Goal: Transaction & Acquisition: Purchase product/service

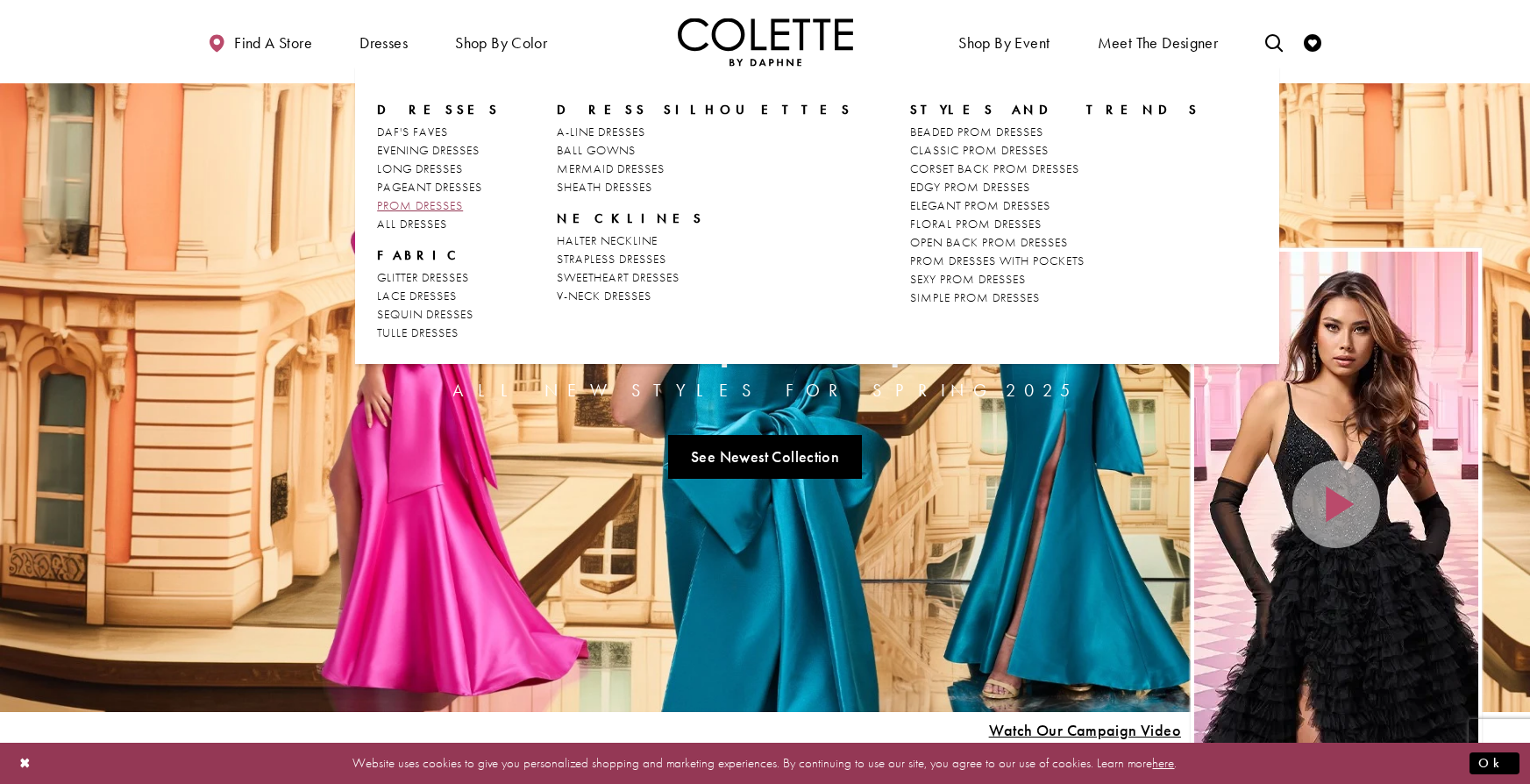
click at [449, 208] on span "PROM DRESSES" at bounding box center [420, 205] width 86 height 16
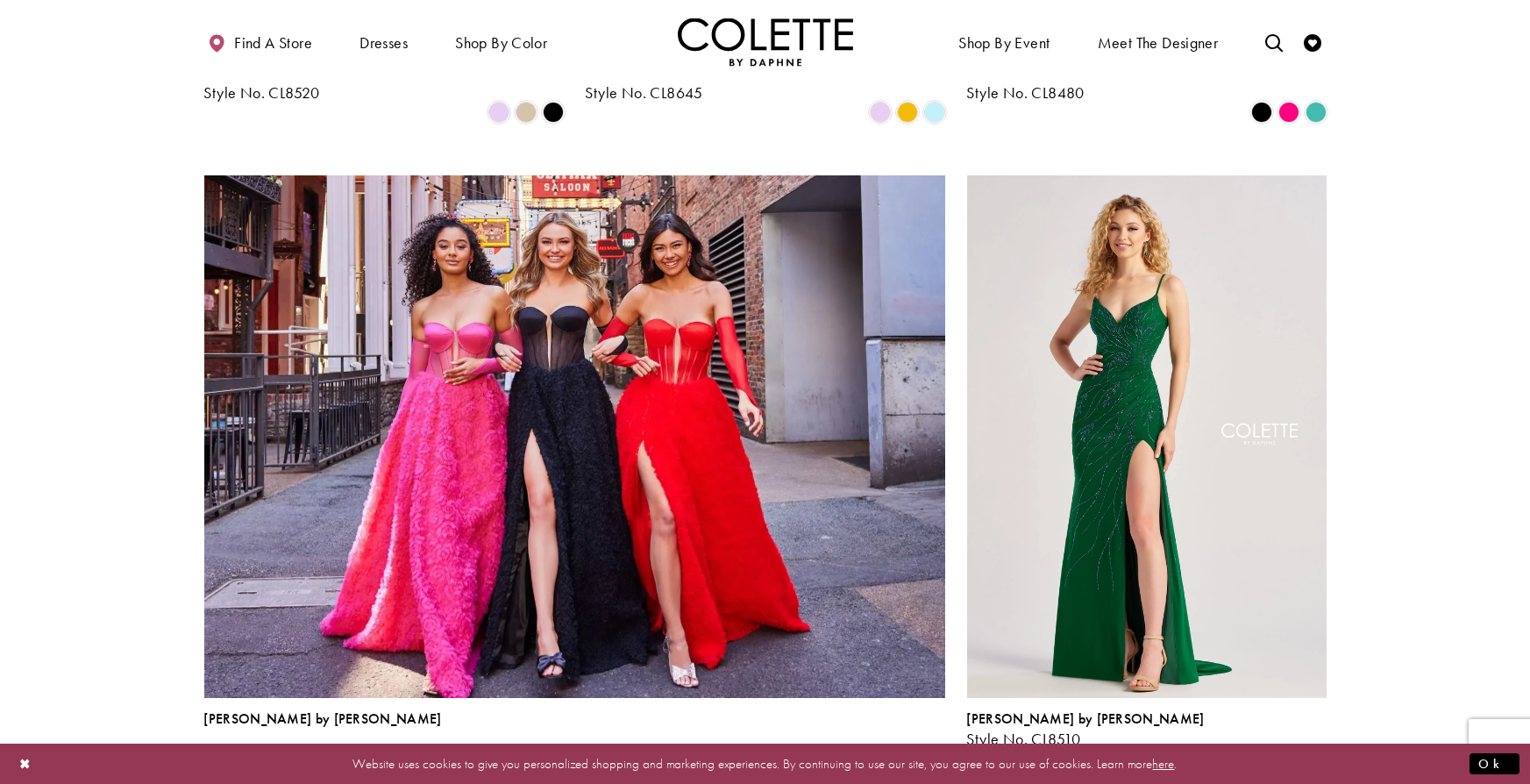
scroll to position [1654, 0]
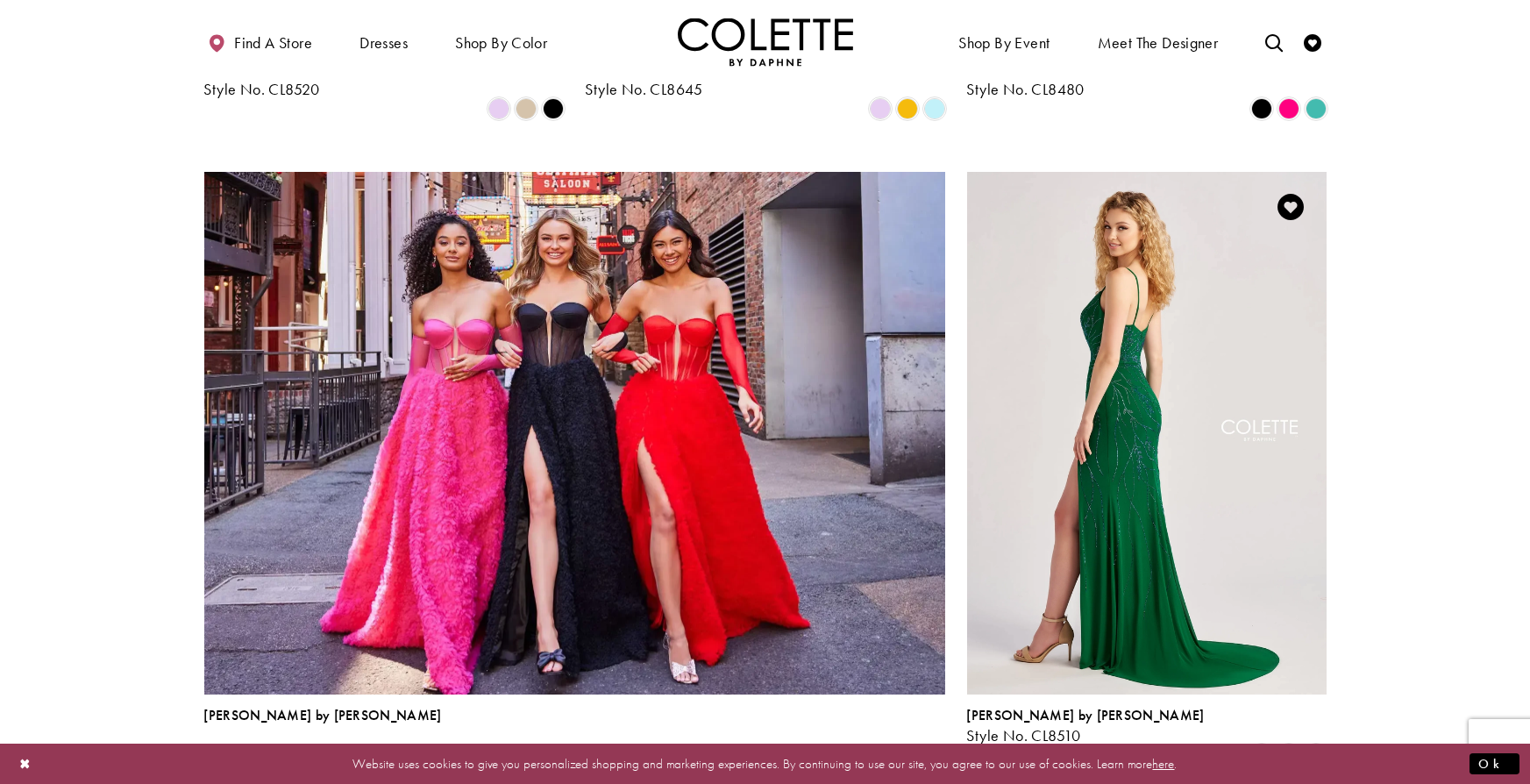
click at [1234, 344] on img "Visit Colette by Daphne Style No. CL8510 Page" at bounding box center [1147, 433] width 359 height 523
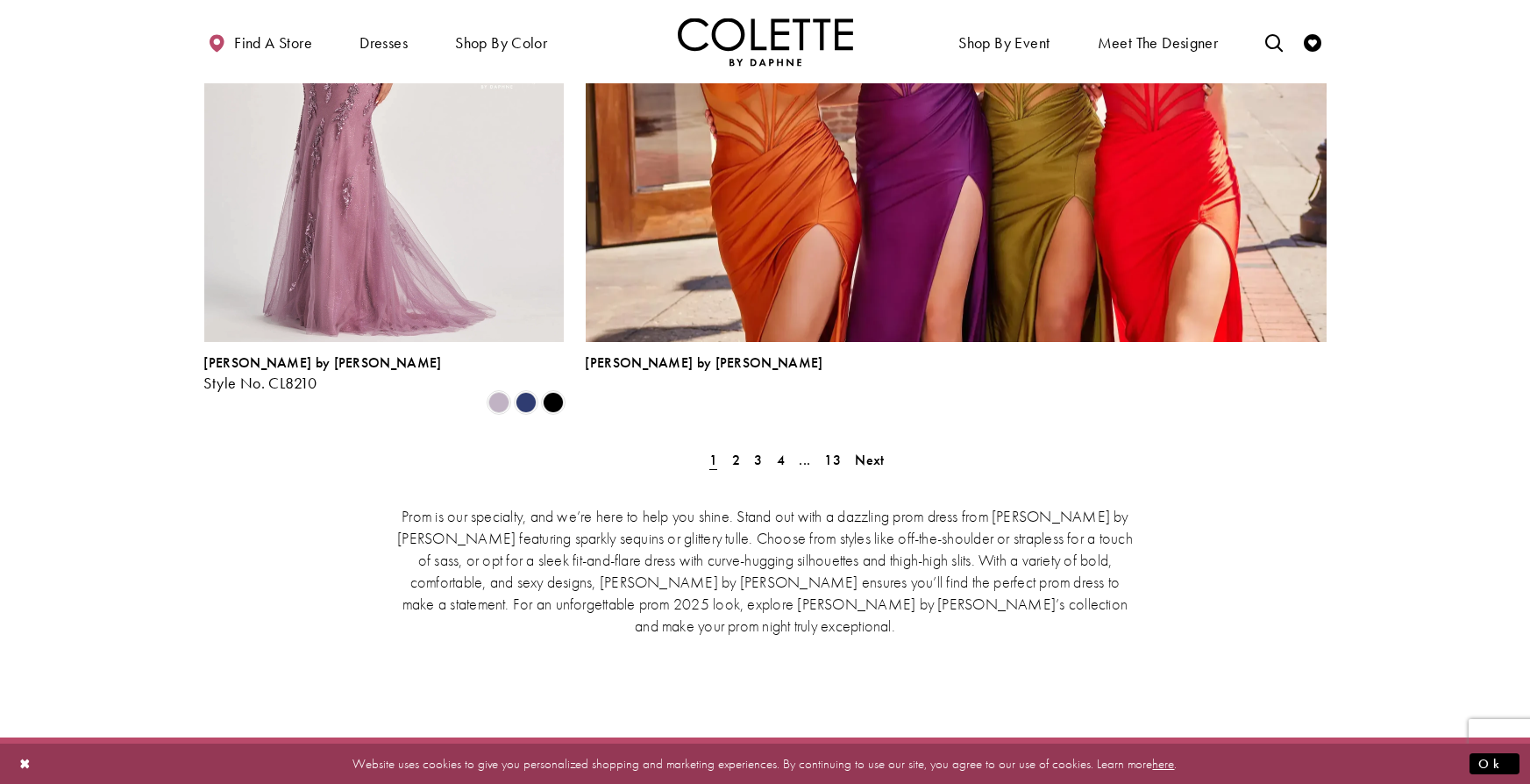
scroll to position [3947, 0]
click at [883, 449] on span "Next" at bounding box center [870, 458] width 29 height 18
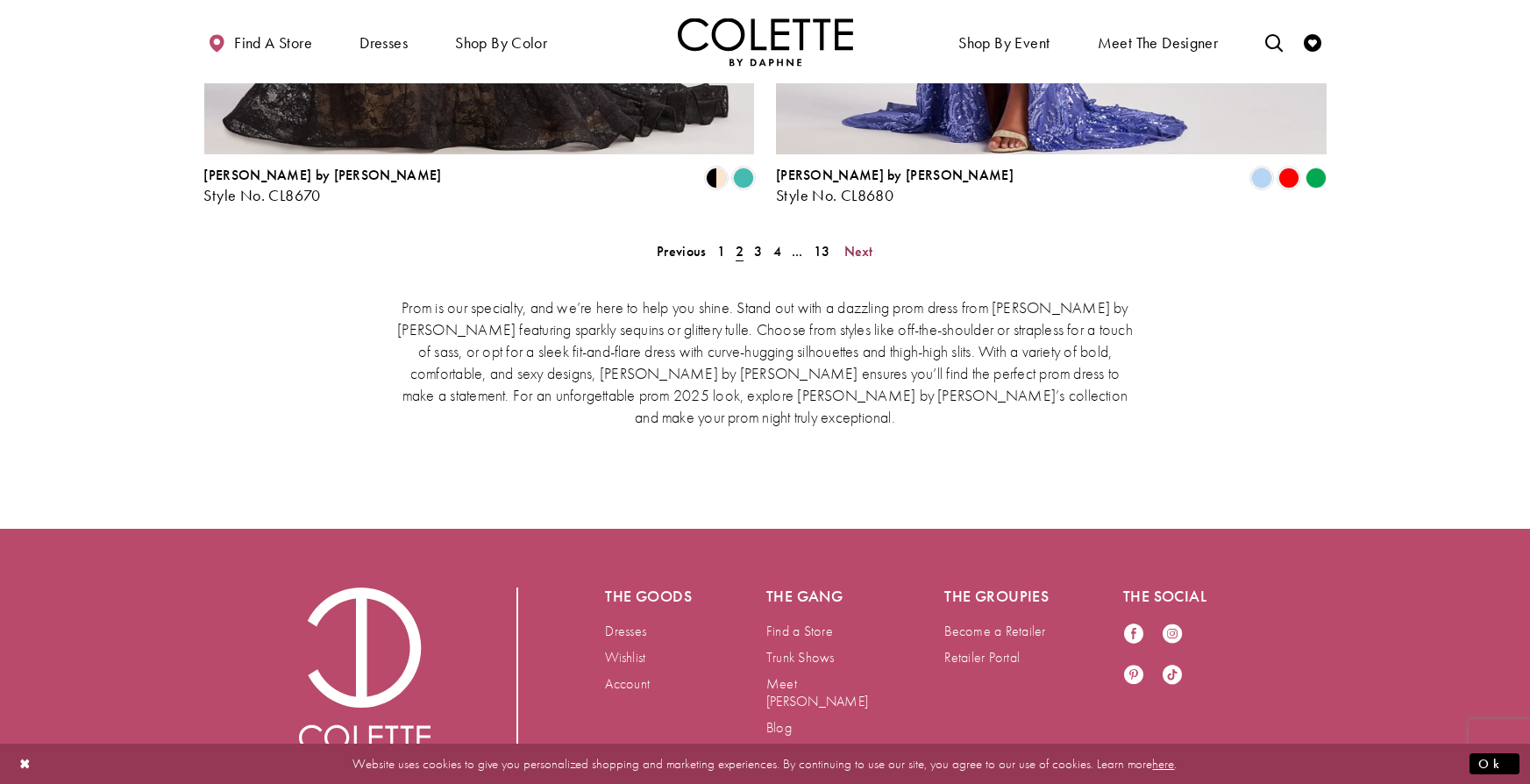
scroll to position [3767, 0]
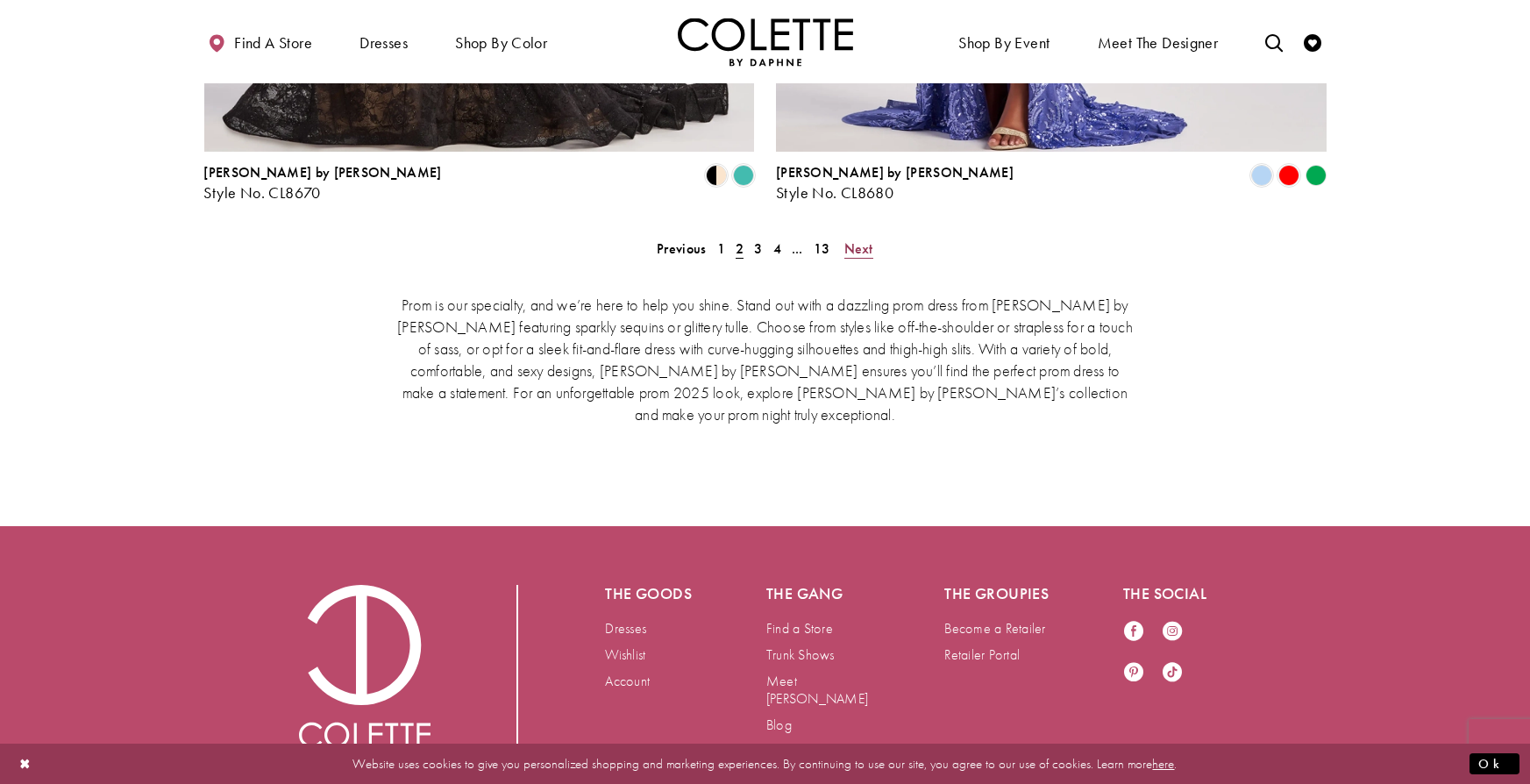
click at [855, 239] on span "Next" at bounding box center [858, 248] width 29 height 18
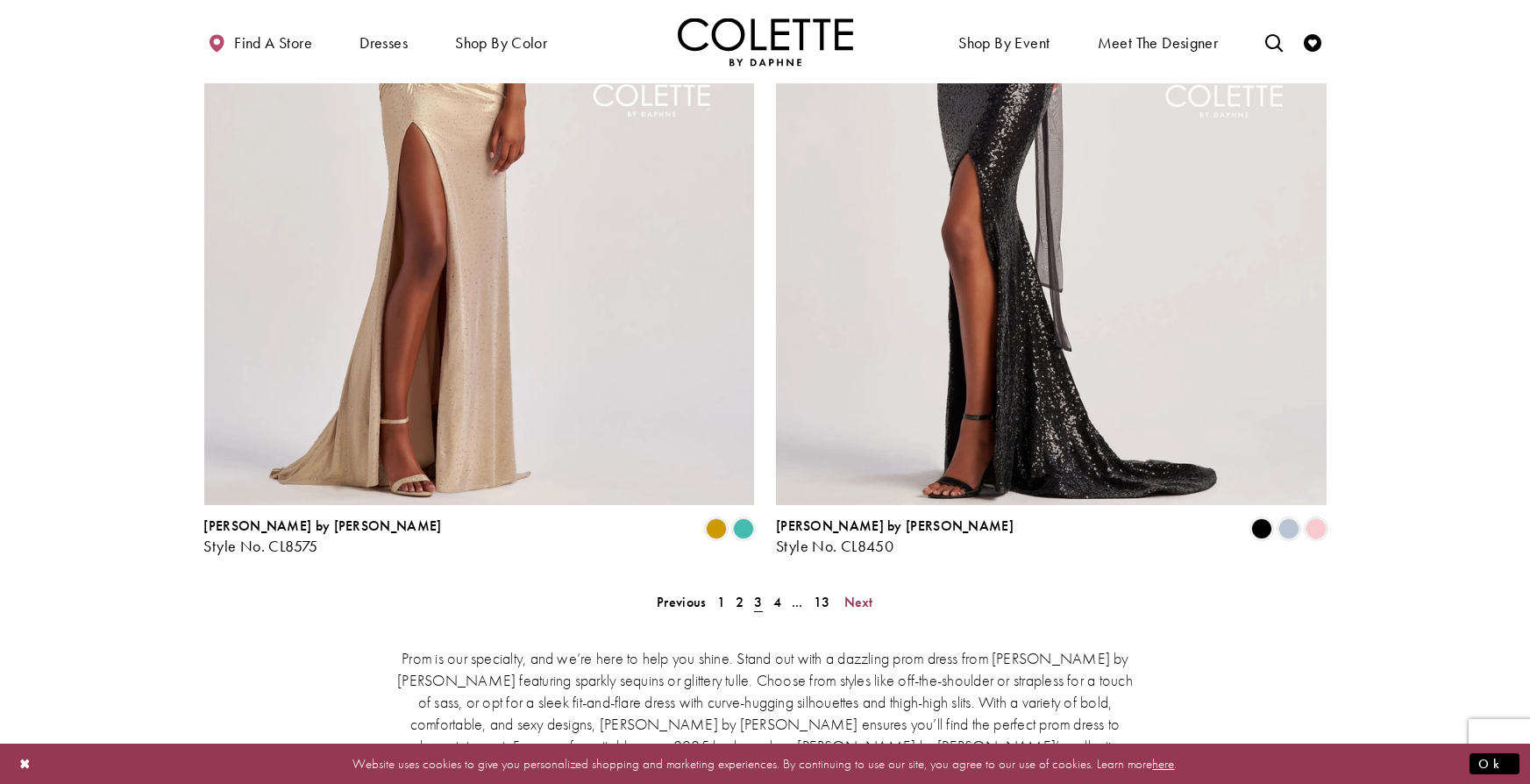
scroll to position [3416, 0]
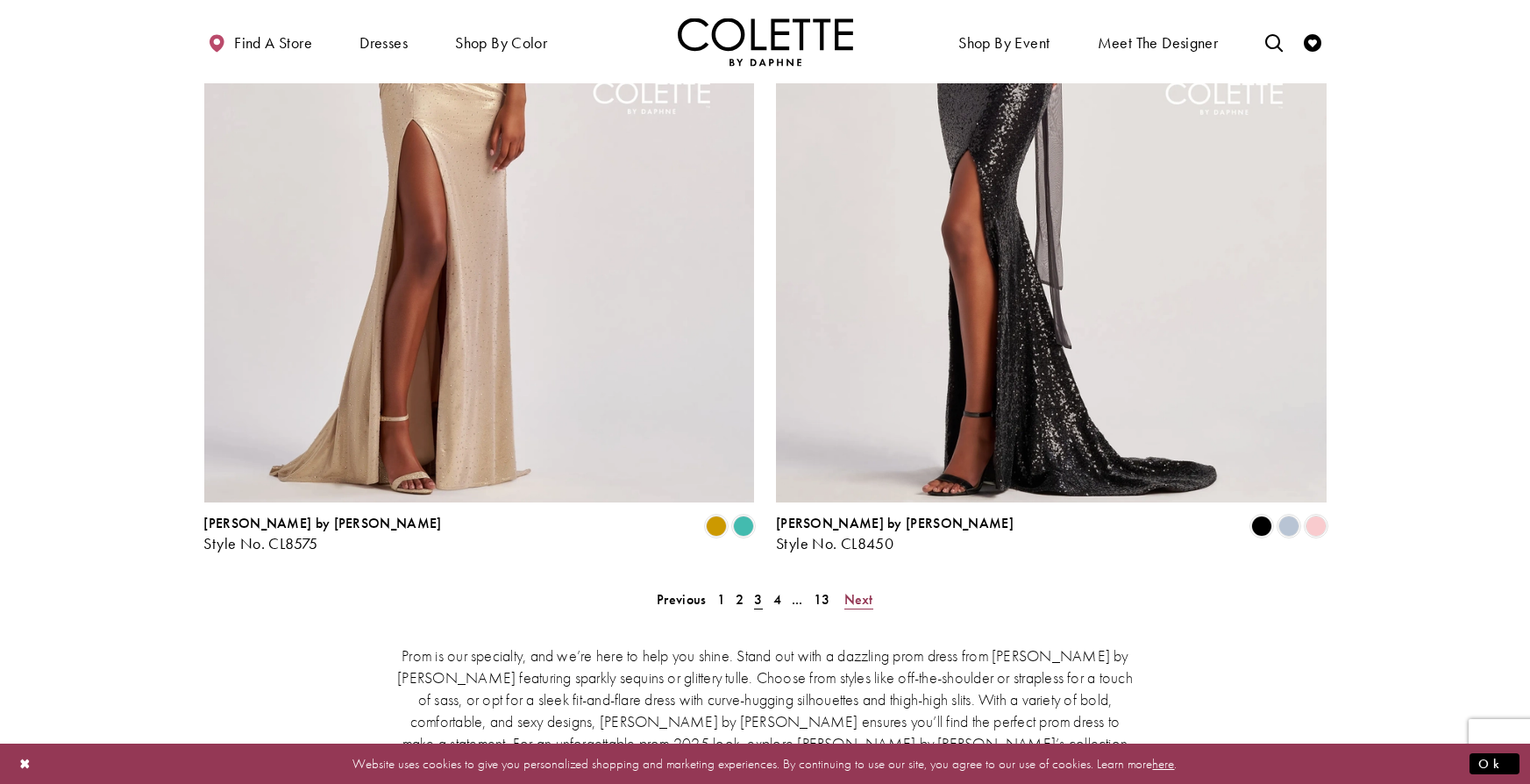
click at [850, 590] on span "Next" at bounding box center [858, 599] width 29 height 18
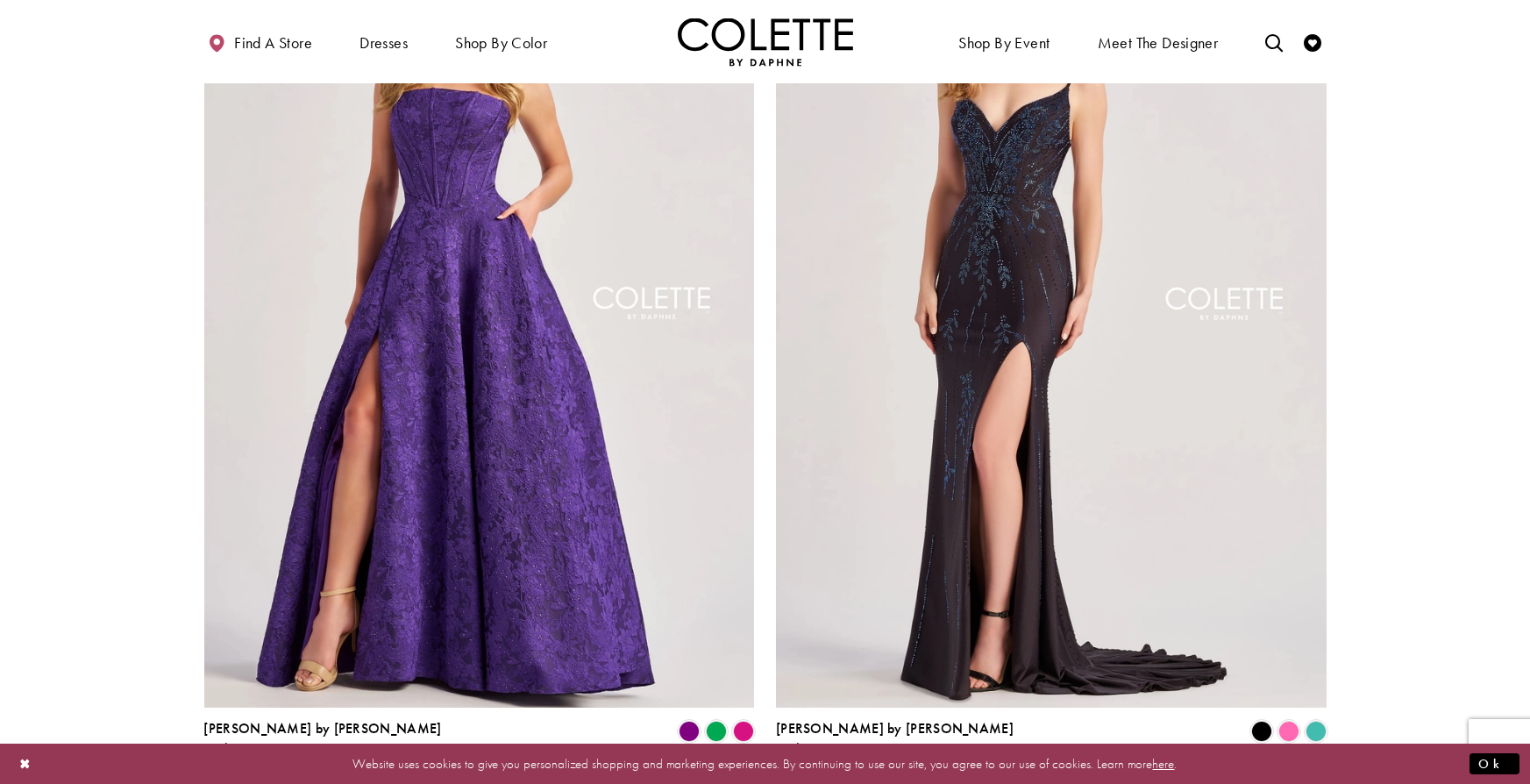
scroll to position [3210, 0]
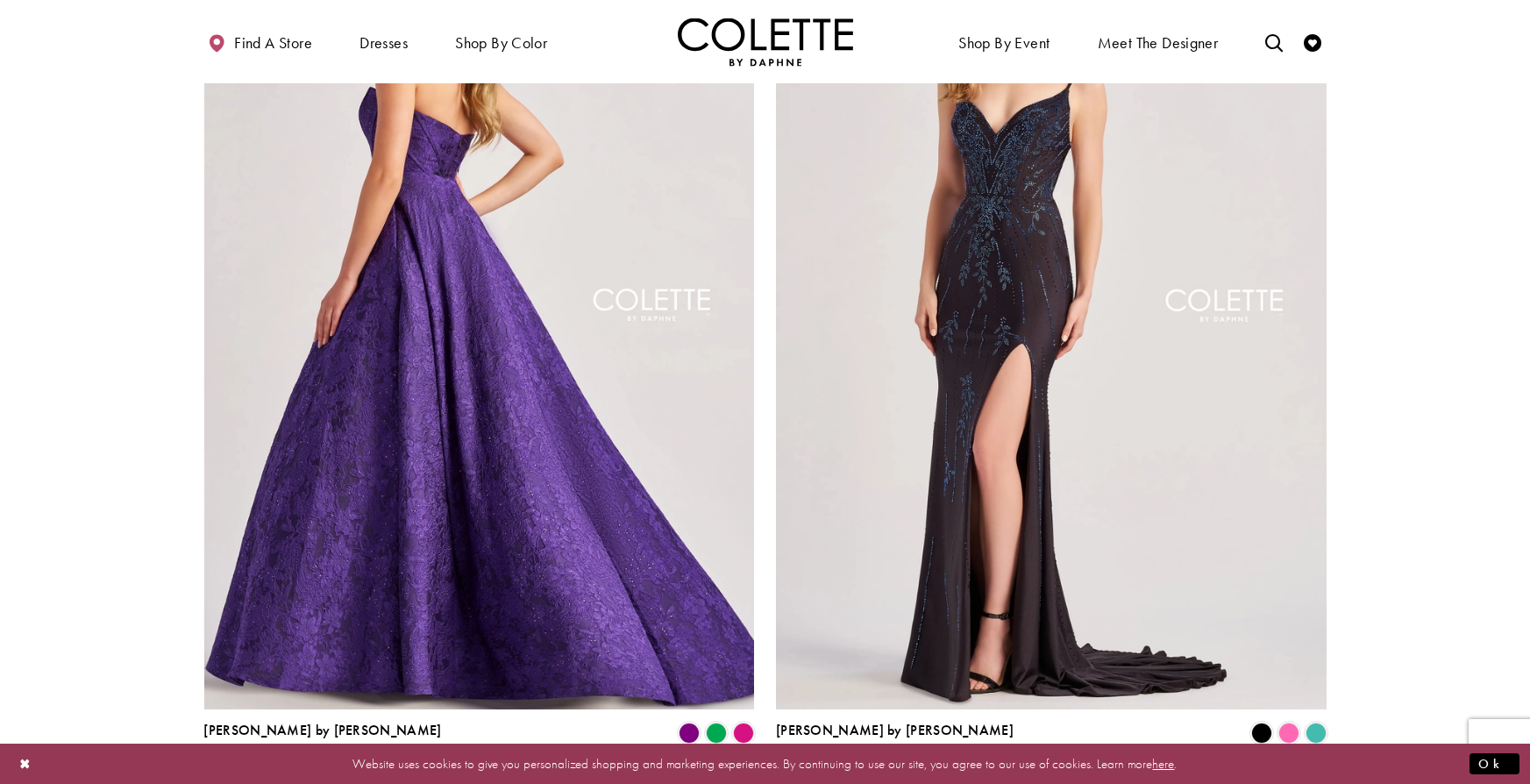
click at [481, 550] on img "Visit Colette by Daphne Style No. CL8675 Page" at bounding box center [479, 310] width 550 height 800
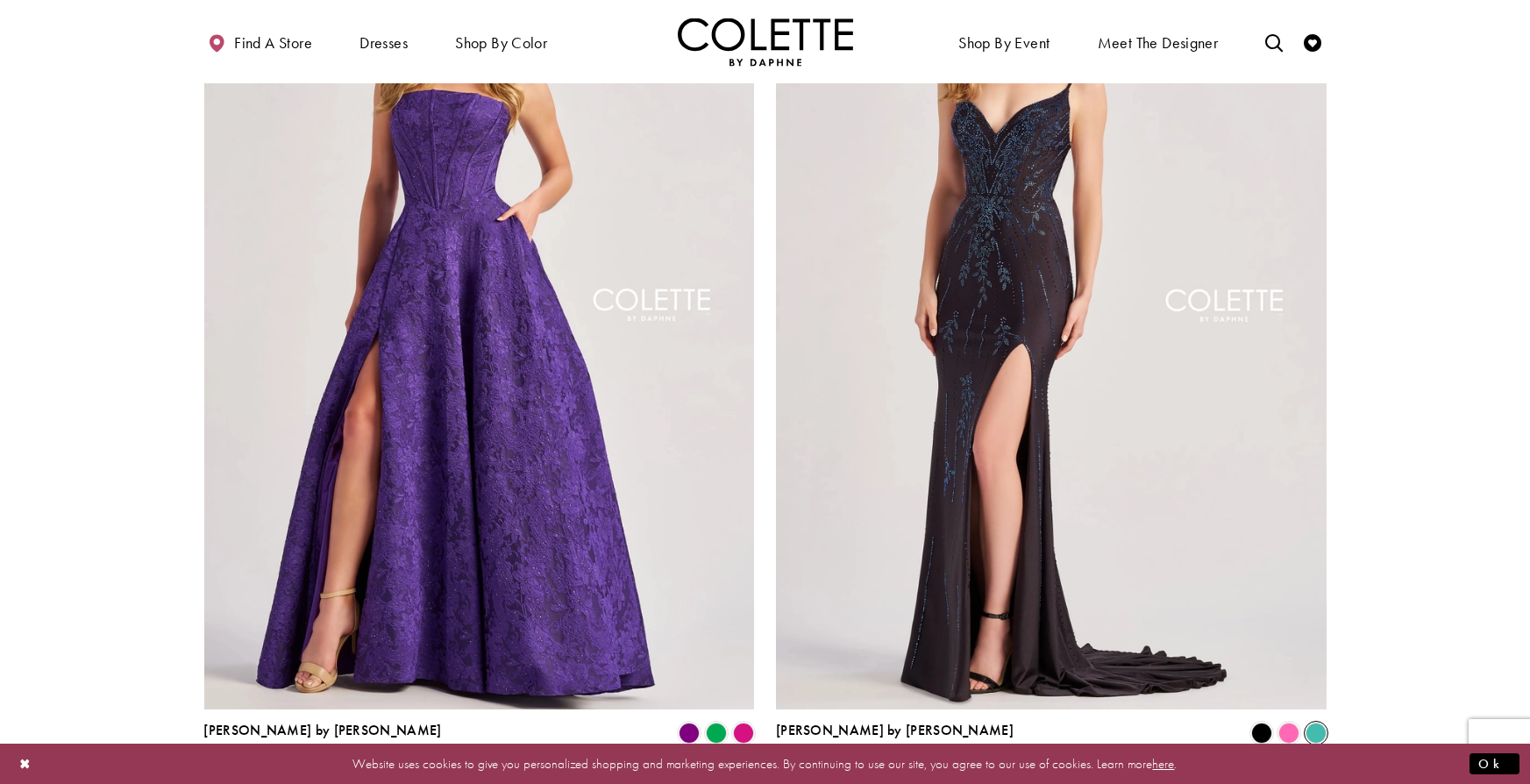
click at [1312, 722] on span "Product List" at bounding box center [1316, 733] width 21 height 21
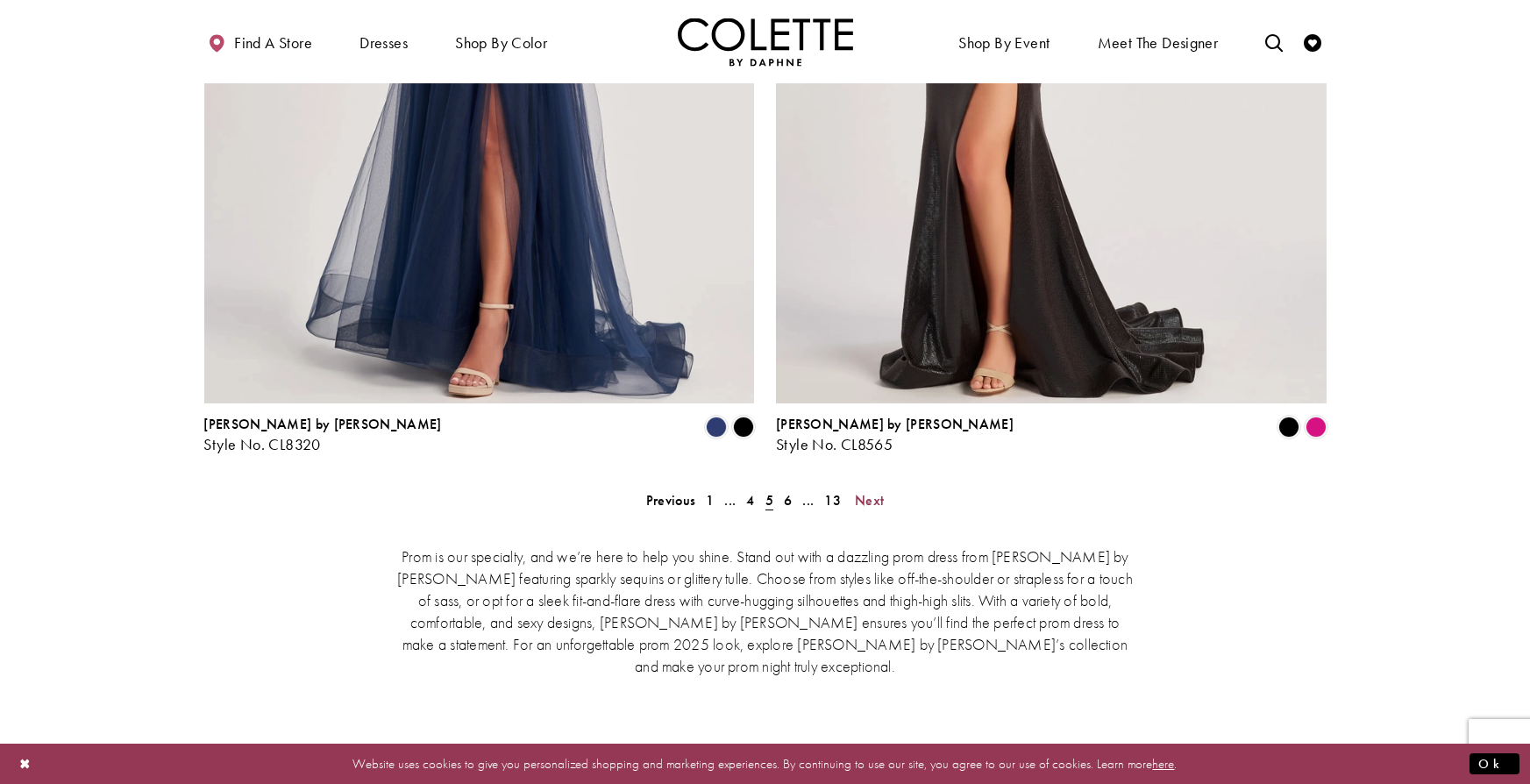
scroll to position [3541, 0]
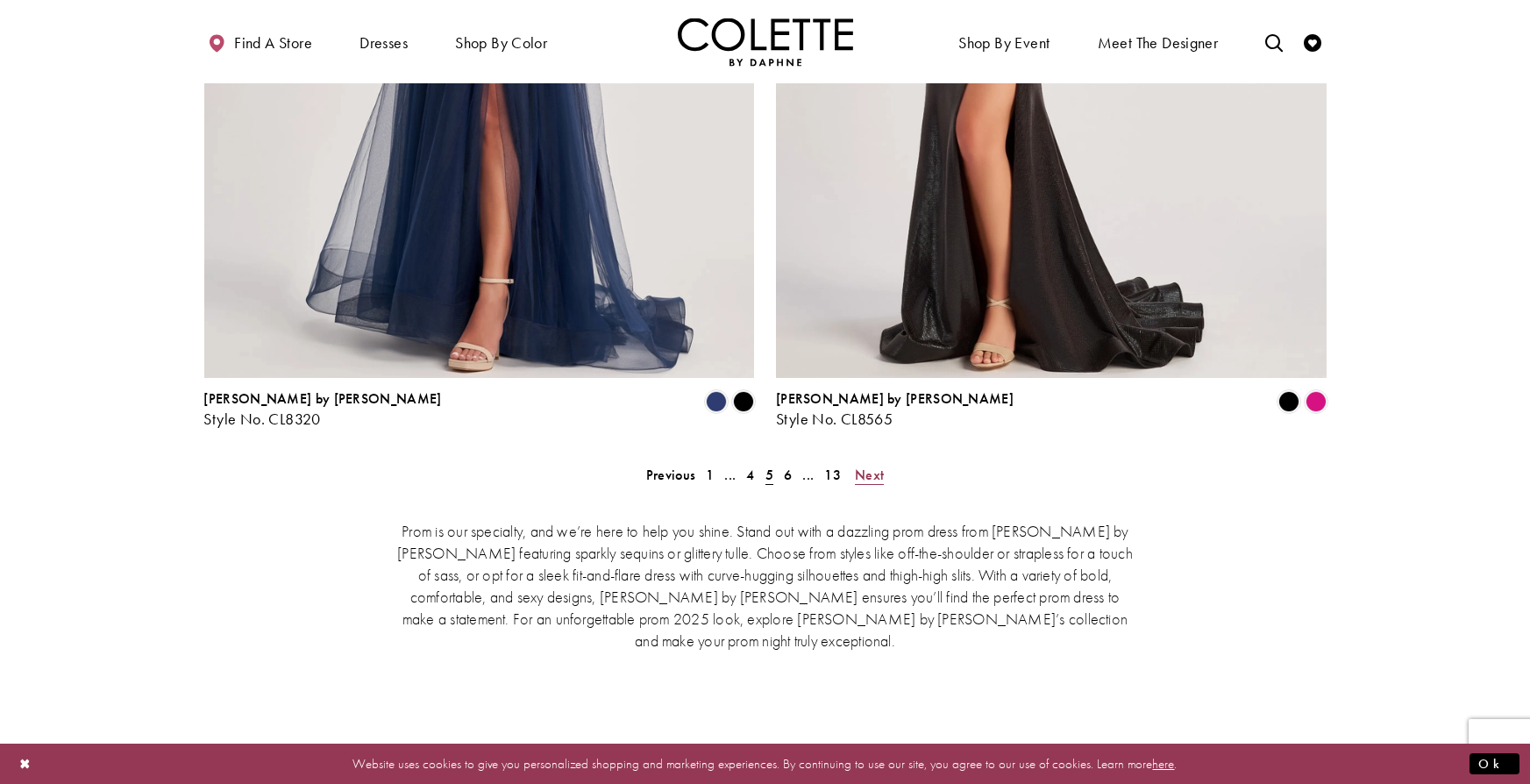
click at [870, 466] on span "Next" at bounding box center [870, 474] width 29 height 18
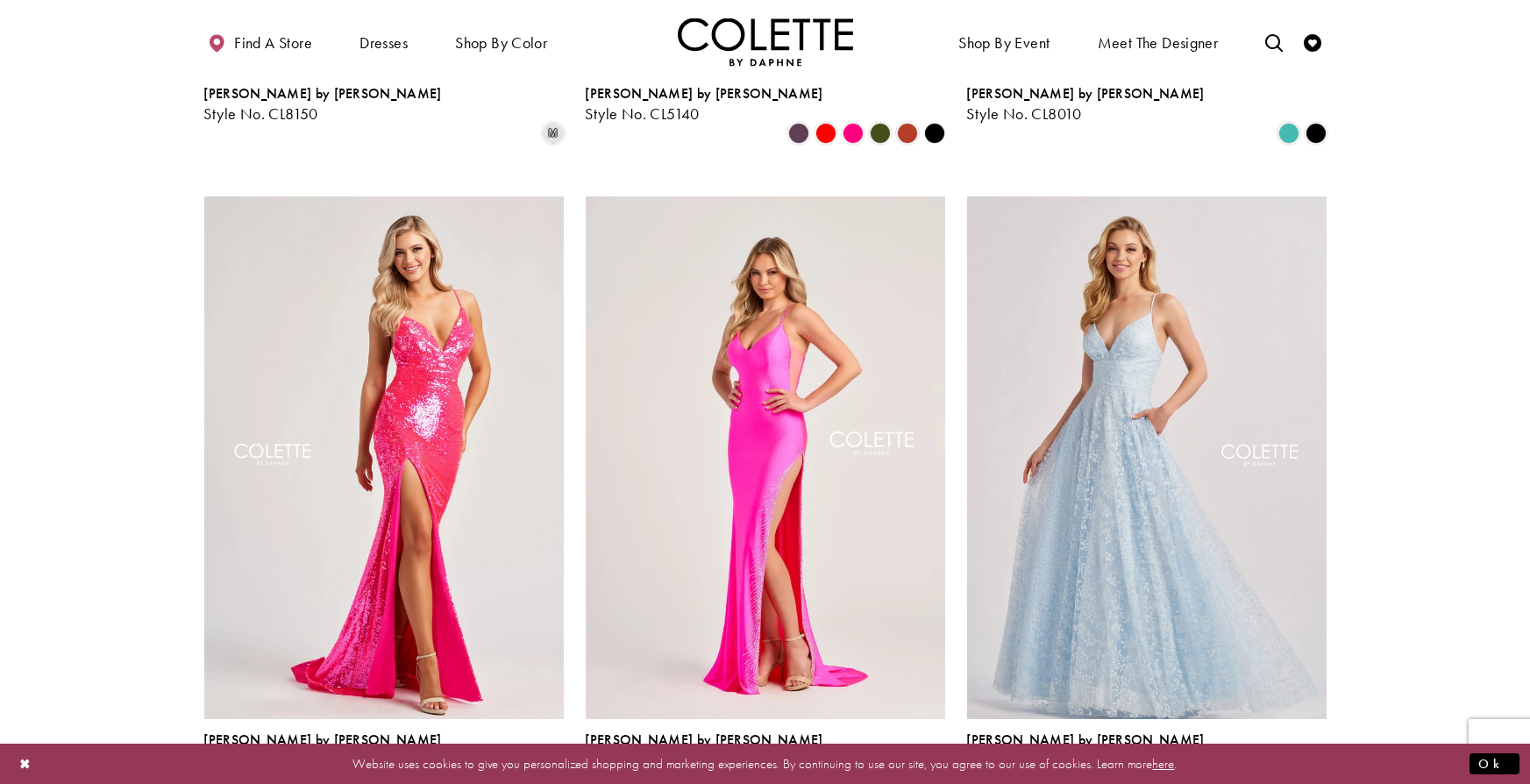
scroll to position [1633, 0]
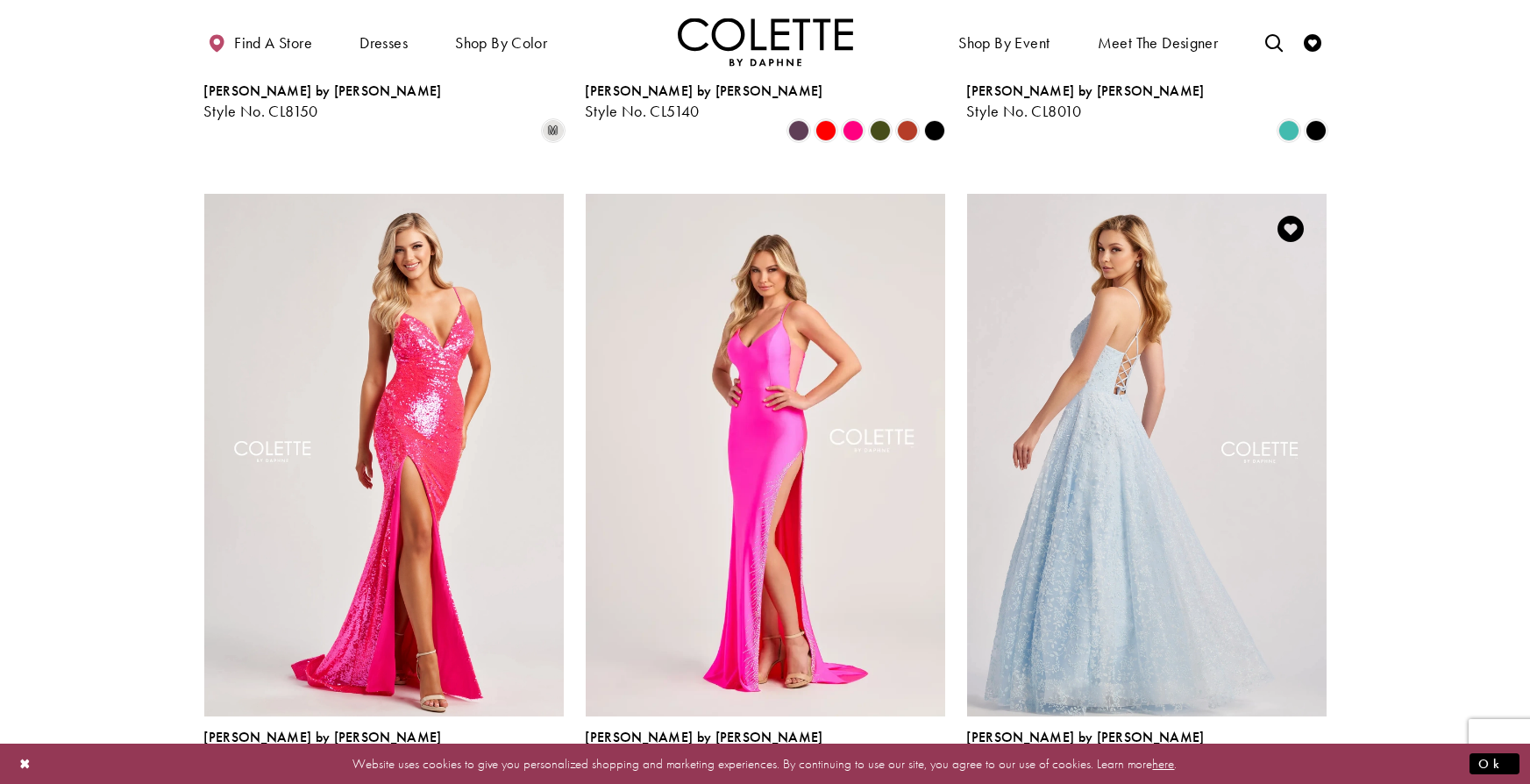
click at [1180, 337] on img "Visit Colette by Daphne Style No. CL8650 Page" at bounding box center [1147, 455] width 359 height 523
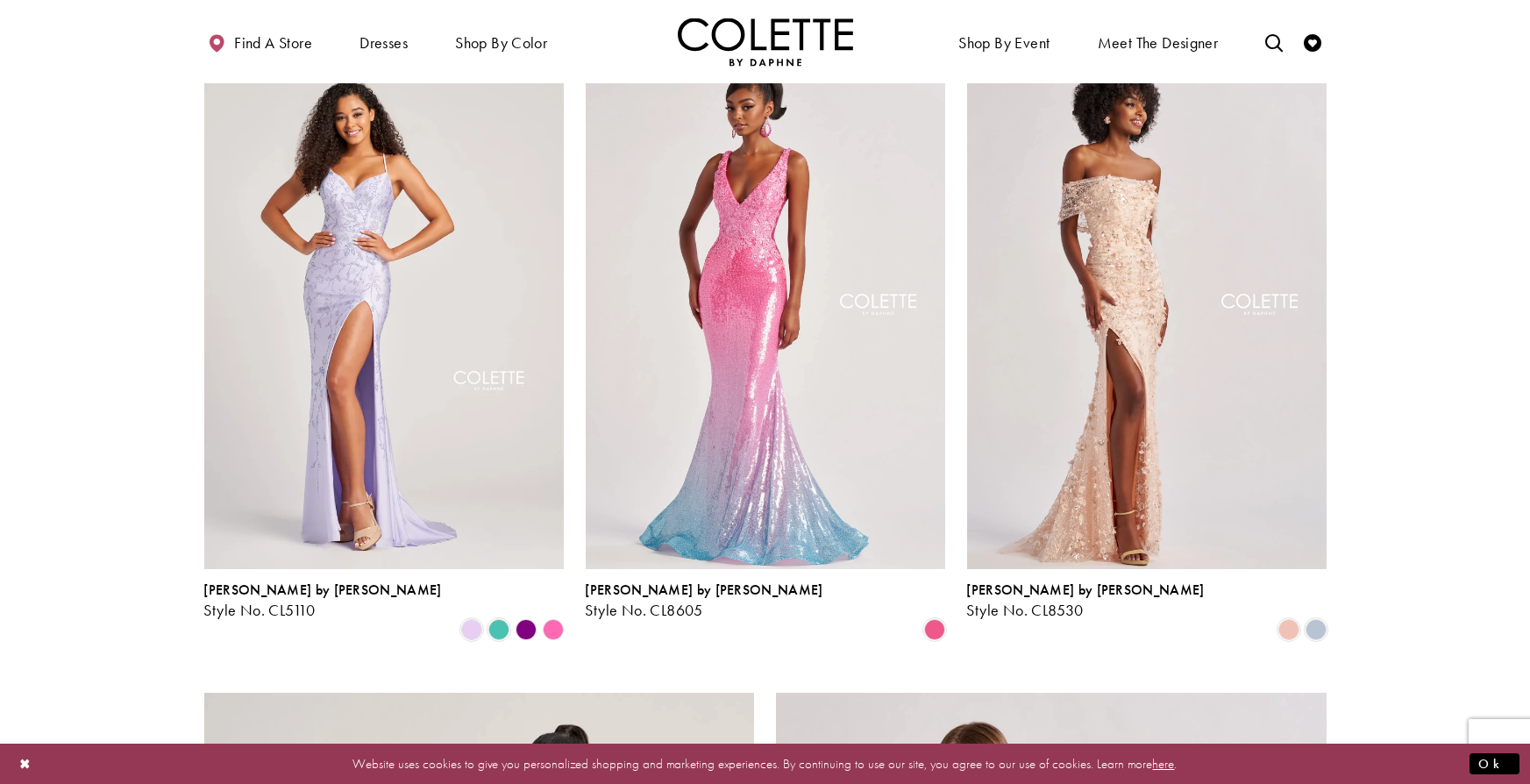
scroll to position [2432, 0]
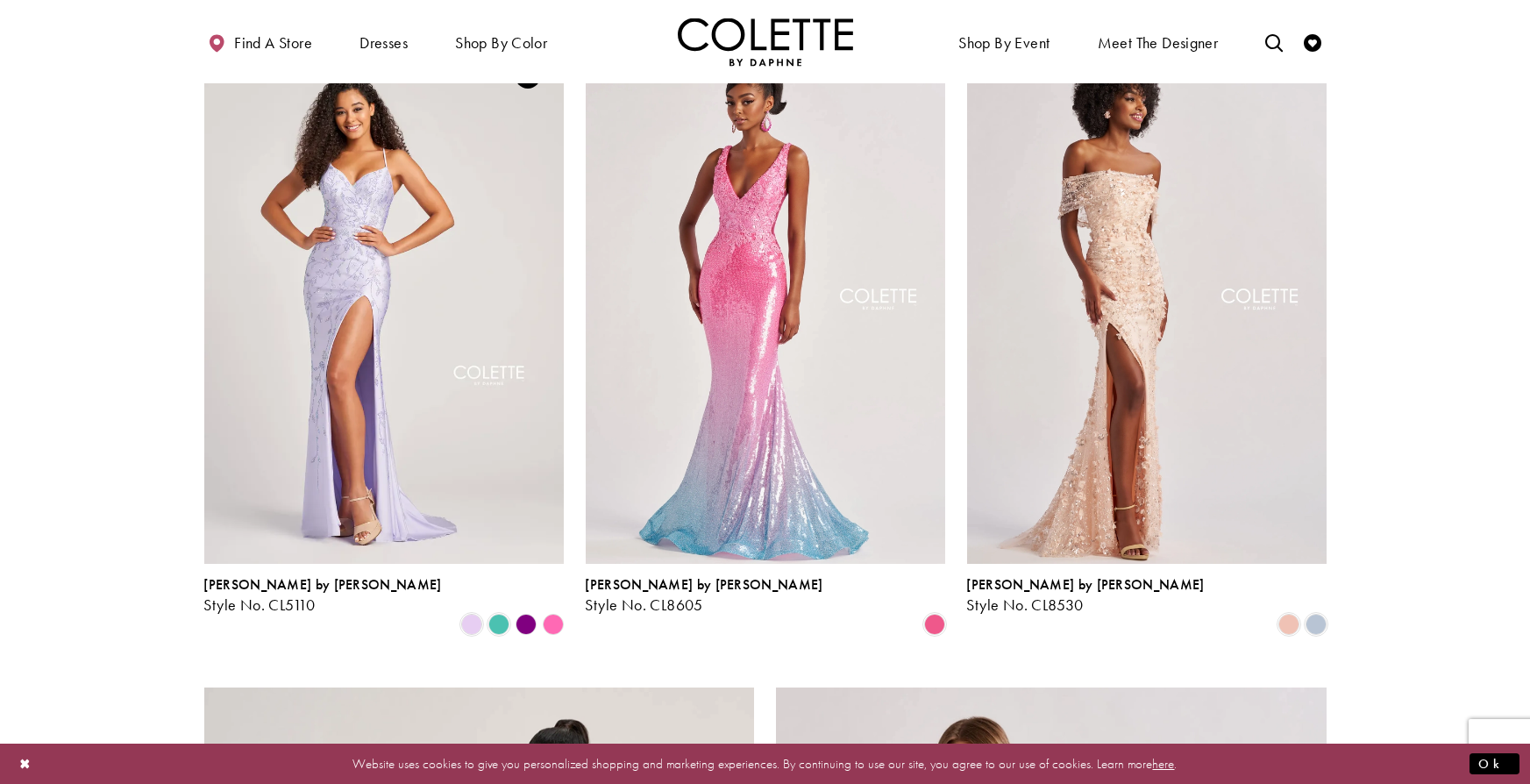
click at [526, 610] on polygon "Product List" at bounding box center [526, 623] width 28 height 28
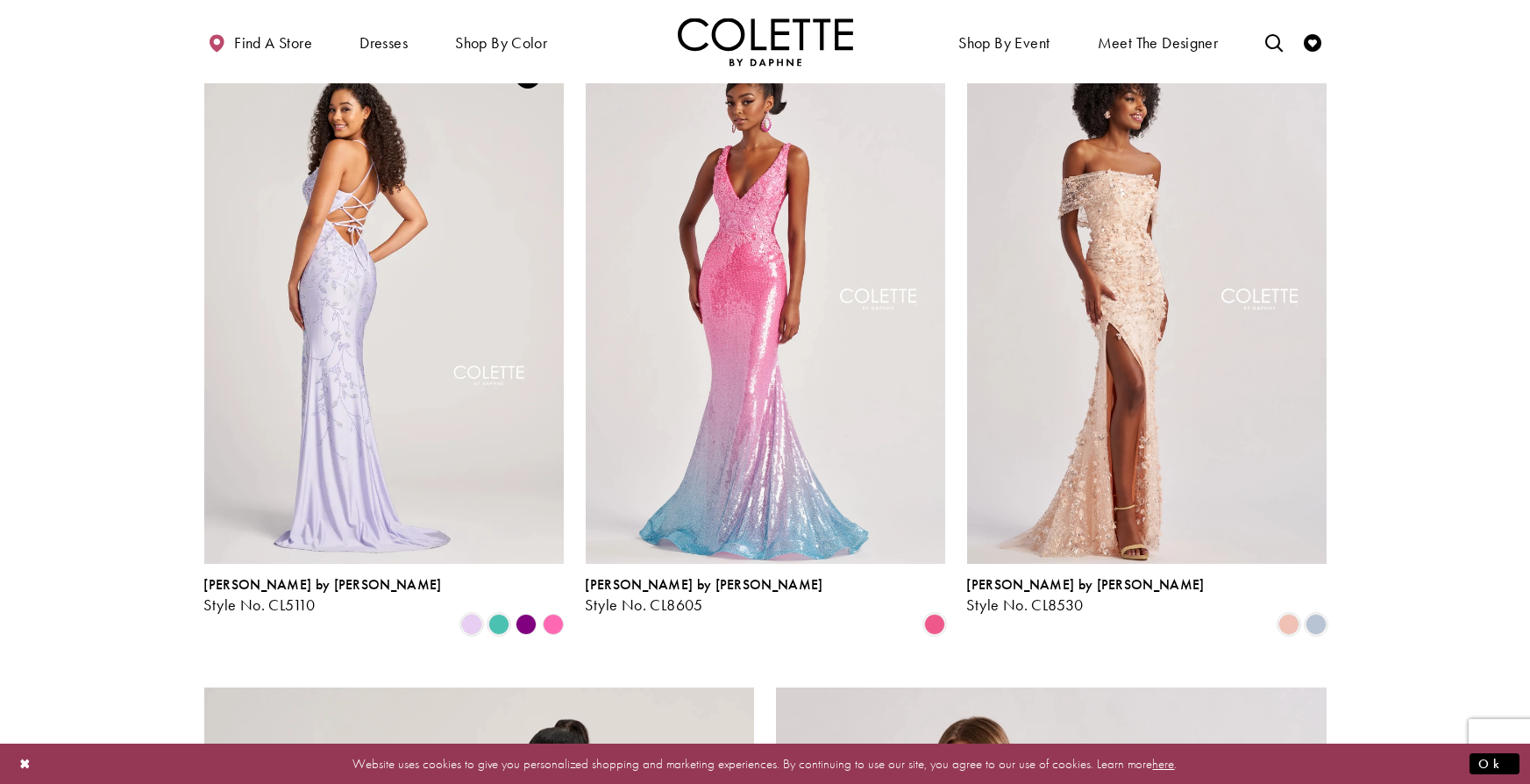
click at [493, 406] on img "Visit Colette by Daphne Style No. CL5110 Page" at bounding box center [384, 301] width 359 height 523
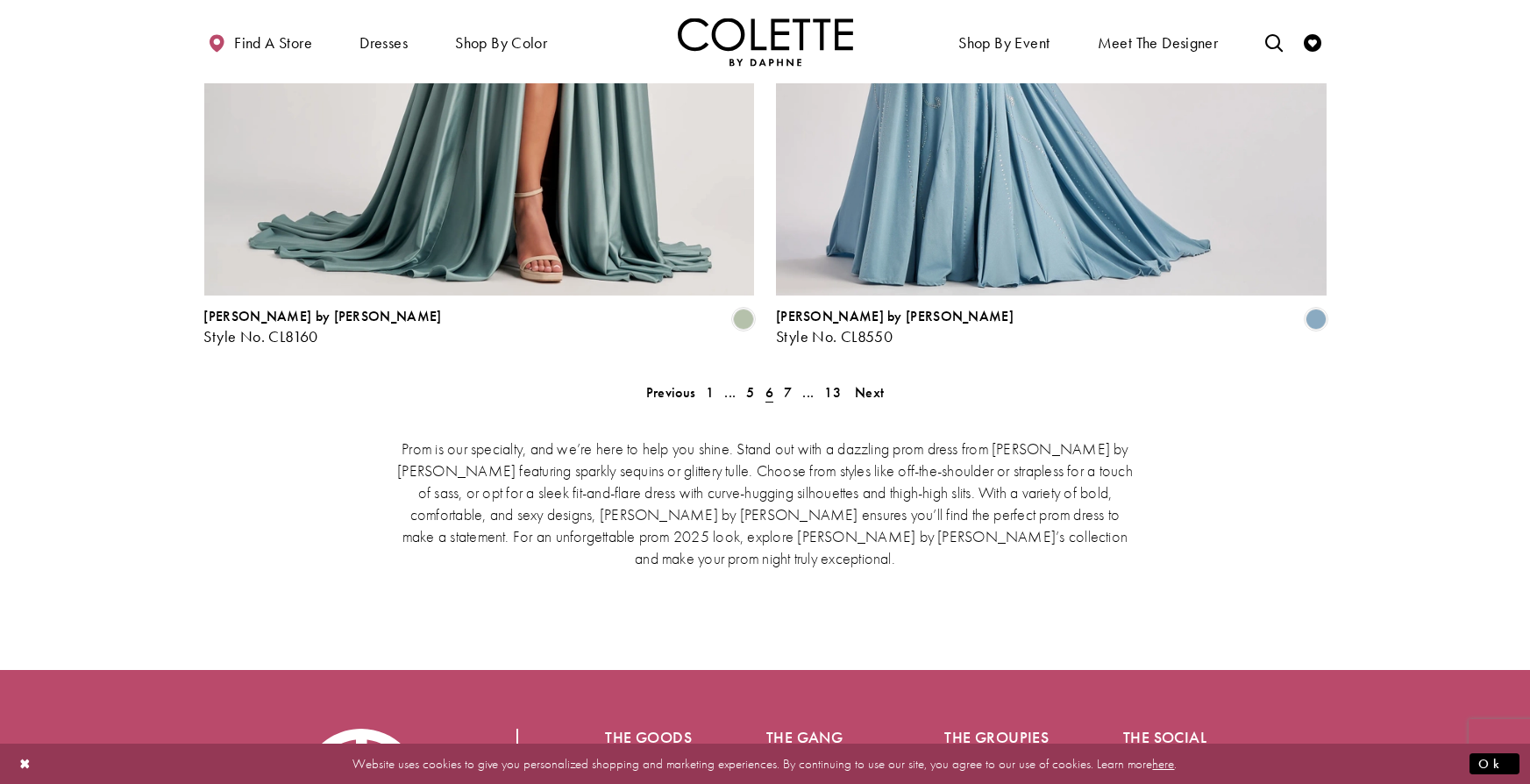
scroll to position [3632, 0]
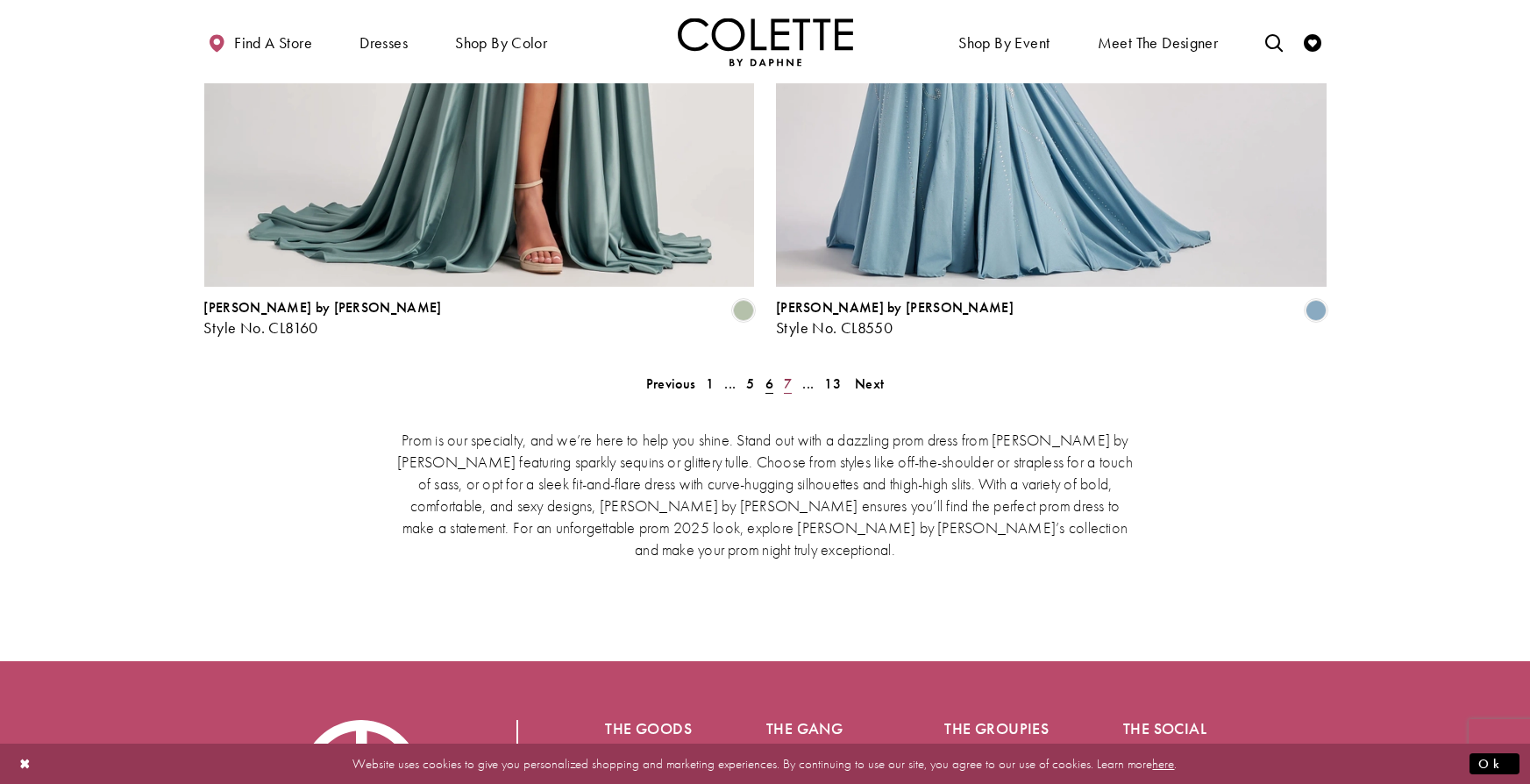
click at [781, 371] on link "7" at bounding box center [787, 383] width 18 height 26
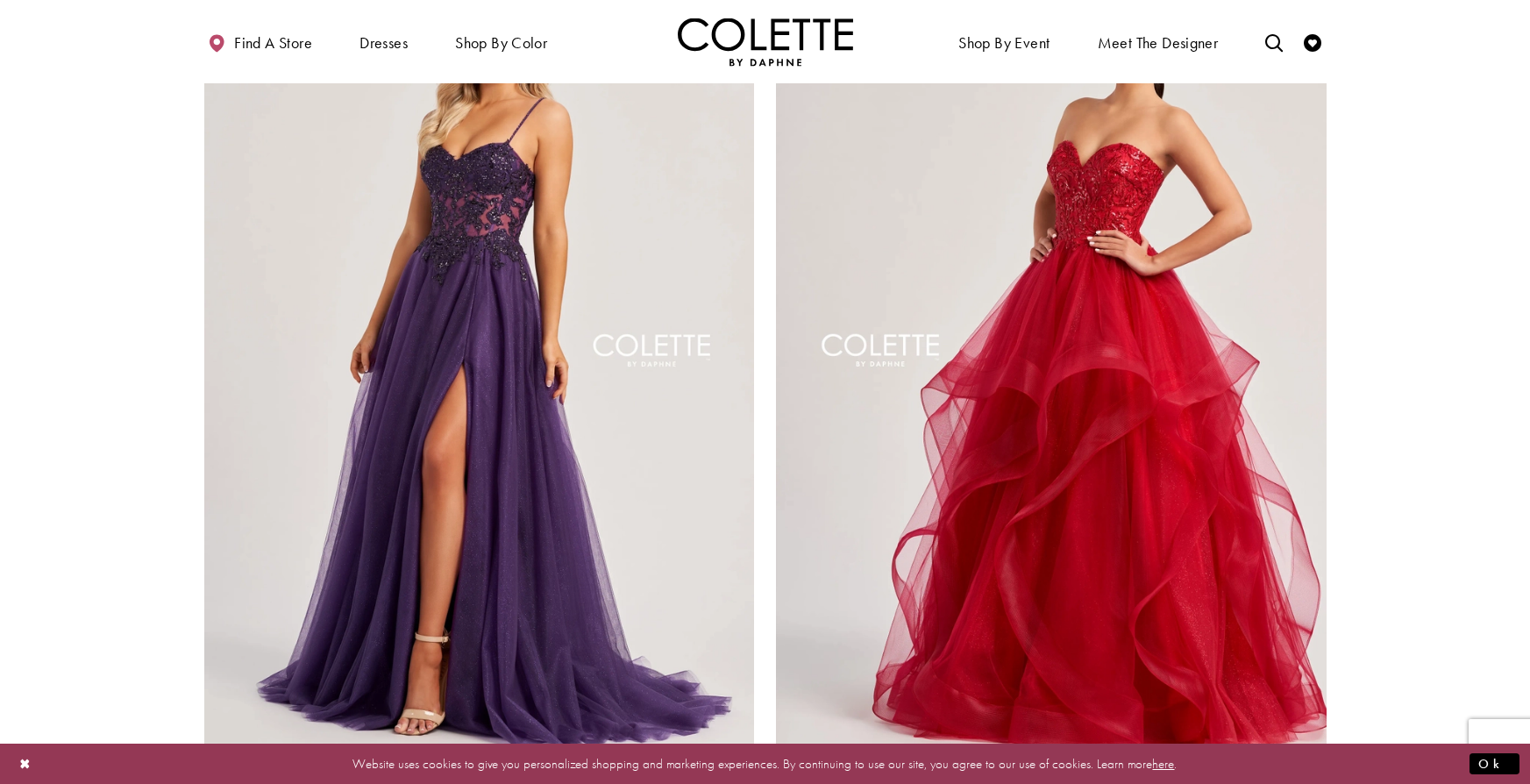
scroll to position [3323, 0]
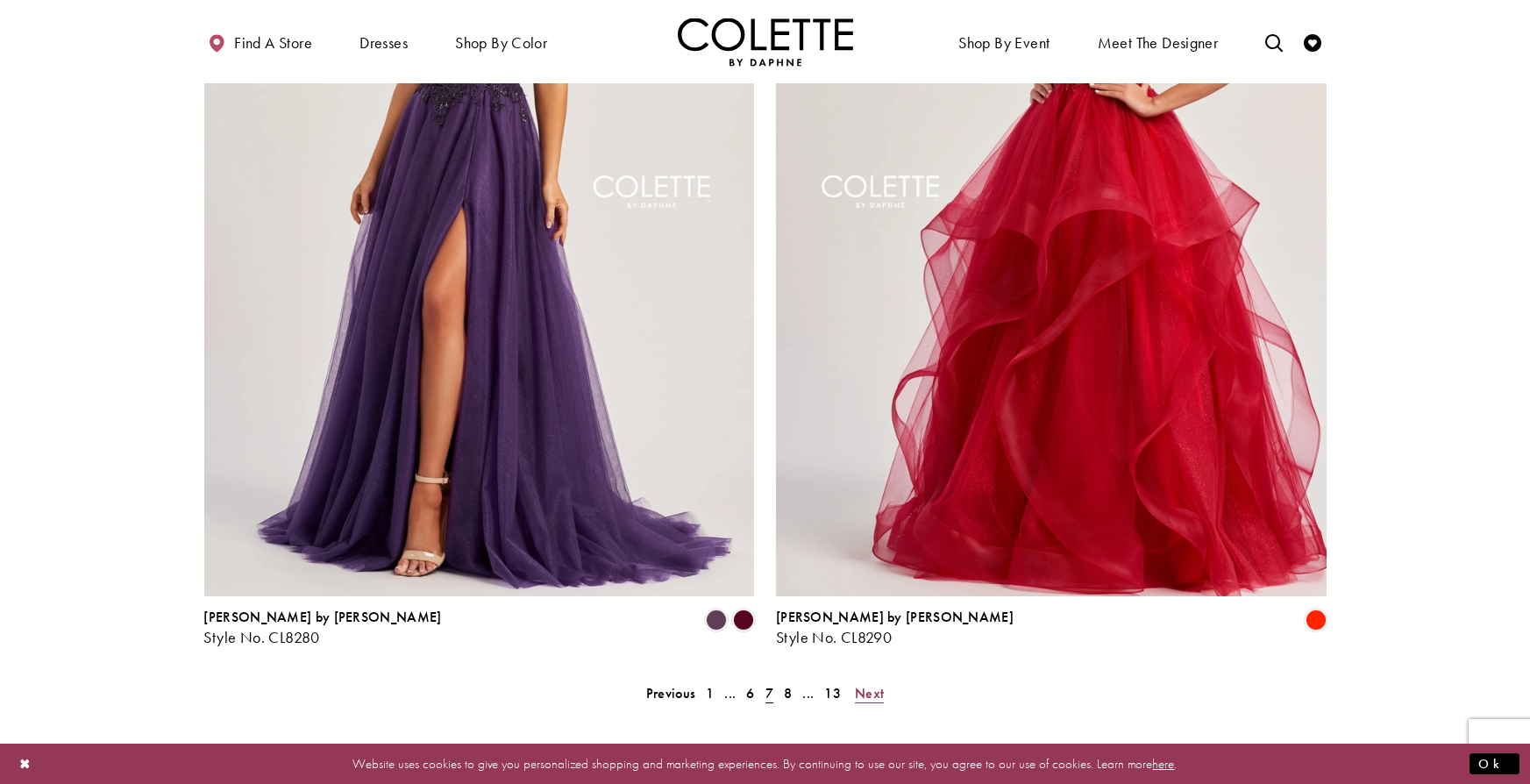
click at [864, 684] on span "Next" at bounding box center [870, 693] width 29 height 18
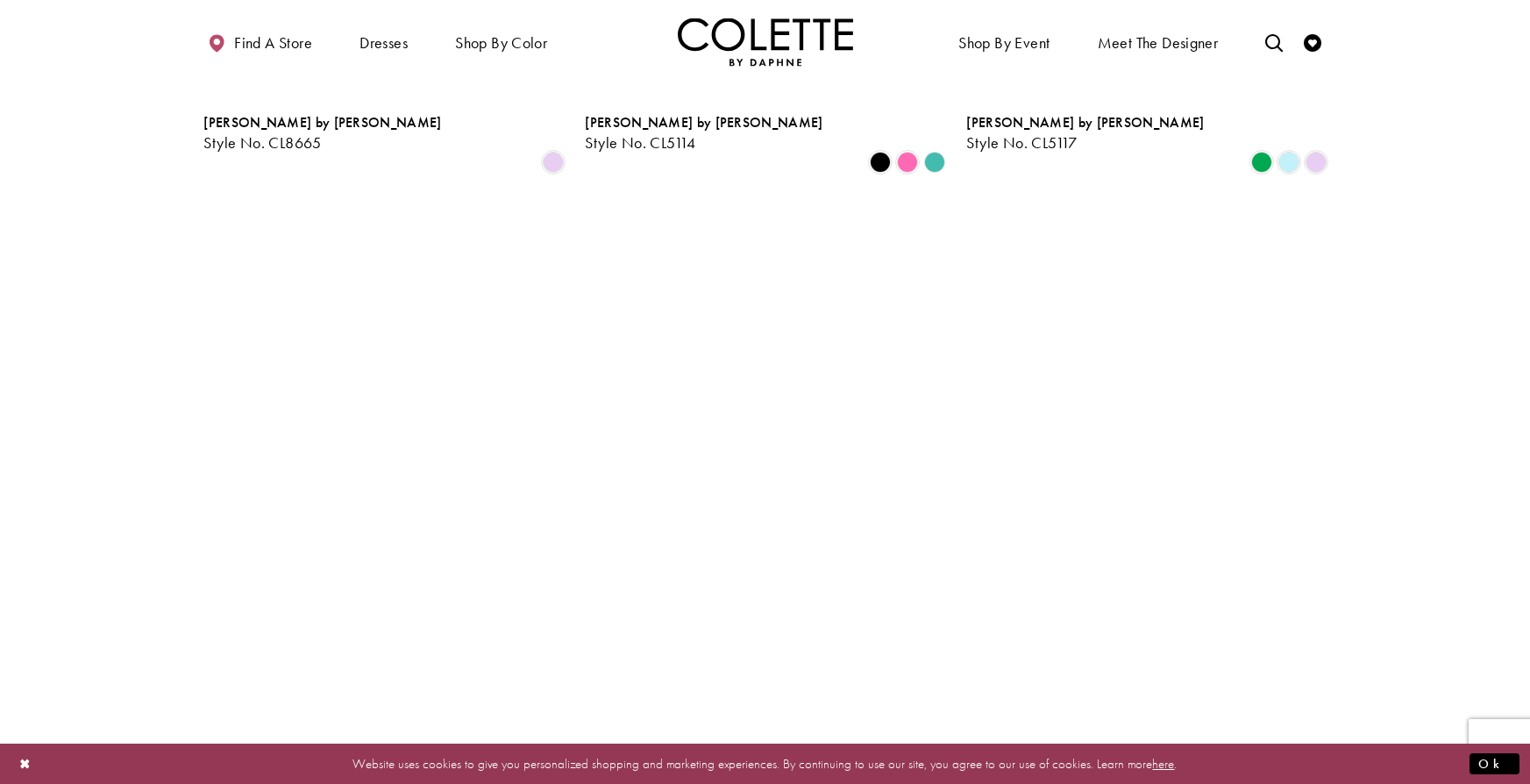
scroll to position [1603, 0]
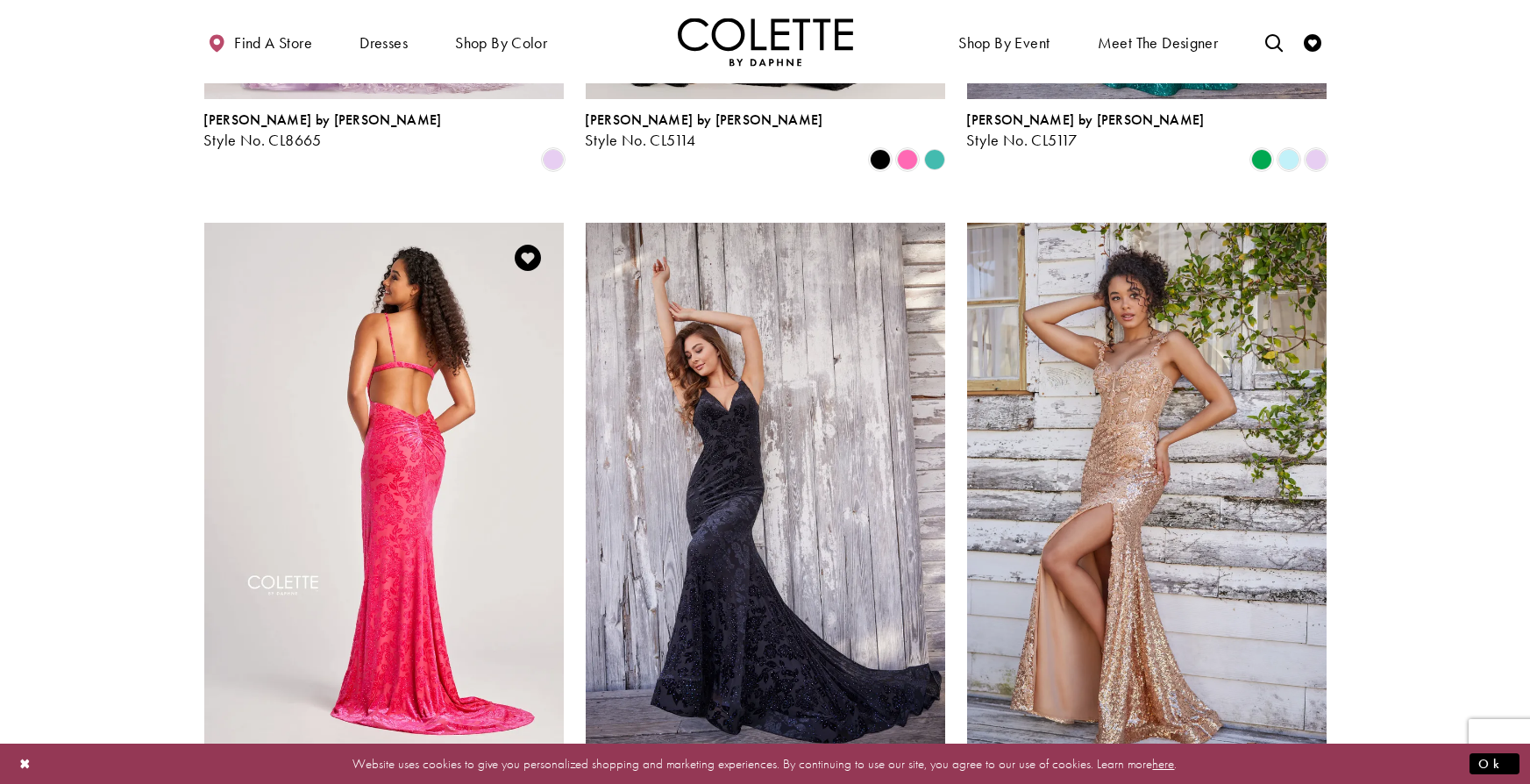
click at [446, 389] on img "Visit Colette by Daphne Style No. CL5119 Page" at bounding box center [384, 484] width 359 height 523
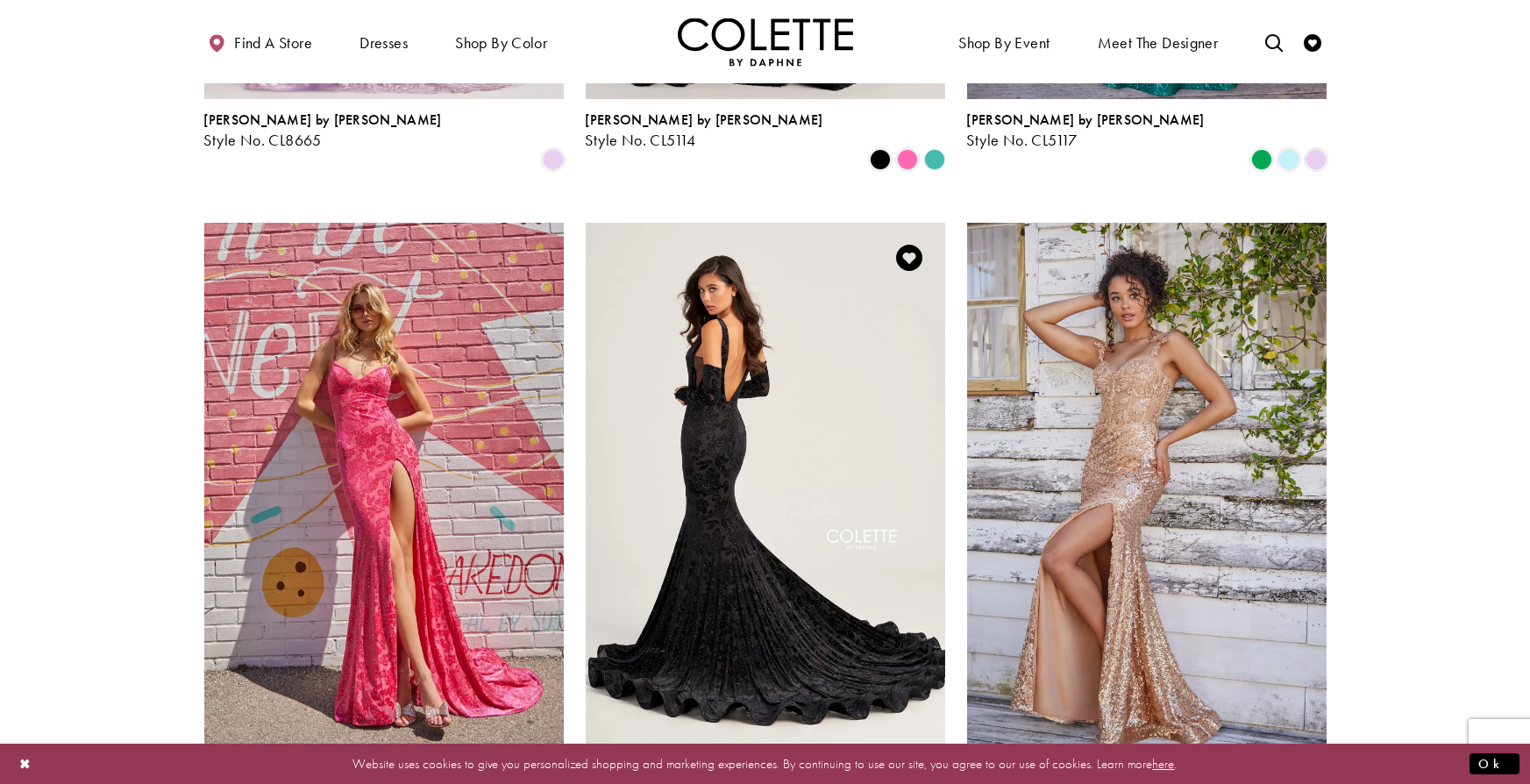
click at [738, 437] on img "Visit Colette by Daphne Style No. CL5121 Page" at bounding box center [765, 484] width 359 height 523
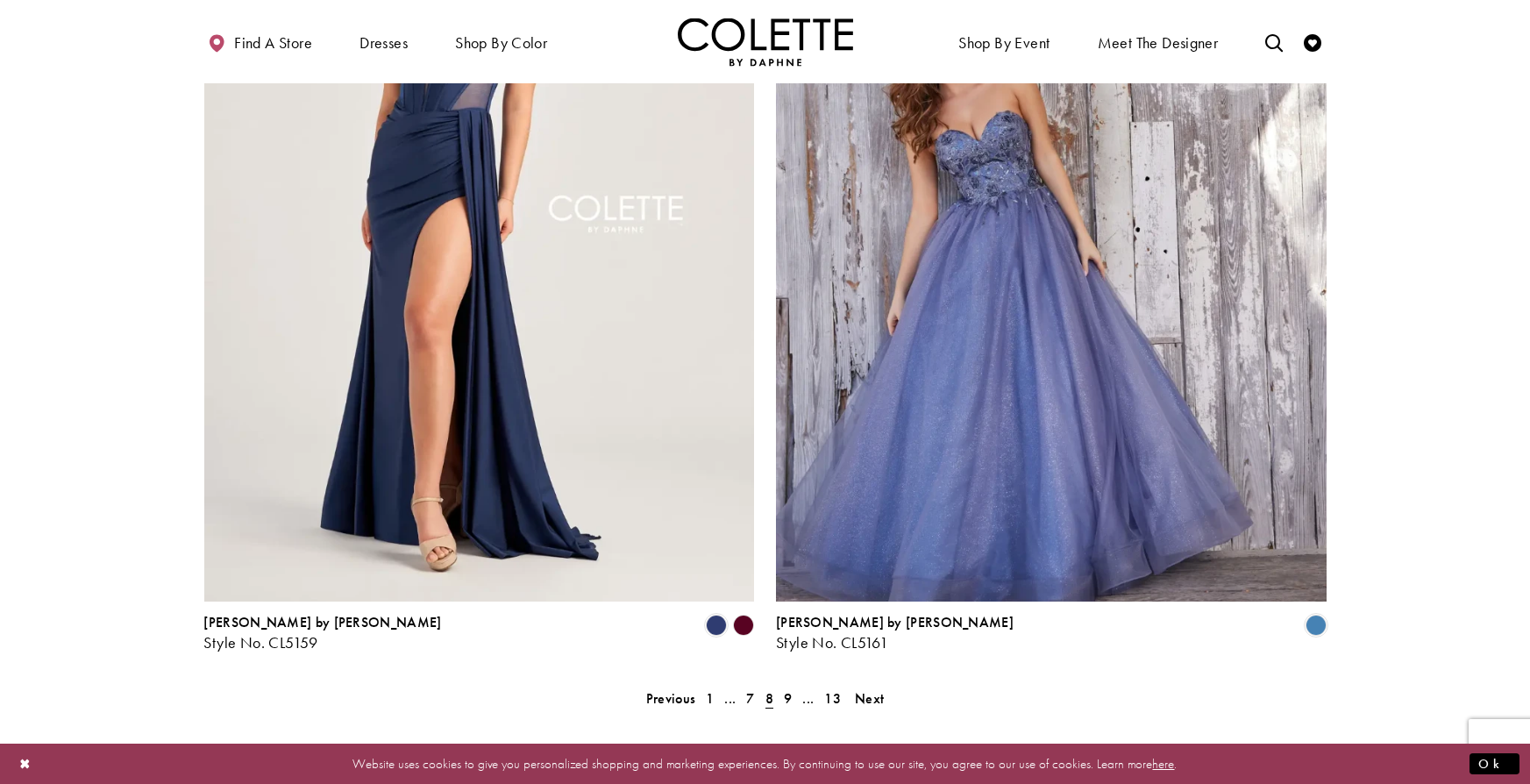
scroll to position [3327, 0]
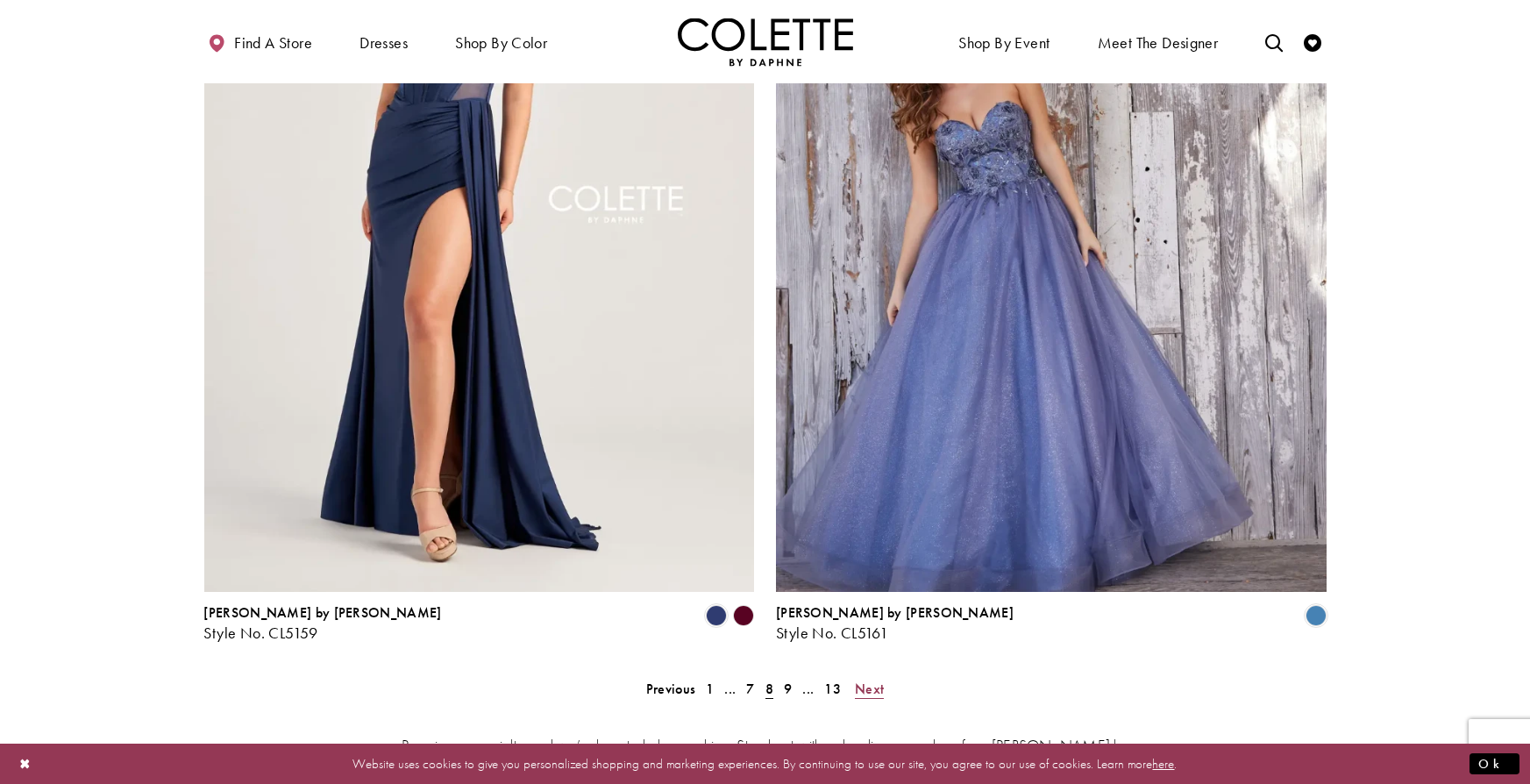
click at [872, 679] on span "Next" at bounding box center [870, 688] width 29 height 18
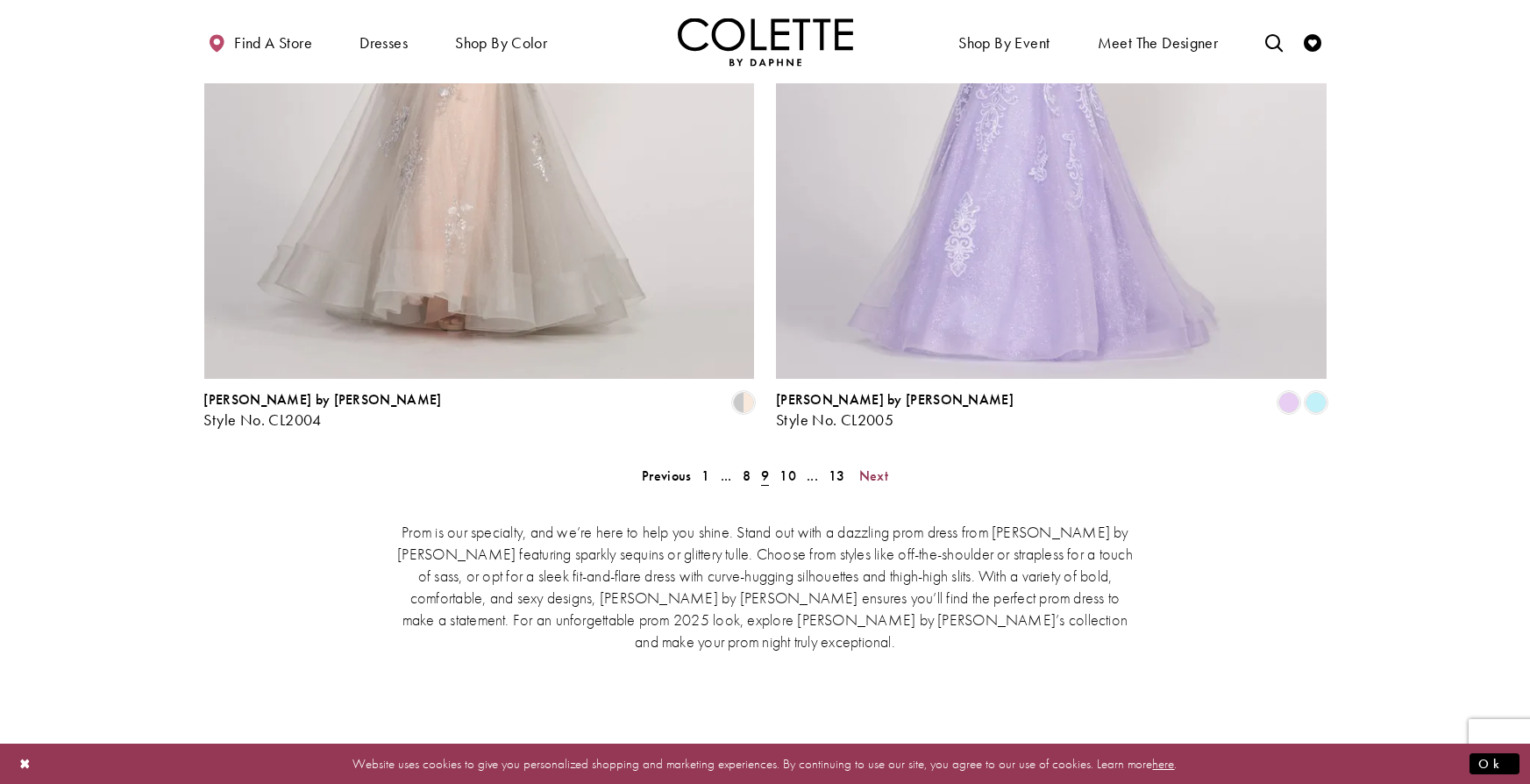
scroll to position [3553, 0]
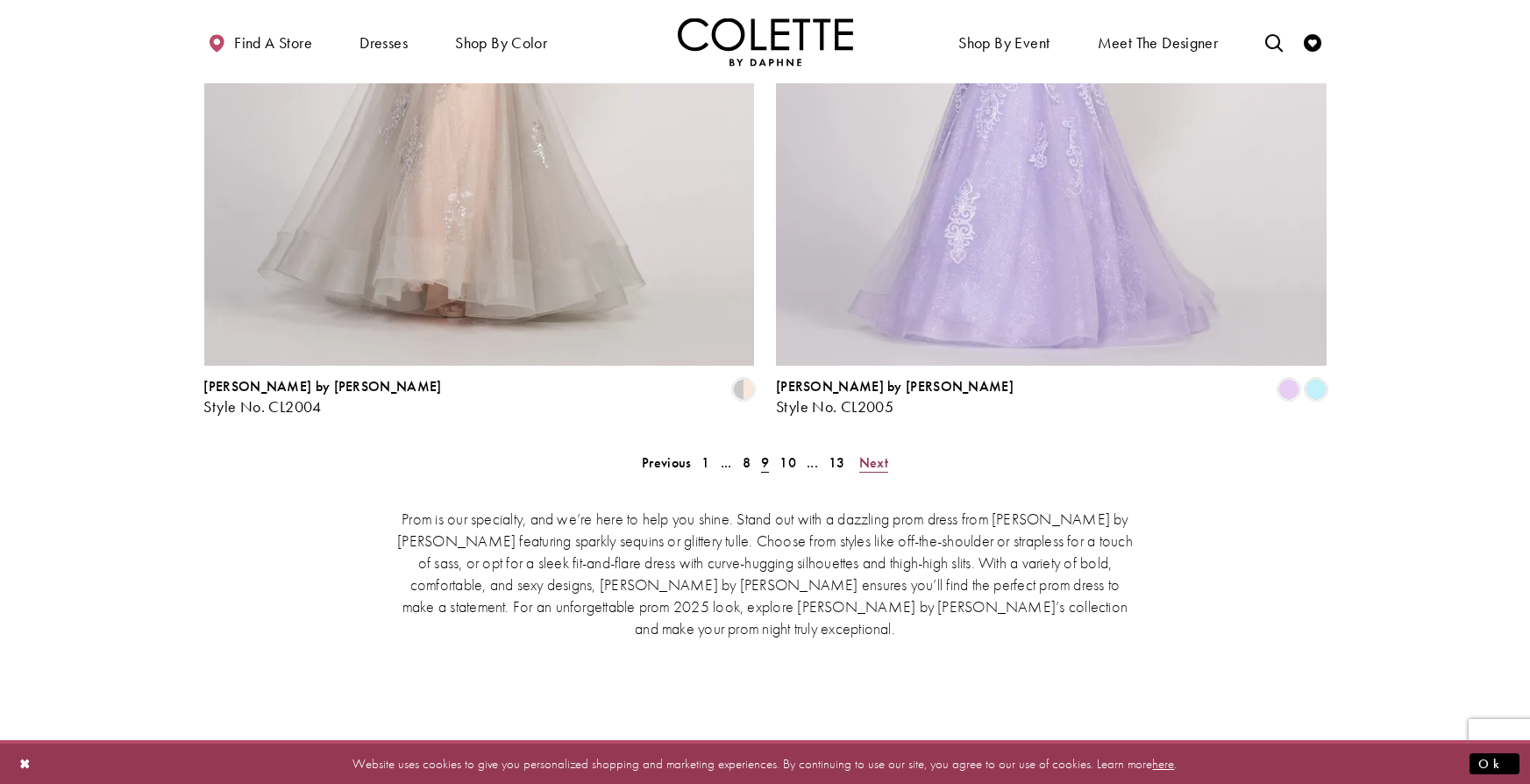
click at [864, 453] on span "Next" at bounding box center [873, 462] width 29 height 18
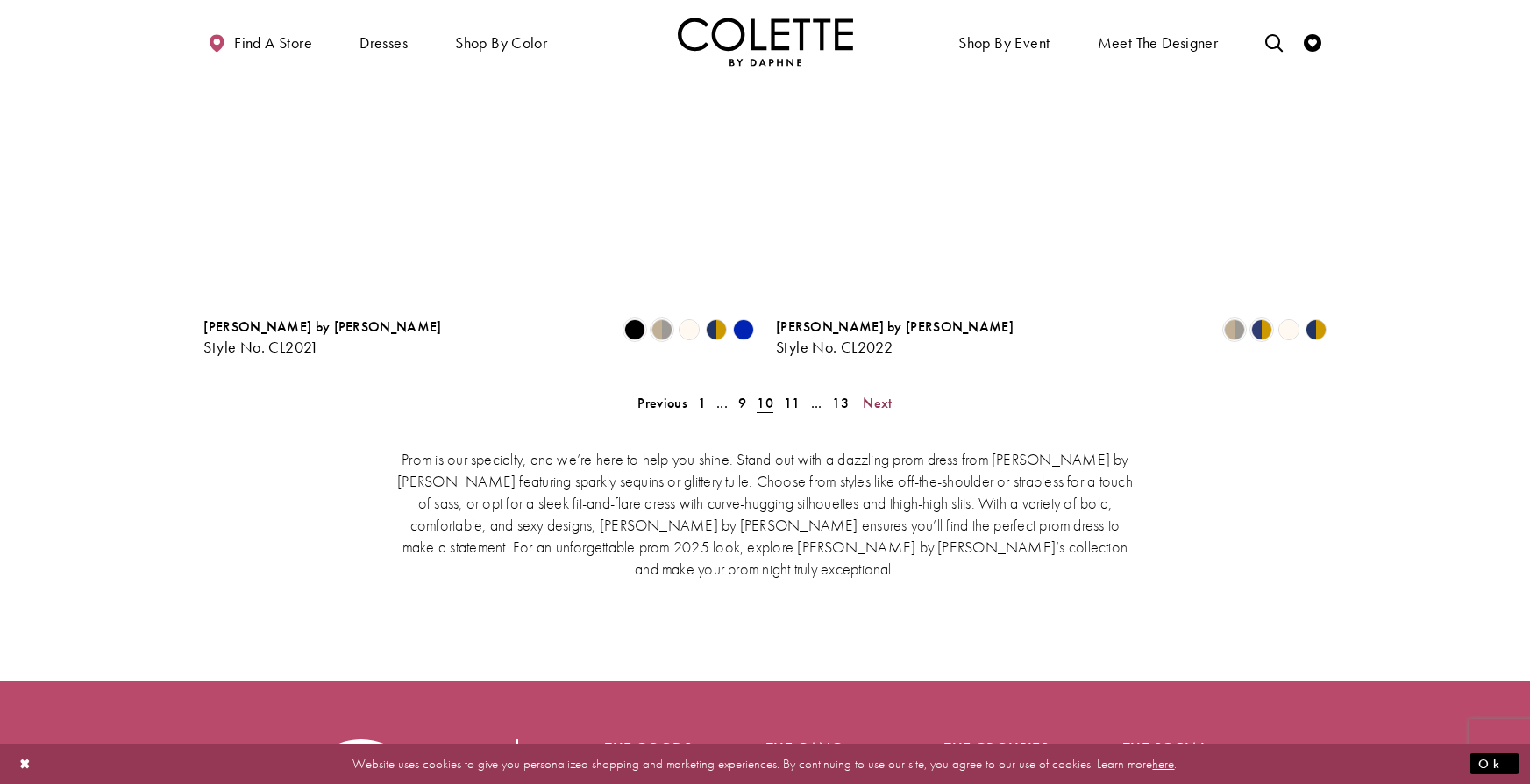
scroll to position [3652, 0]
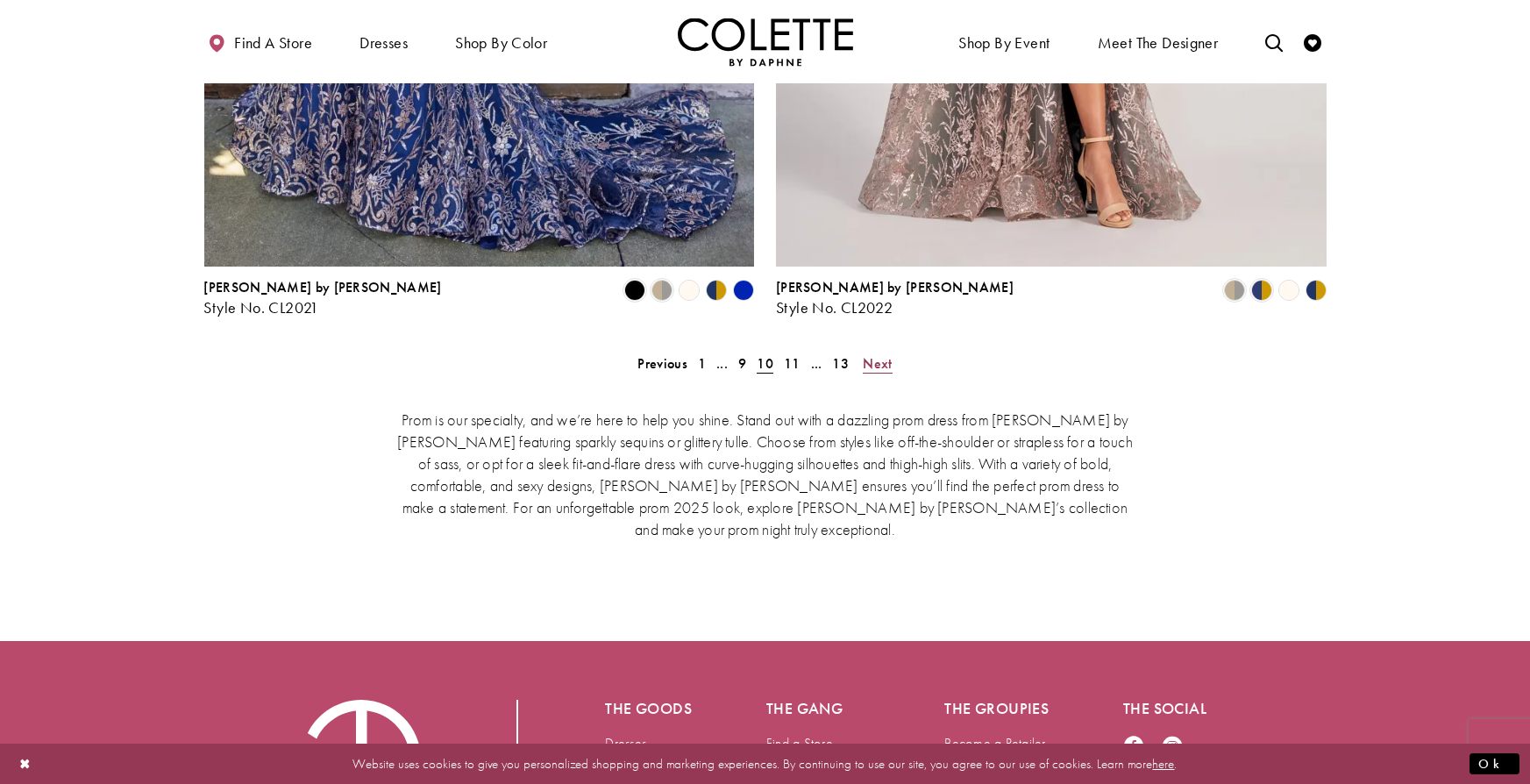
click at [872, 354] on span "Next" at bounding box center [877, 363] width 29 height 18
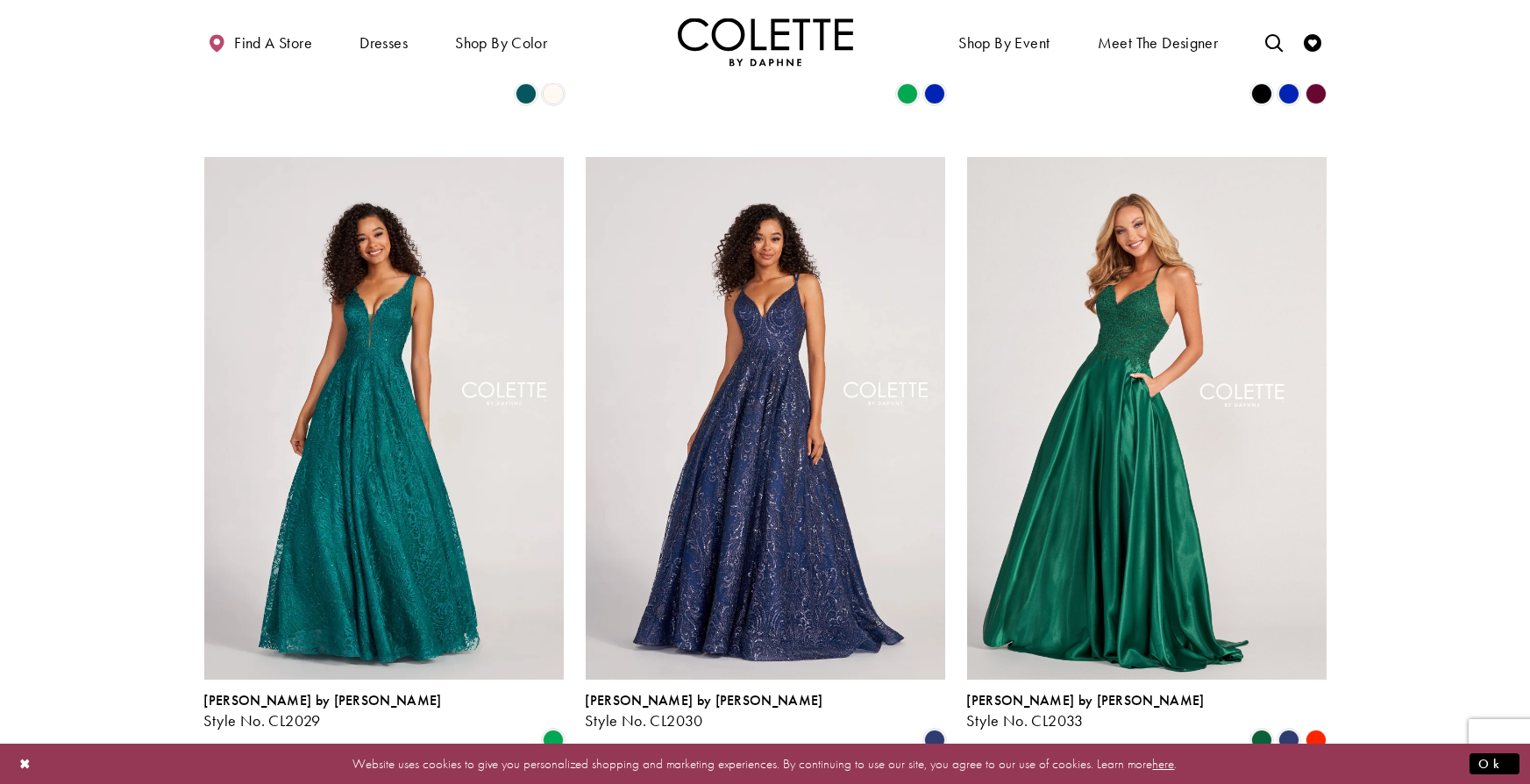
scroll to position [1685, 0]
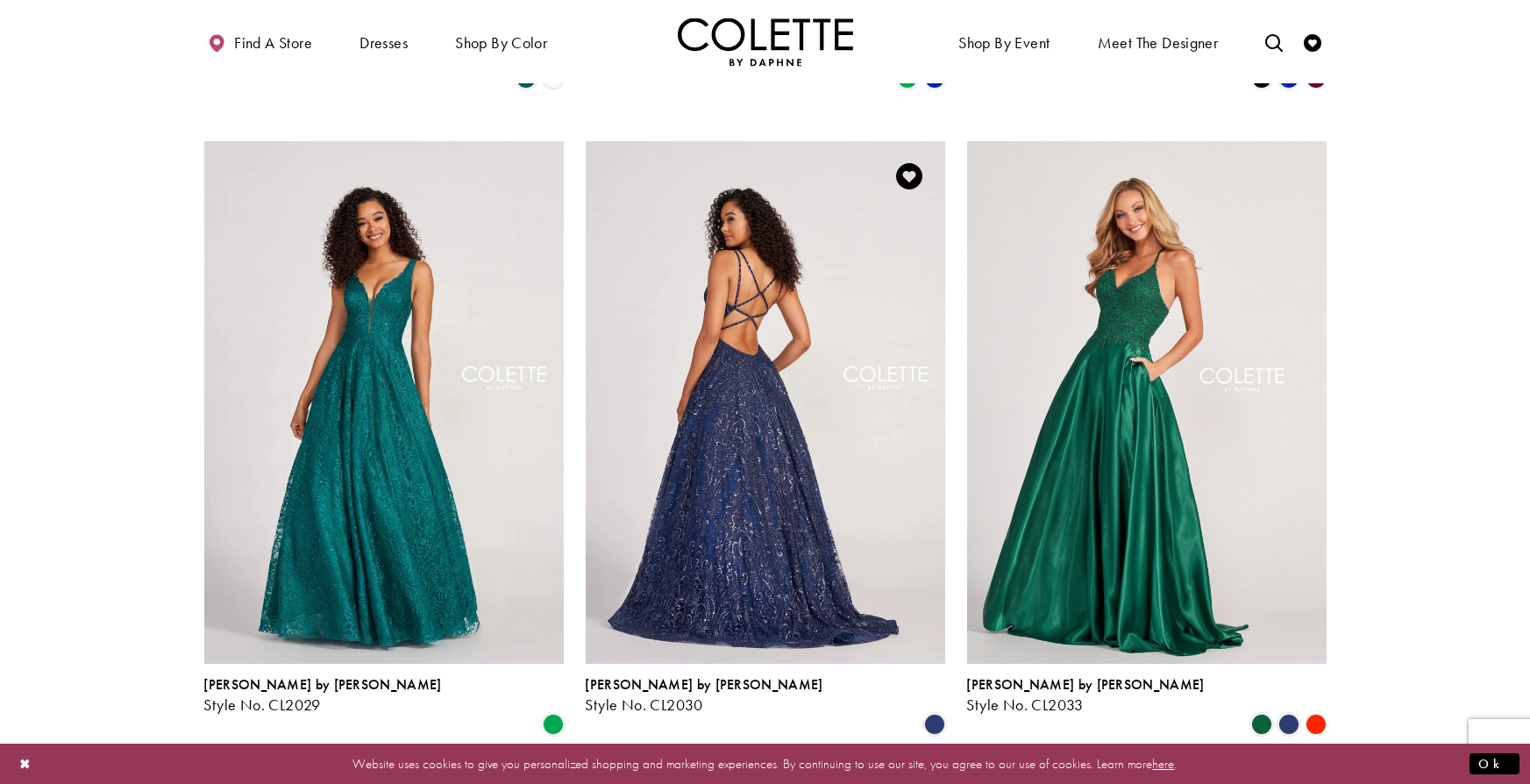
click at [724, 386] on img "Visit Colette by Daphne Style No. CL2030 Page" at bounding box center [765, 403] width 359 height 523
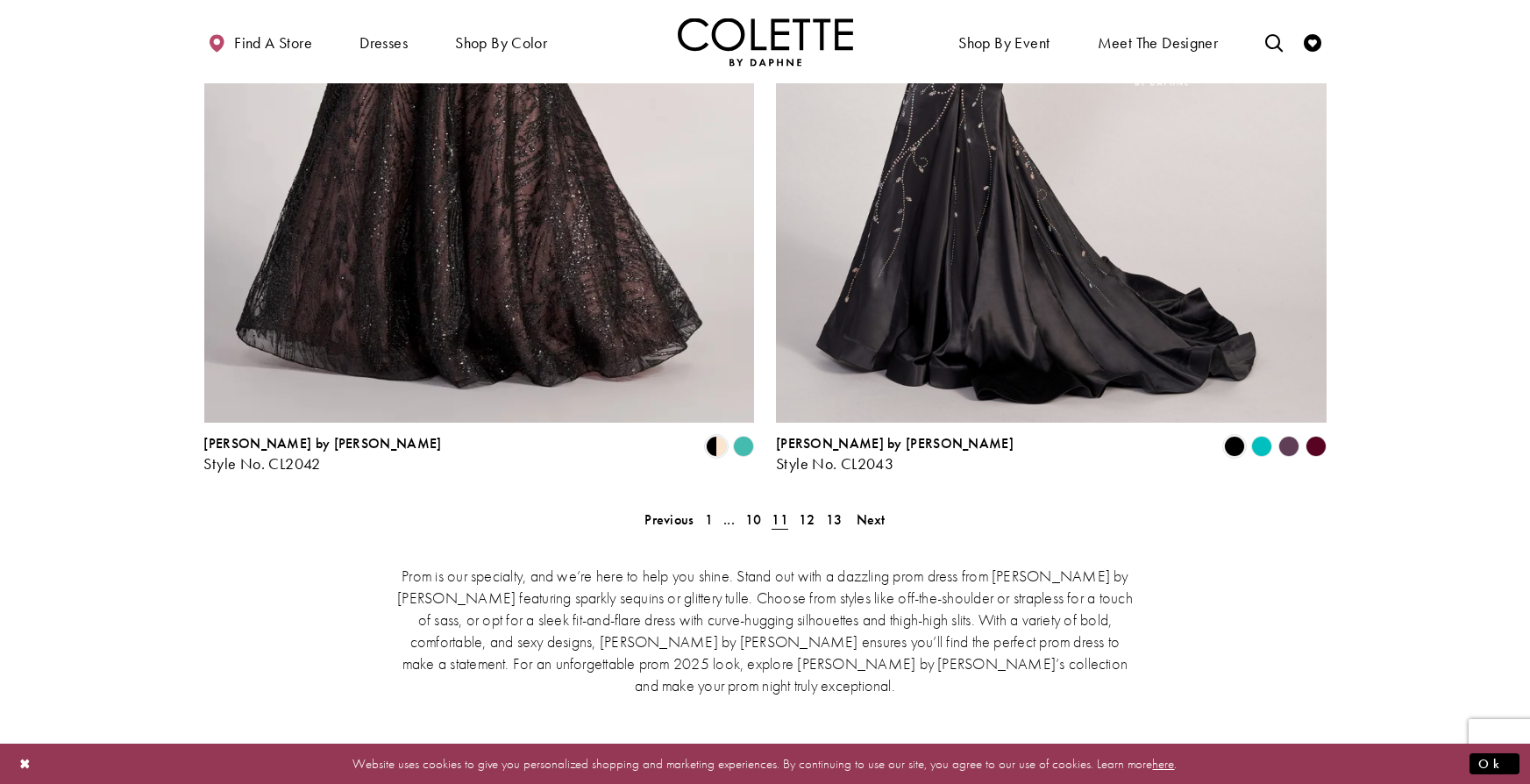
scroll to position [3633, 0]
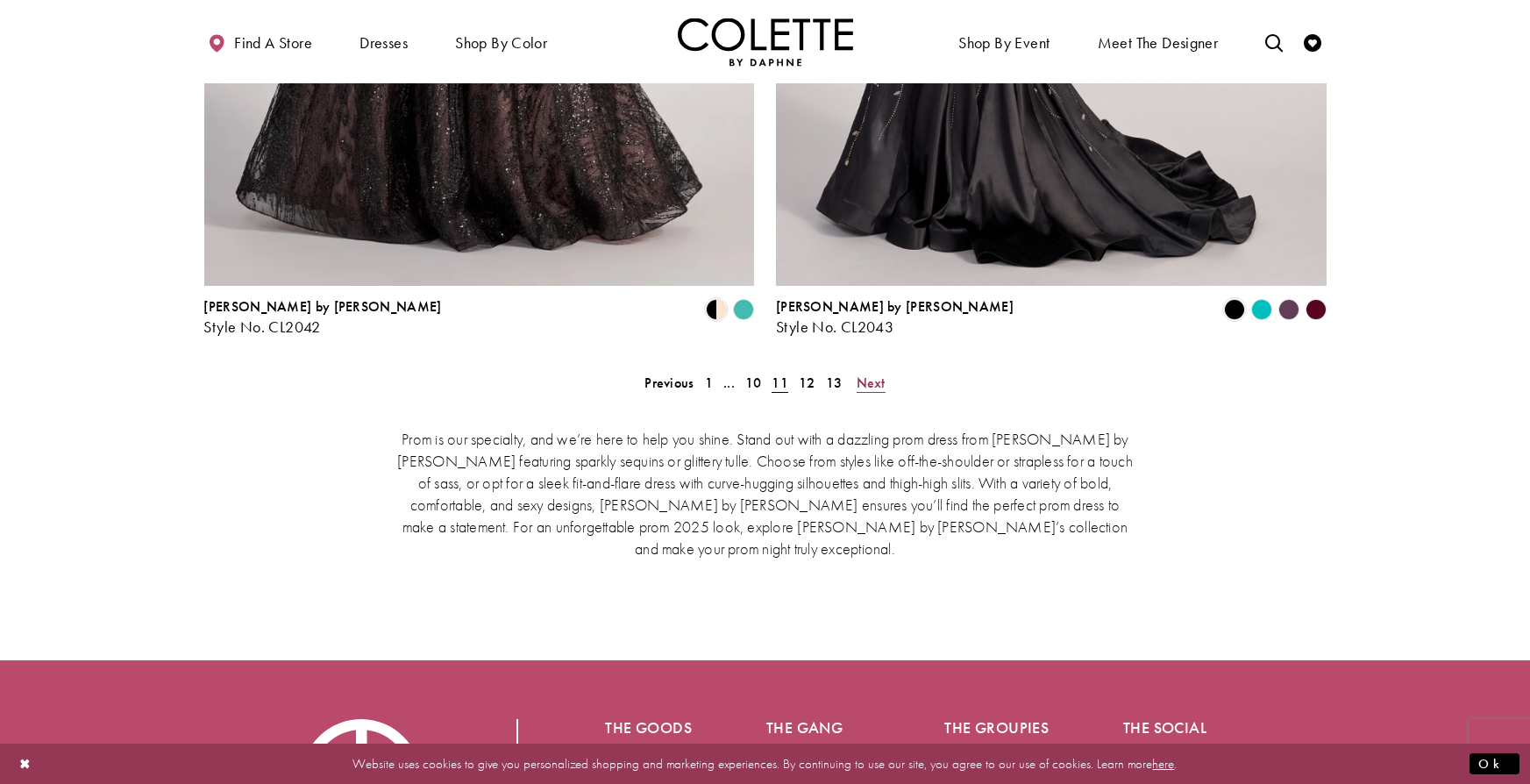
click at [876, 373] on span "Next" at bounding box center [870, 382] width 29 height 18
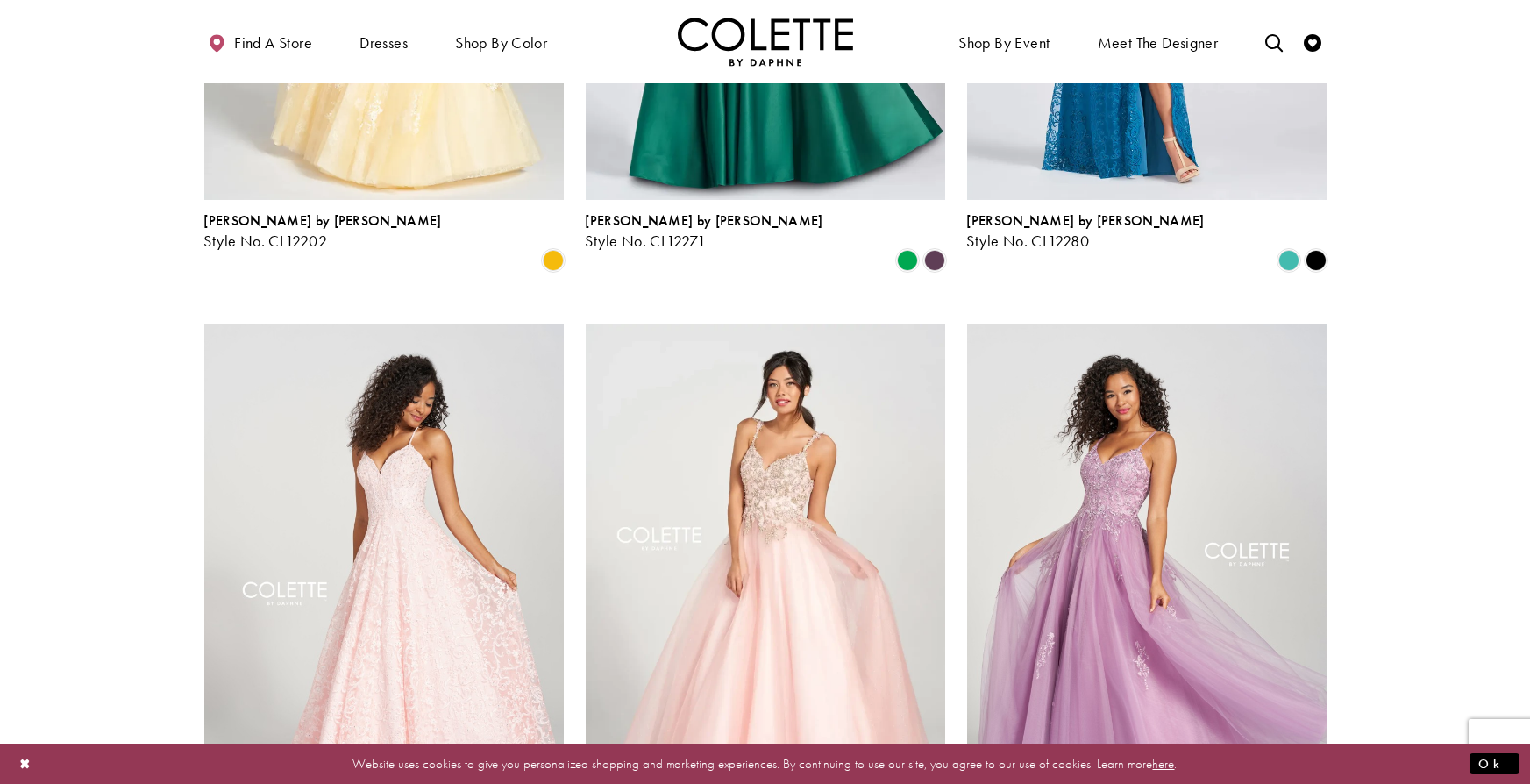
scroll to position [2128, 0]
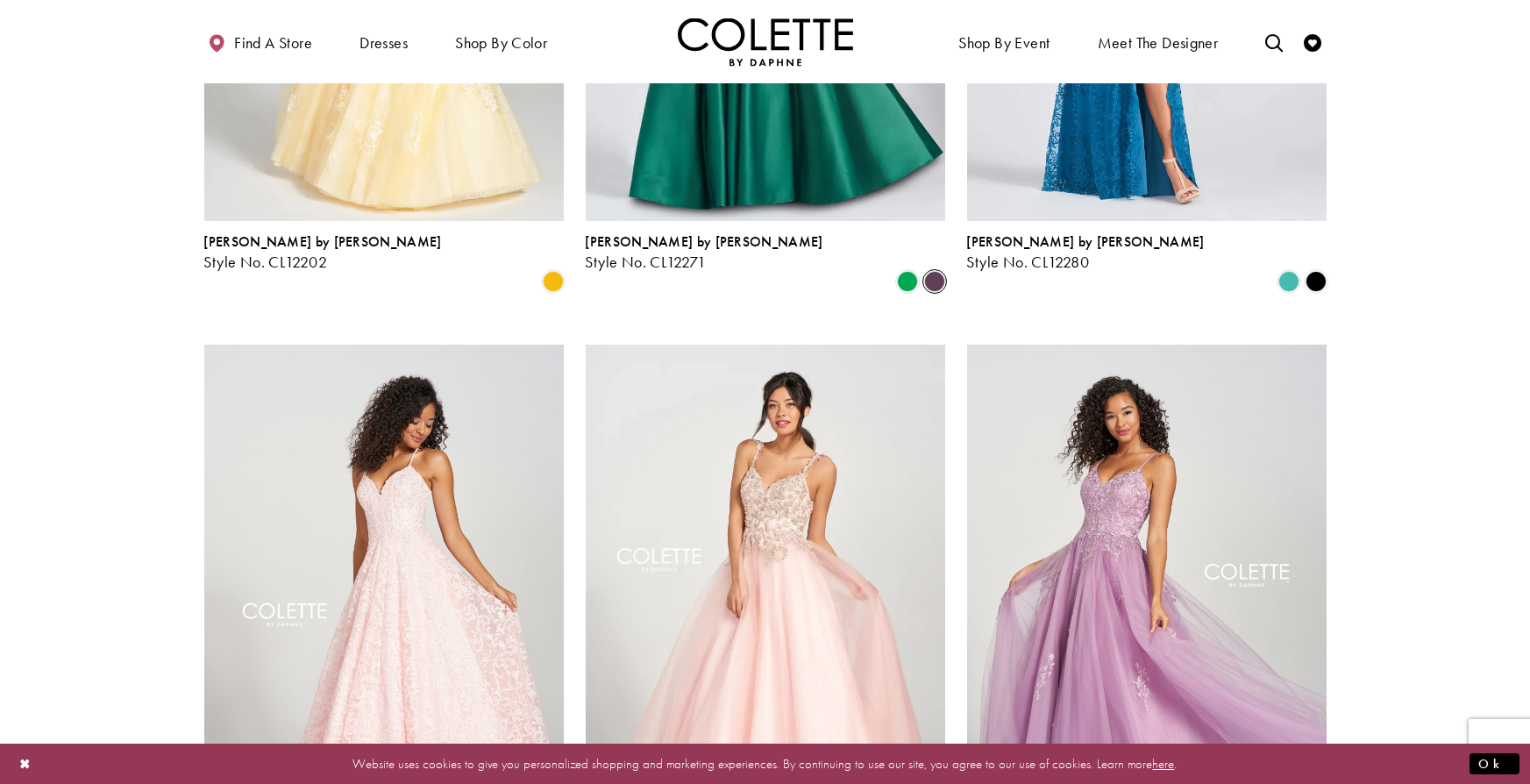
click at [937, 271] on span "Product List" at bounding box center [934, 281] width 21 height 21
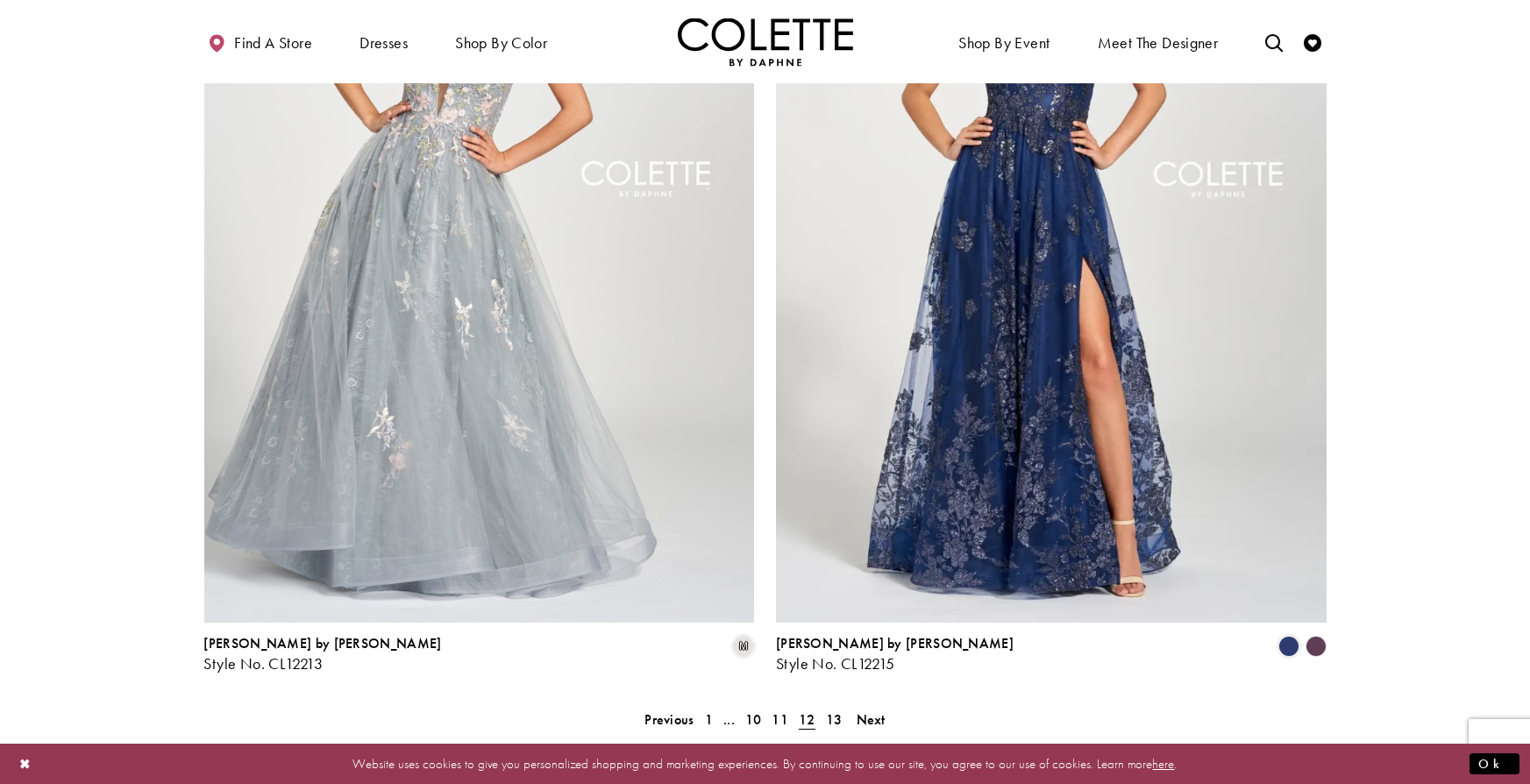
scroll to position [3310, 0]
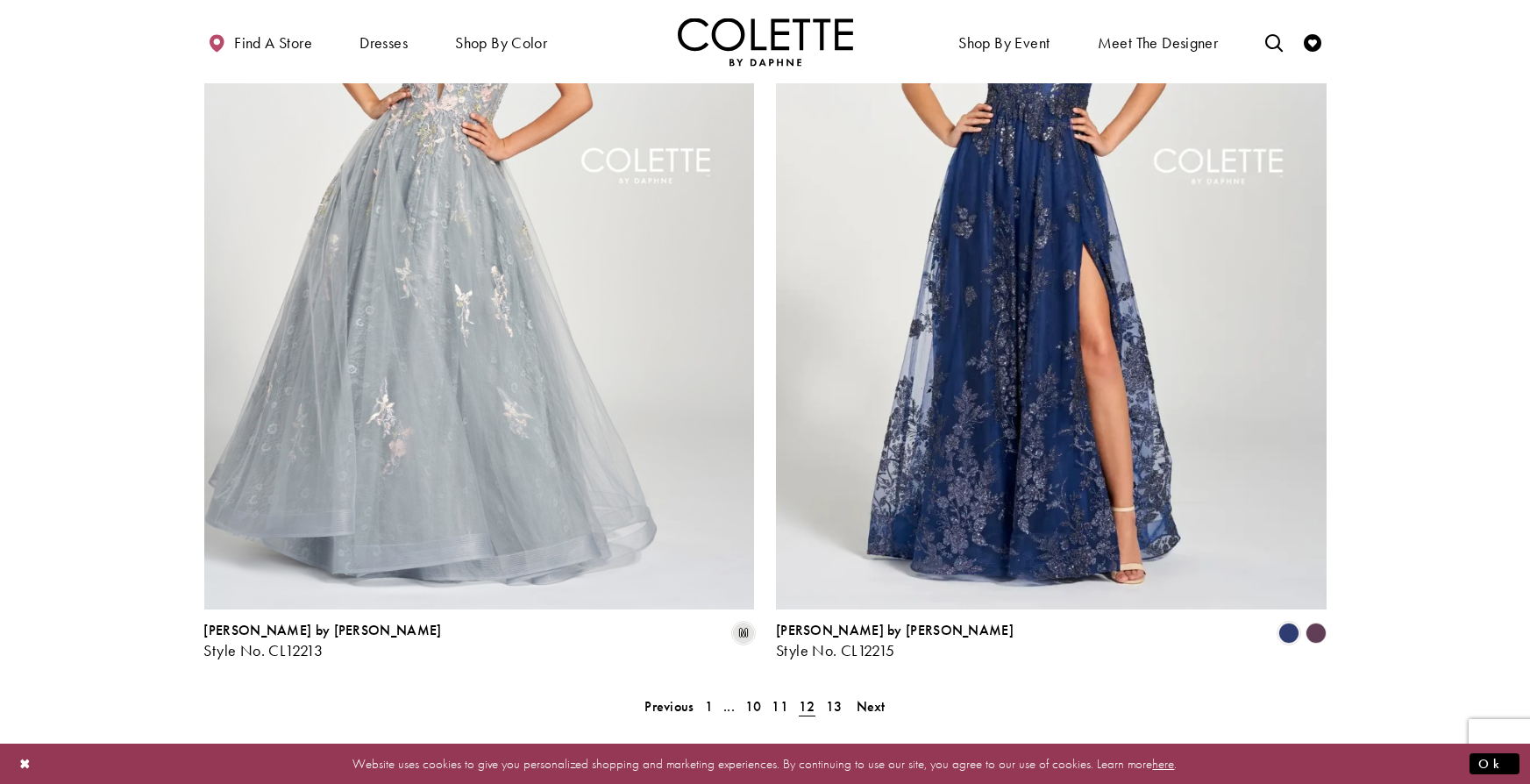
click at [1314, 620] on polygon "Product List" at bounding box center [1315, 633] width 28 height 28
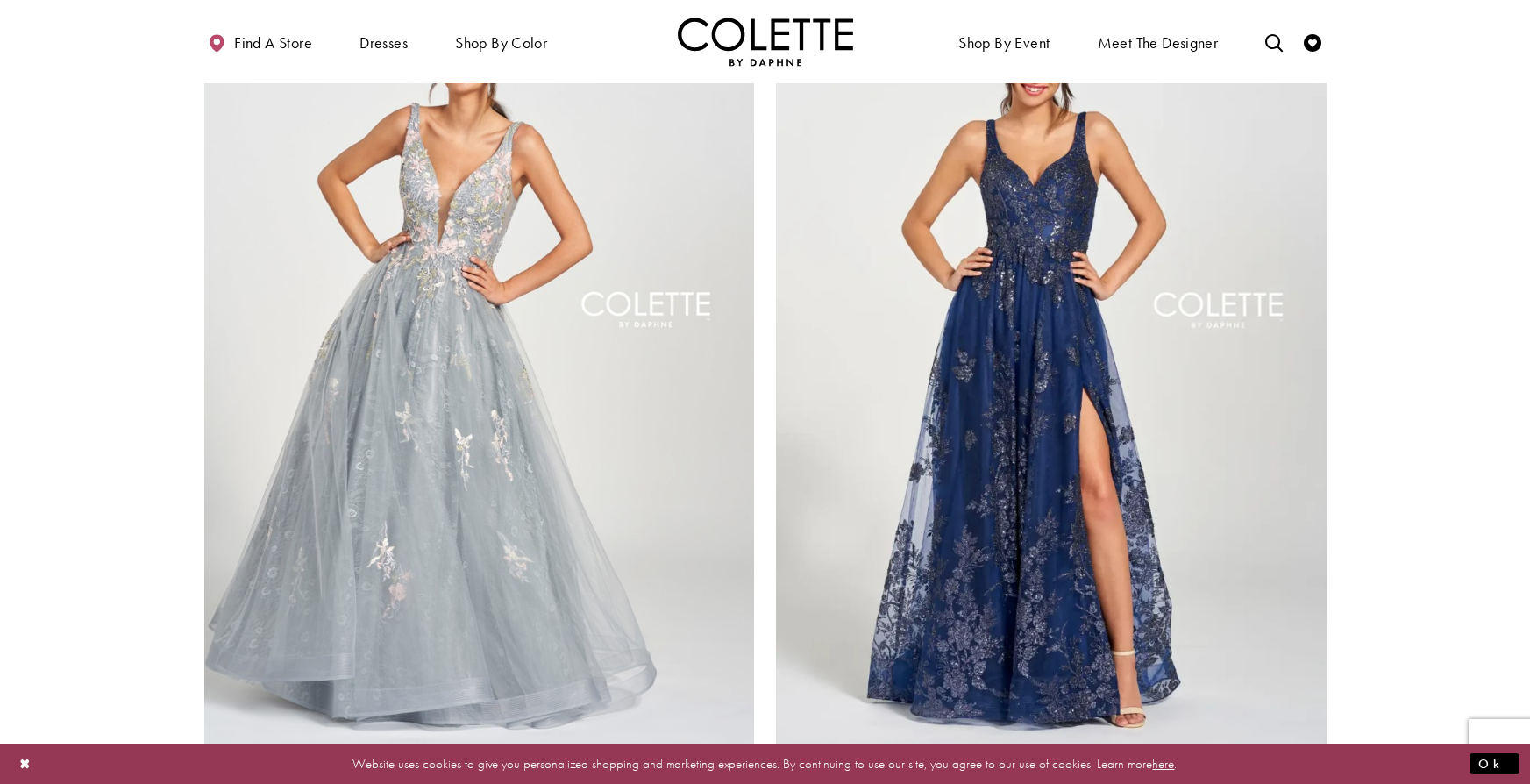
scroll to position [3165, 0]
click at [1316, 765] on polygon "Product List" at bounding box center [1315, 778] width 28 height 28
click at [1506, 759] on button "Ok" at bounding box center [1494, 763] width 50 height 22
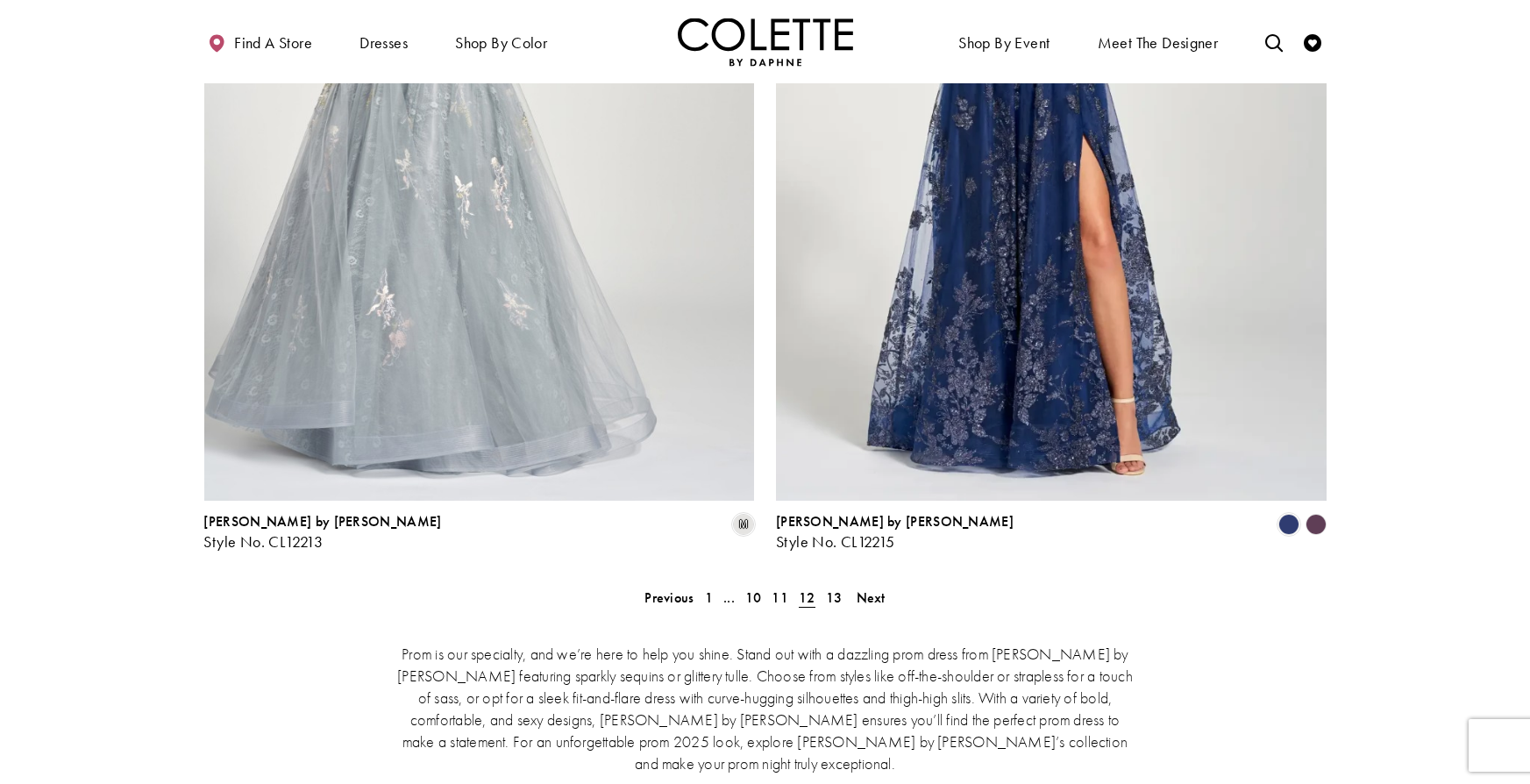
scroll to position [3426, 0]
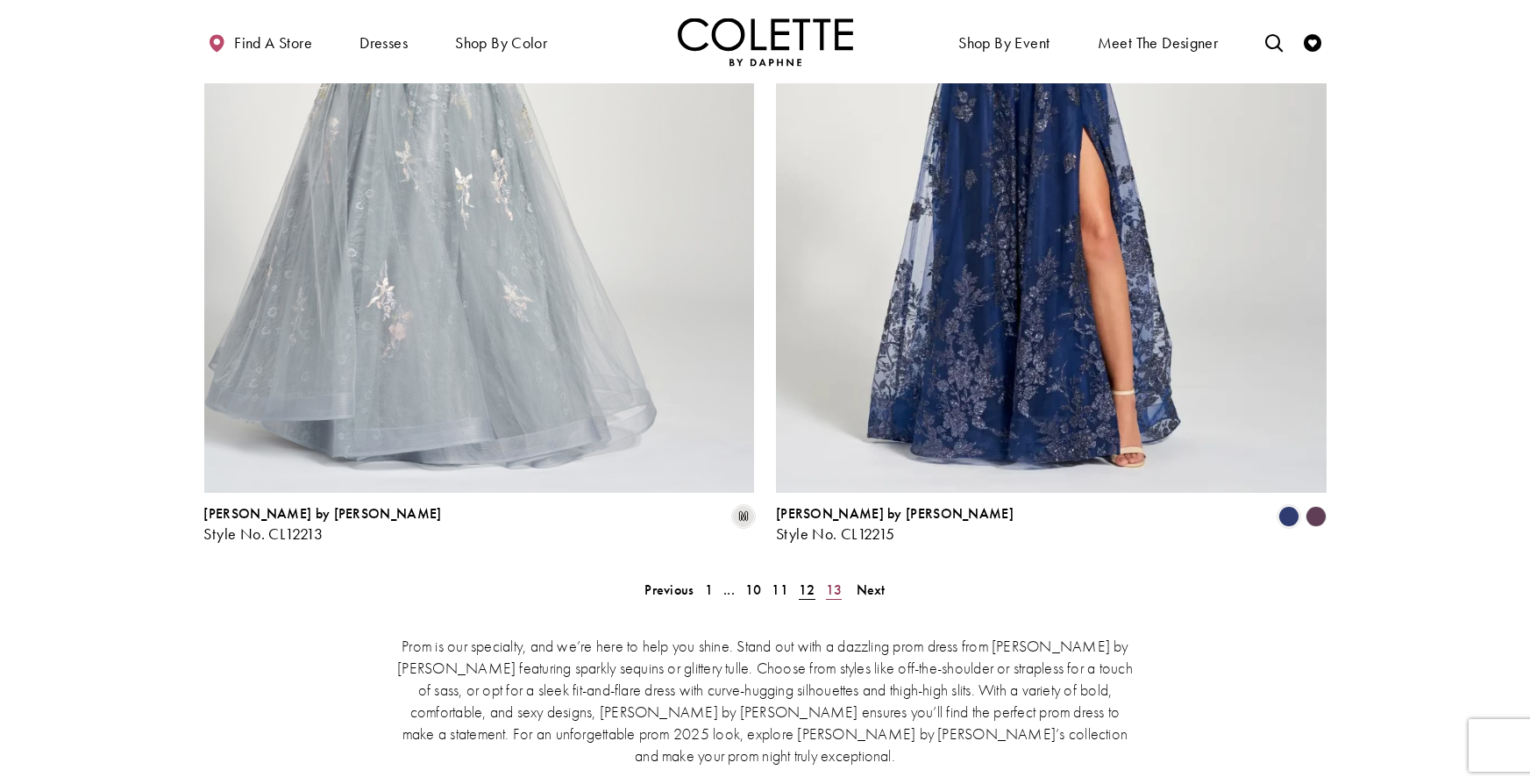
click at [835, 581] on span "13" at bounding box center [834, 589] width 17 height 18
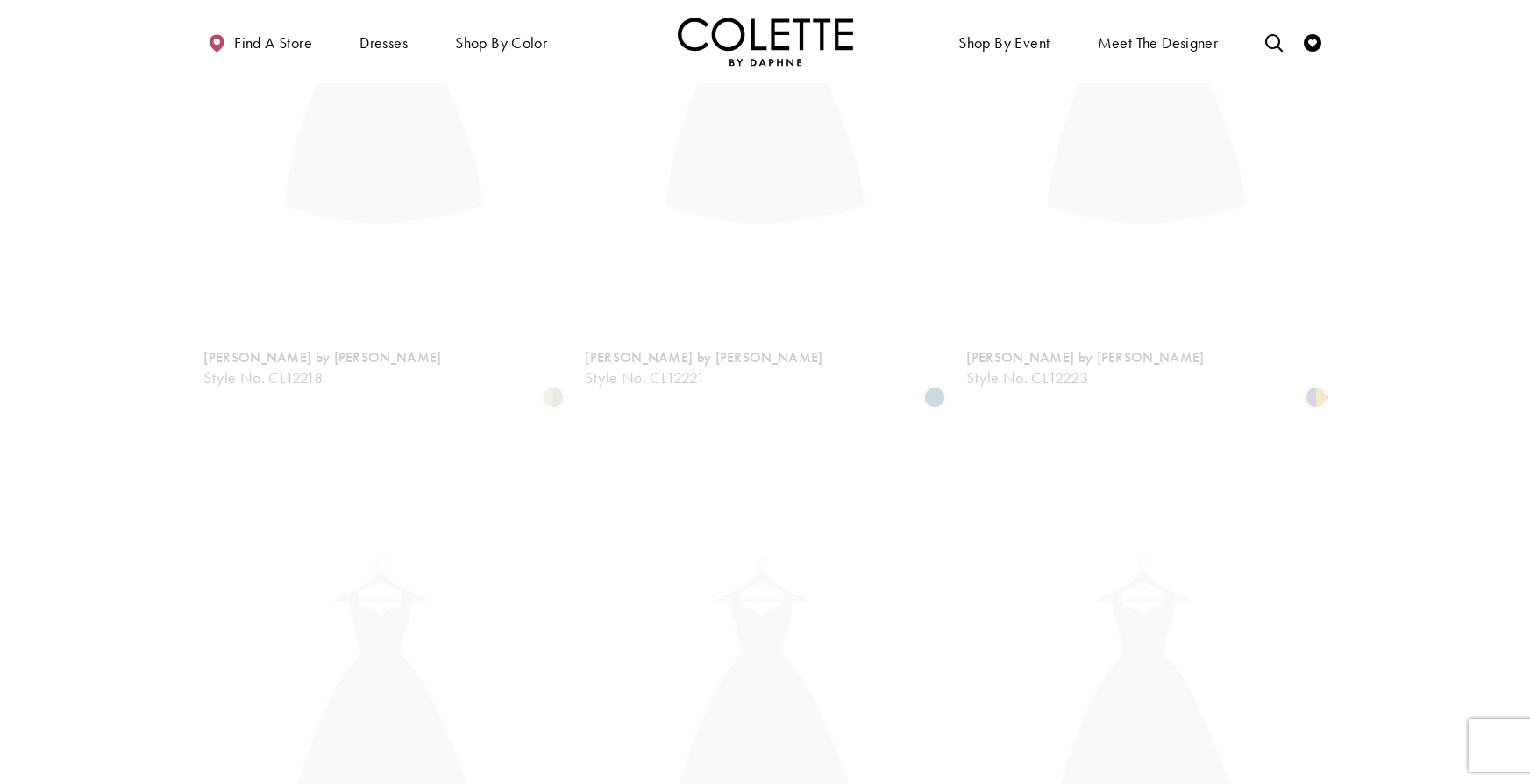
scroll to position [449, 0]
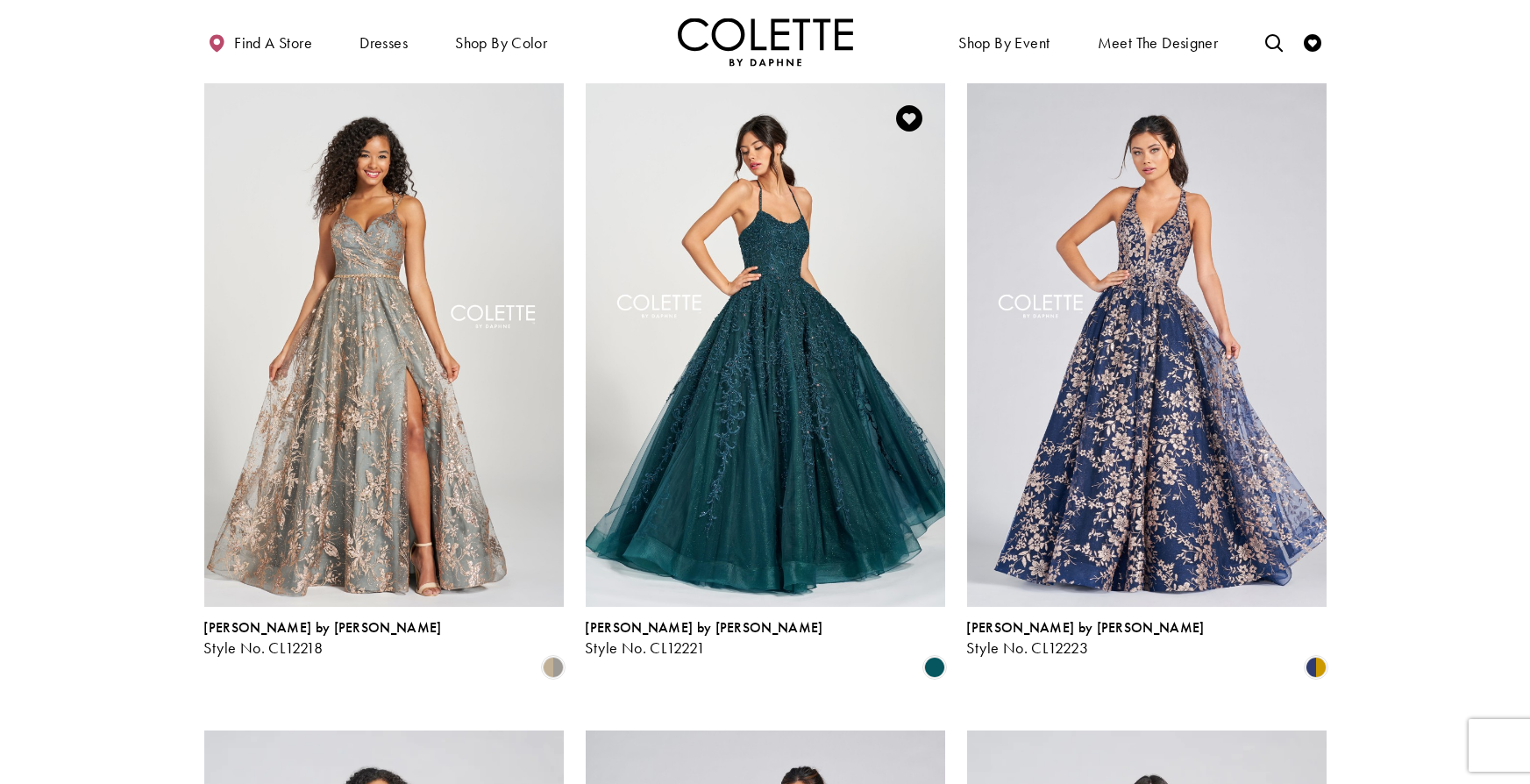
click at [887, 394] on img "Visit Colette by Daphne Style No. CL12221 Page" at bounding box center [765, 345] width 359 height 523
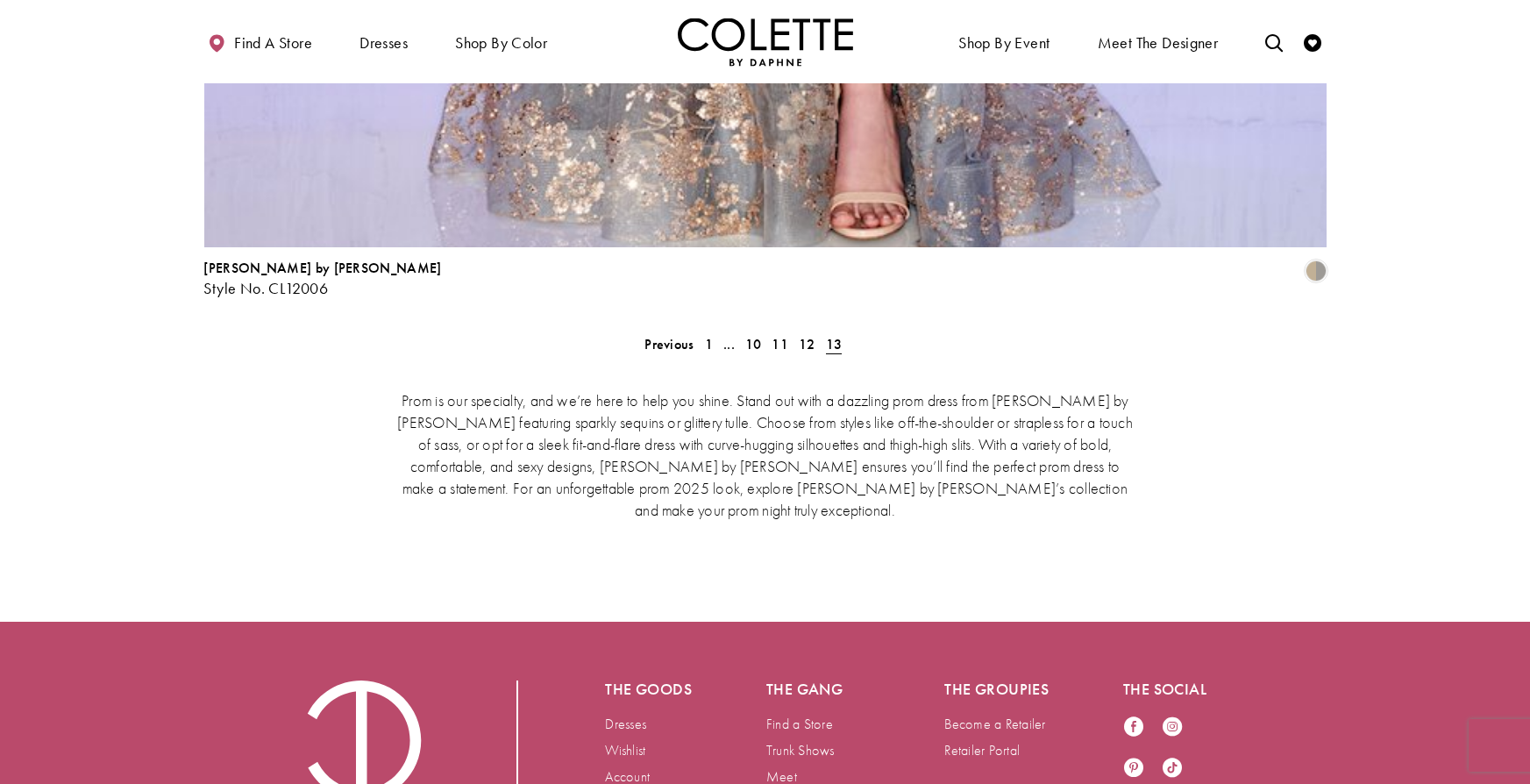
scroll to position [3854, 0]
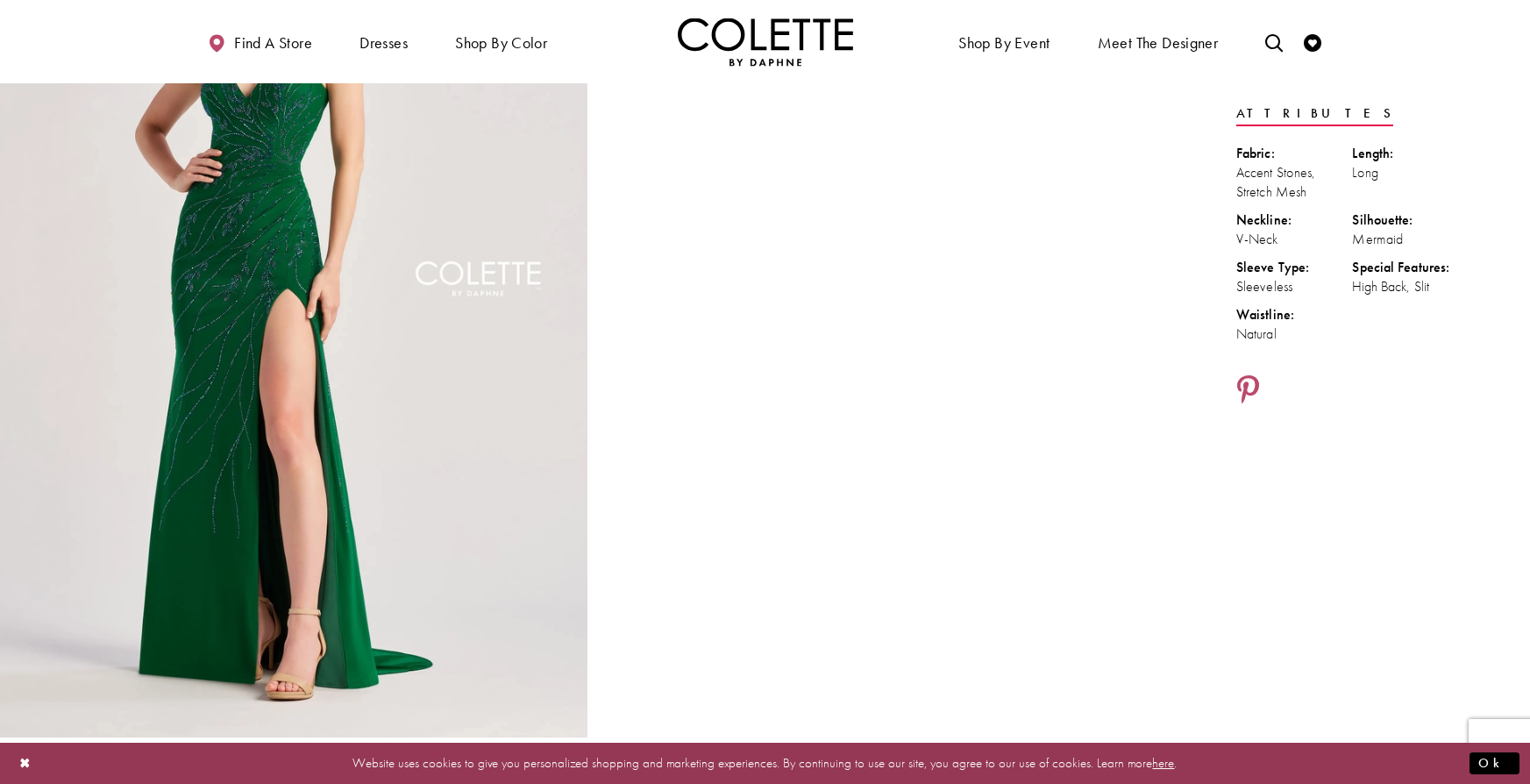
scroll to position [228, 0]
click at [373, 285] on img "Full size Style CL8510 Colette by Daphne #0 default Emerald frontface vertical …" at bounding box center [294, 296] width 587 height 881
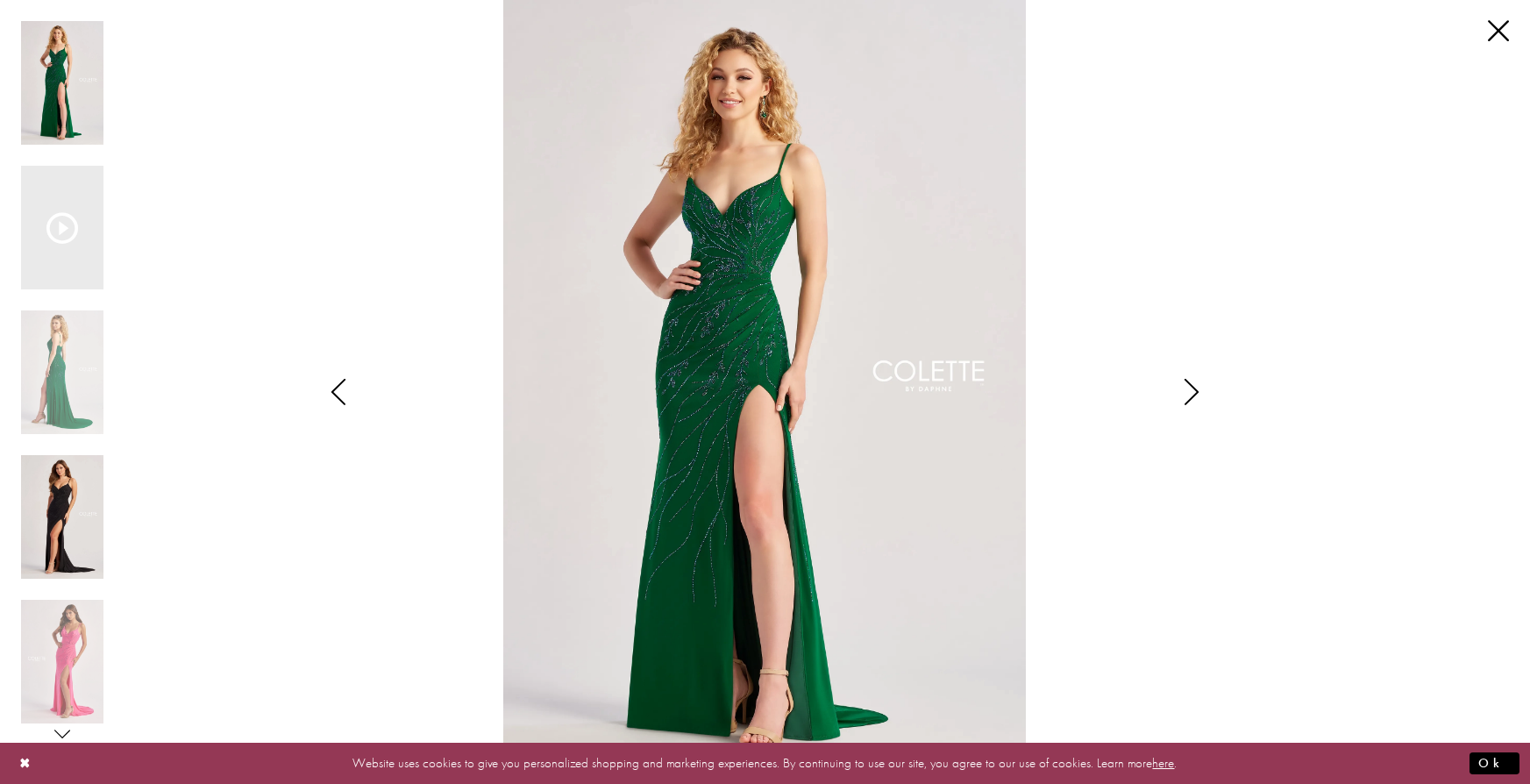
click at [83, 475] on img "Scroll List" at bounding box center [62, 517] width 83 height 124
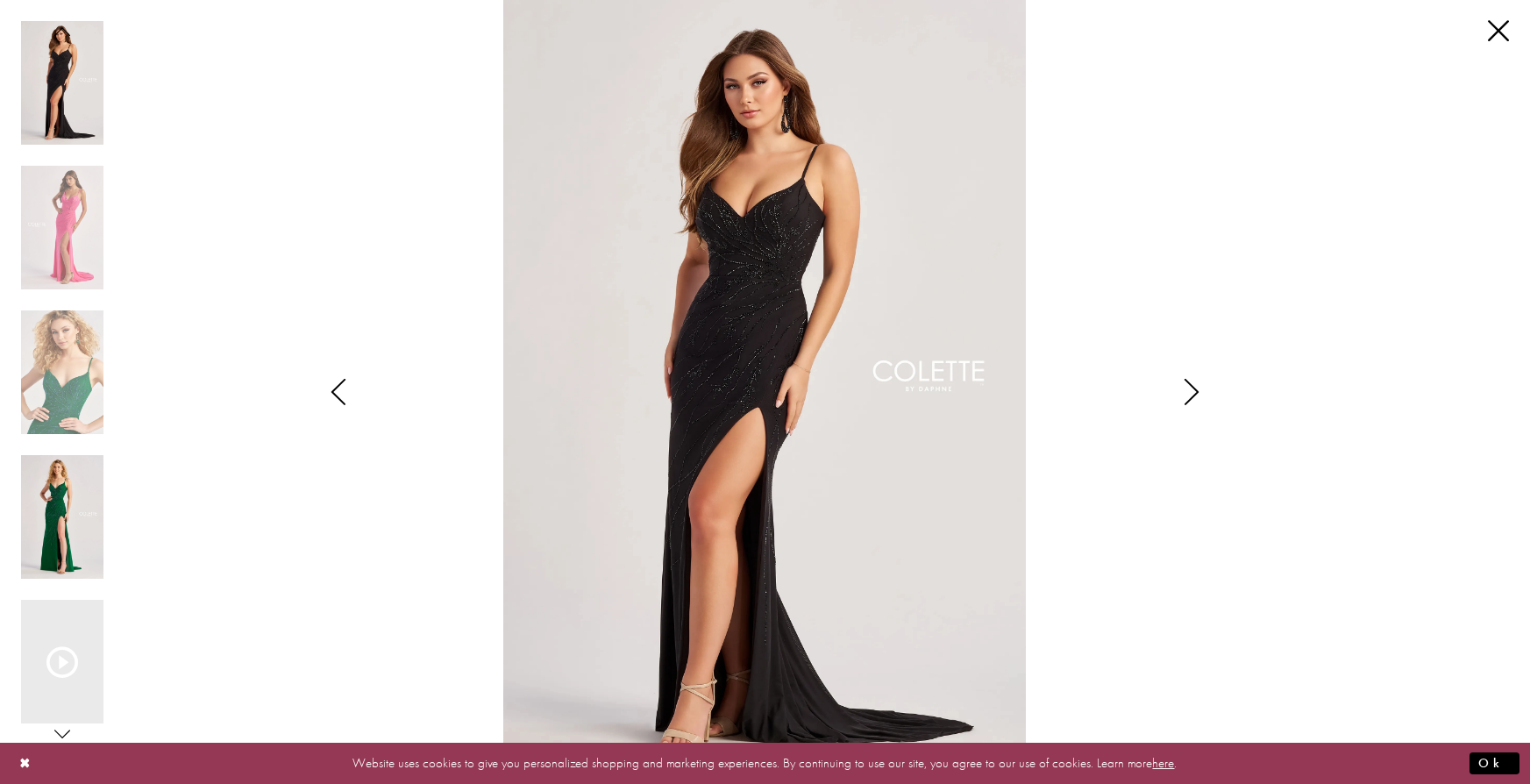
click at [72, 478] on img "Scroll List" at bounding box center [62, 517] width 83 height 124
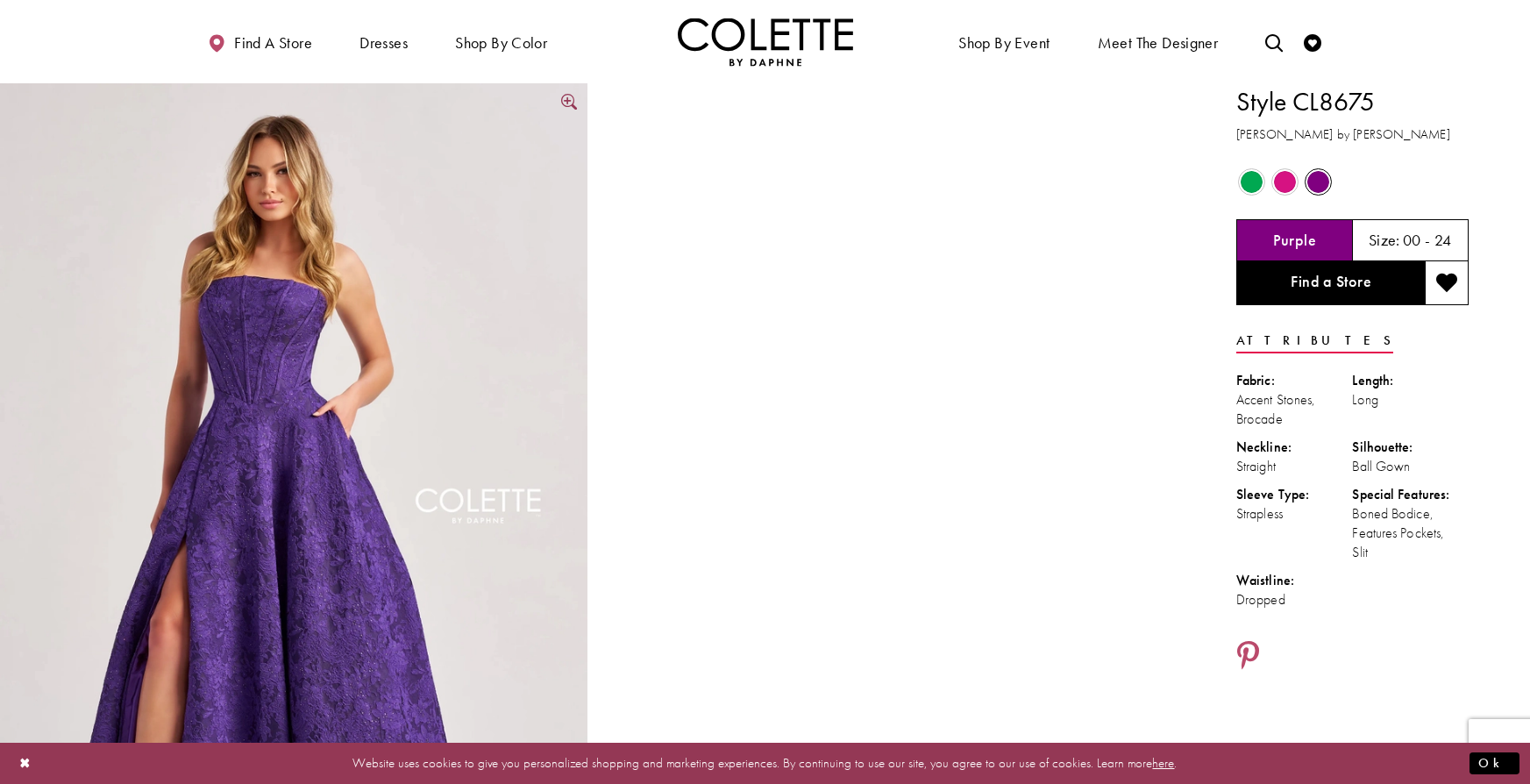
click at [239, 448] on img "Full size Style CL8675 Colette by Daphne #0 default Purple frontface vertical p…" at bounding box center [294, 524] width 587 height 881
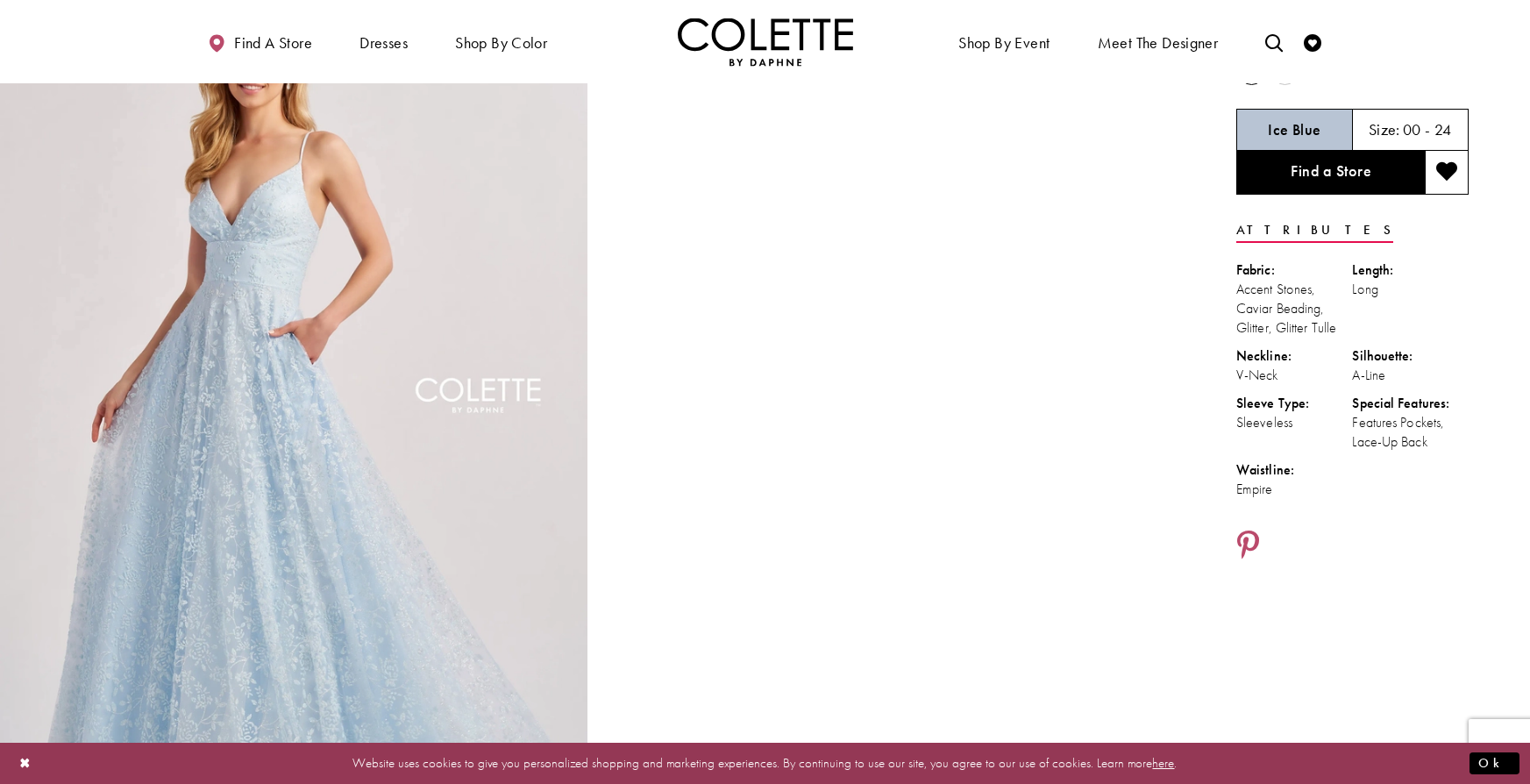
click at [347, 314] on img "Full size Style CL8650 Colette by Daphne #0 default Ice Blue frontface vertical…" at bounding box center [294, 412] width 587 height 881
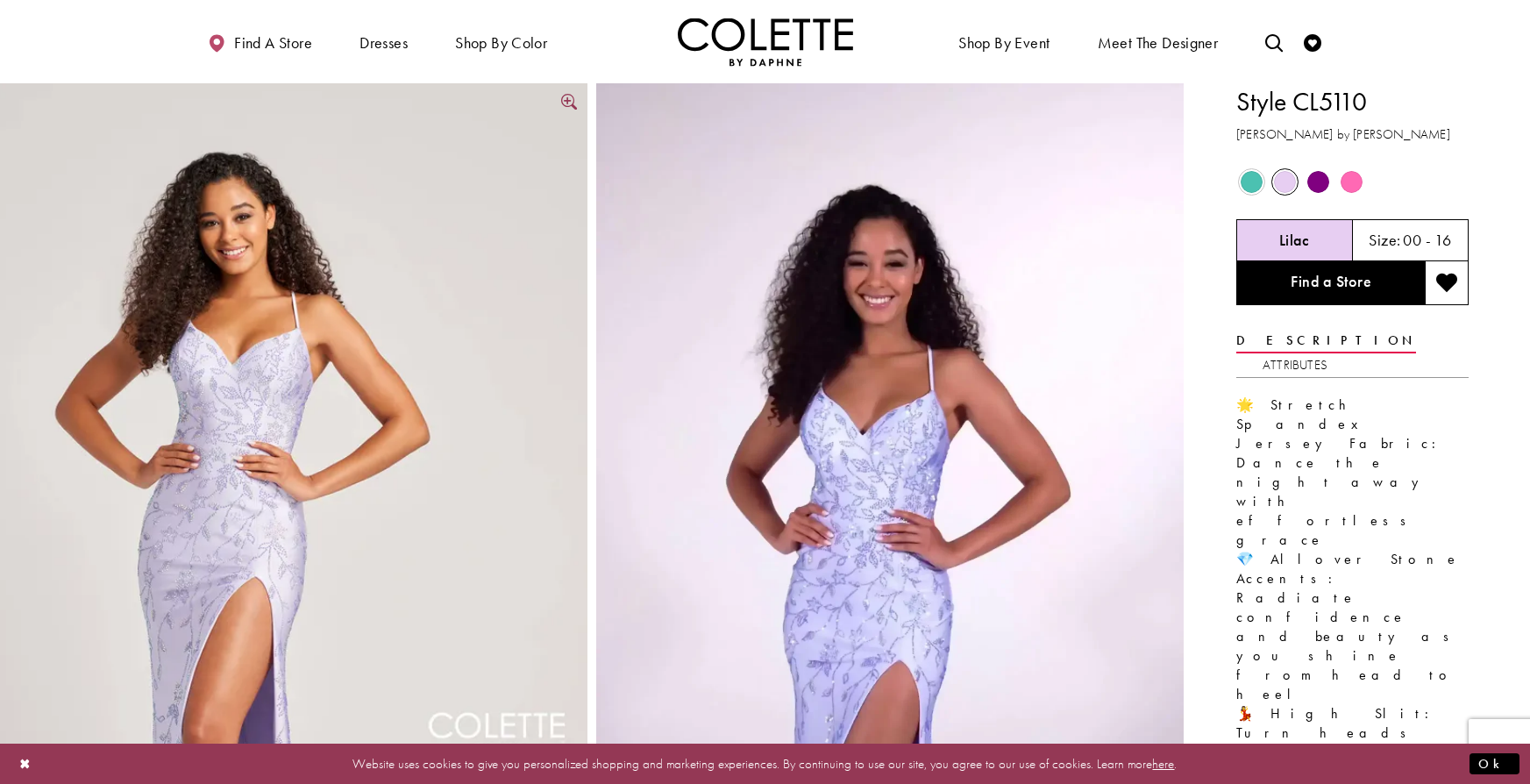
click at [492, 403] on img "Full size Style CL5110 Colette by Daphne #0 default Lilac frontface vertical pi…" at bounding box center [294, 605] width 587 height 1044
click at [0, 0] on div "Style CL5110 Colette by Daphne Views dialog" at bounding box center [0, 0] width 0 height 0
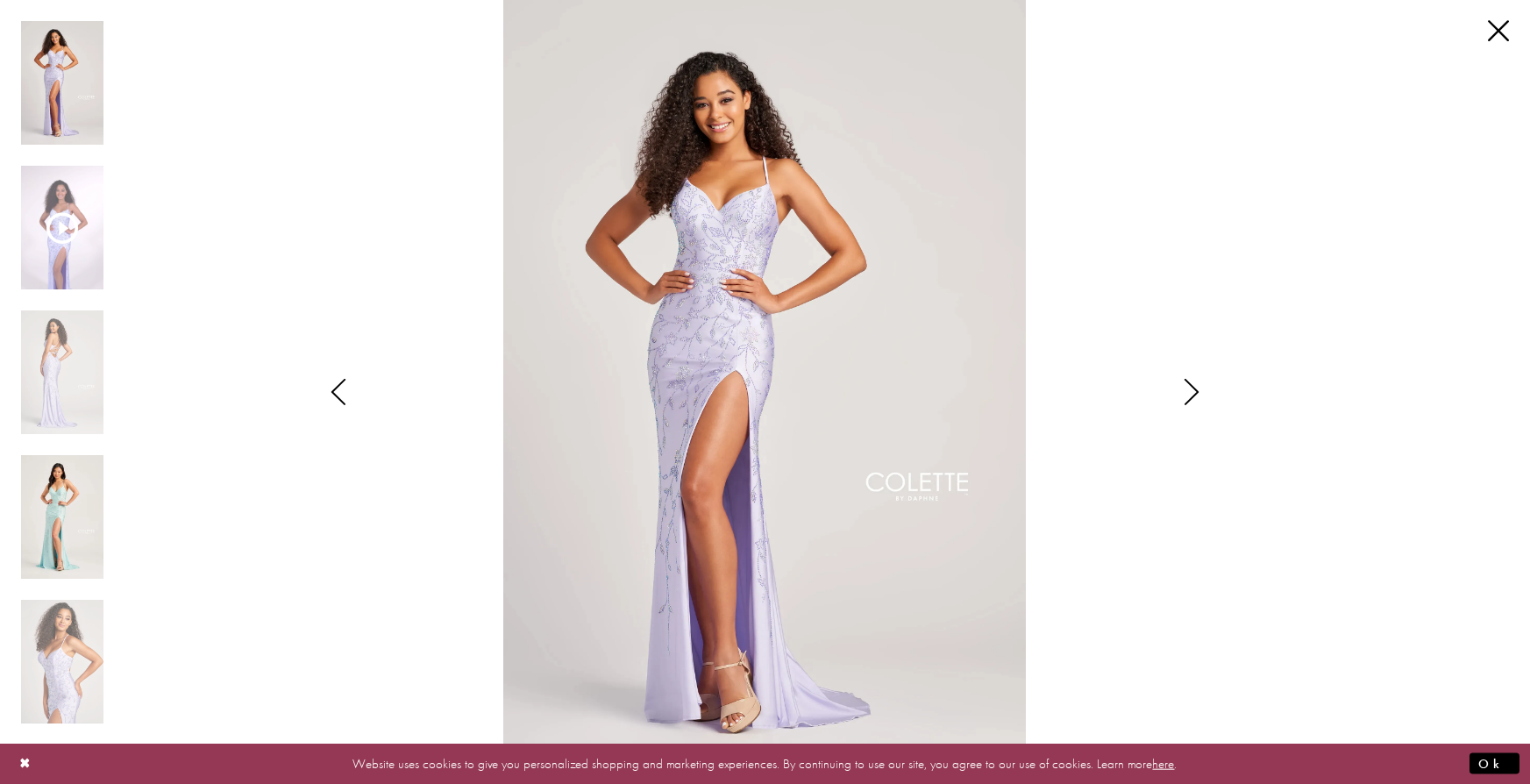
click at [42, 536] on img "Scroll List" at bounding box center [62, 517] width 83 height 124
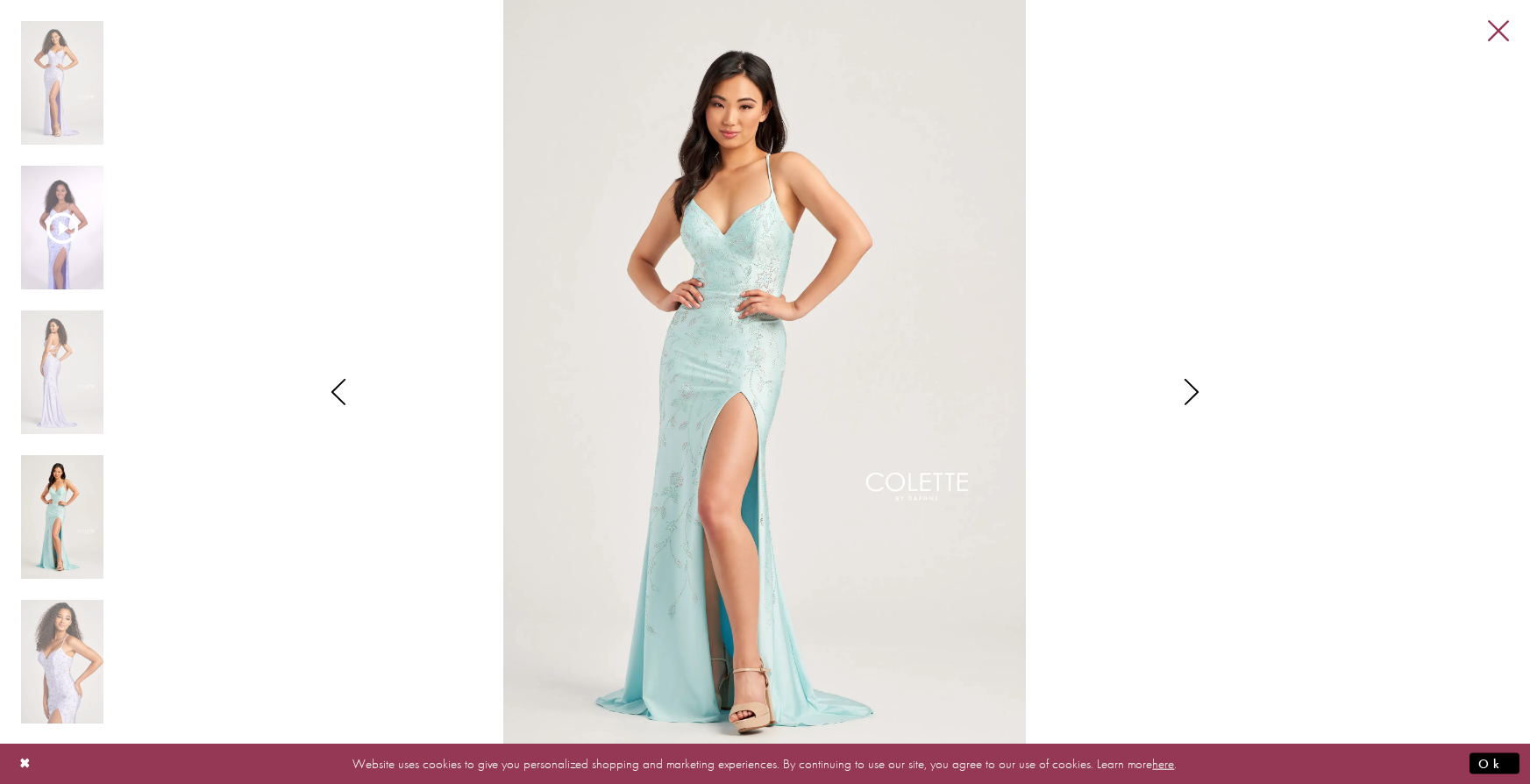
click at [1489, 36] on link "Close" at bounding box center [1499, 31] width 21 height 21
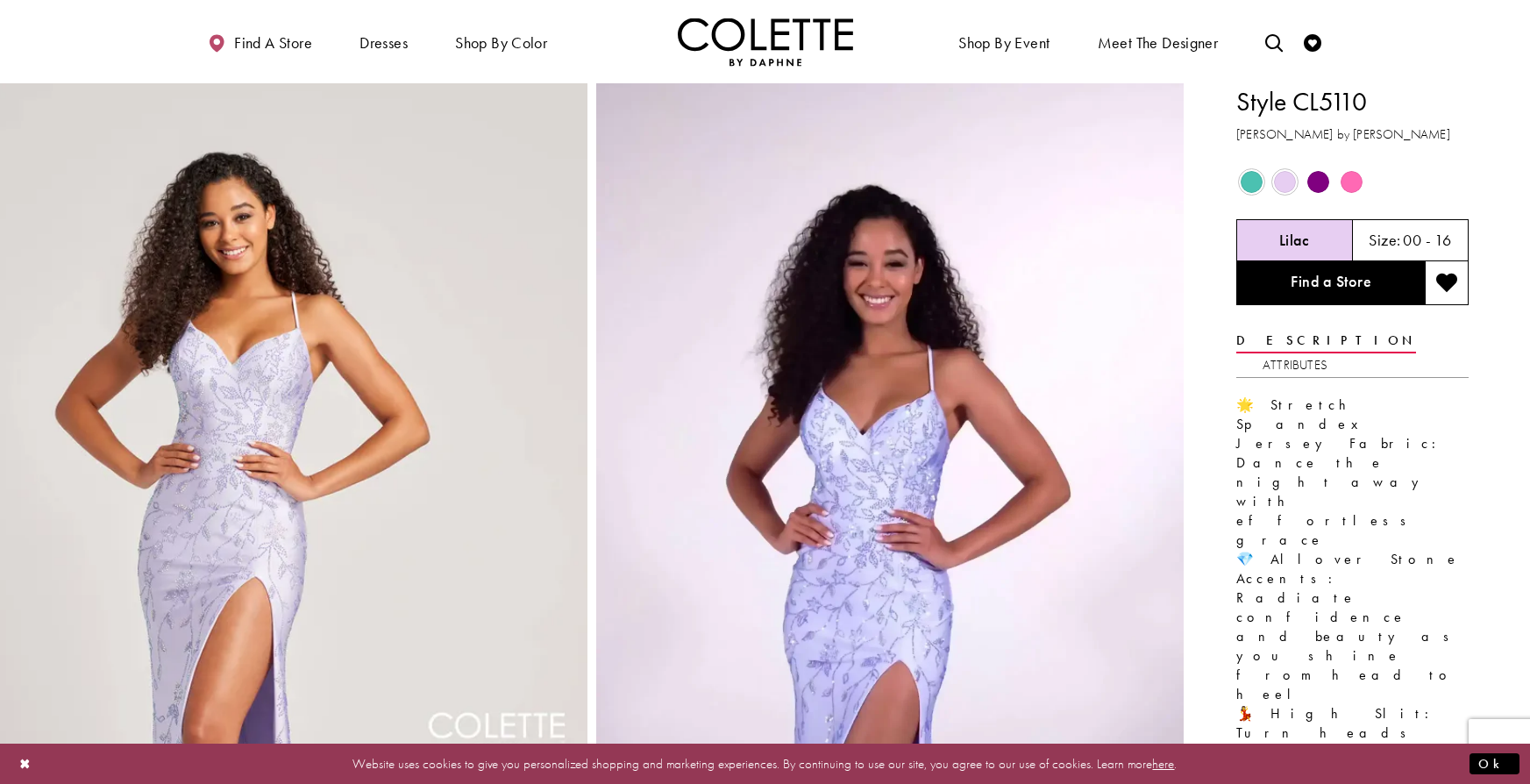
click at [1313, 185] on span "Product color controls state depends on size chosen" at bounding box center [1318, 182] width 22 height 22
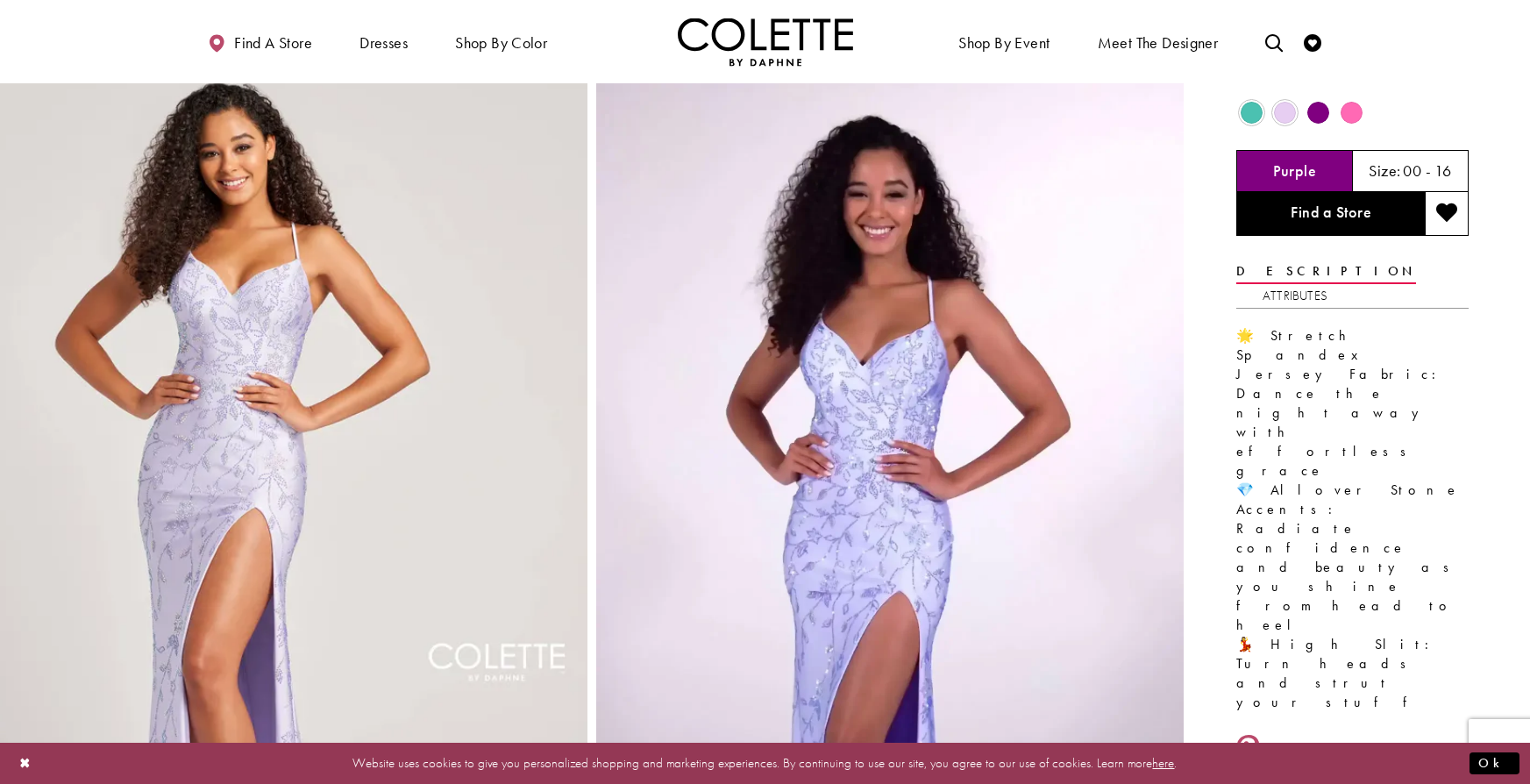
scroll to position [67, 0]
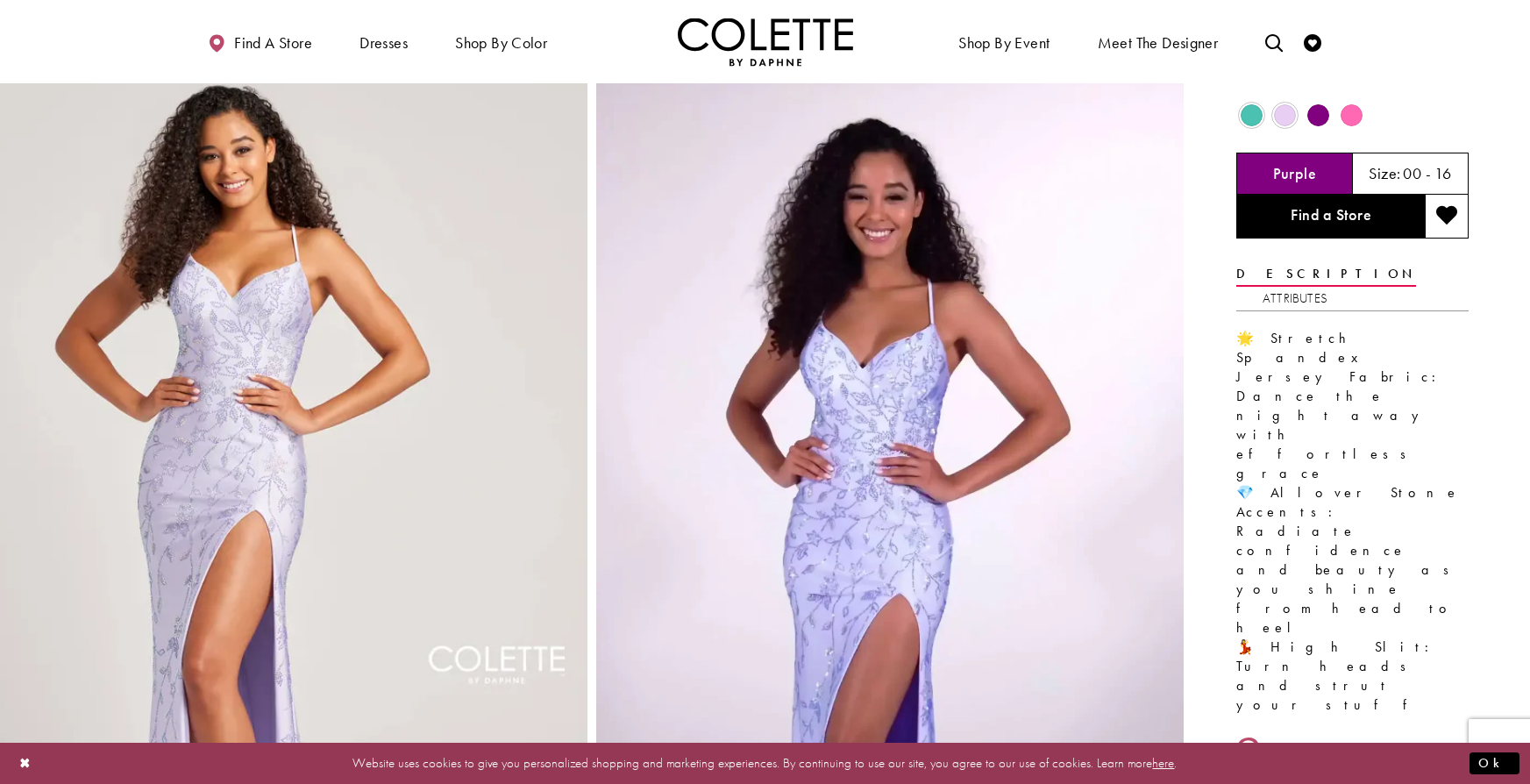
click at [392, 272] on img "Full size Style CL5110 Colette by Daphne #0 default Lilac frontface vertical pi…" at bounding box center [294, 539] width 587 height 1044
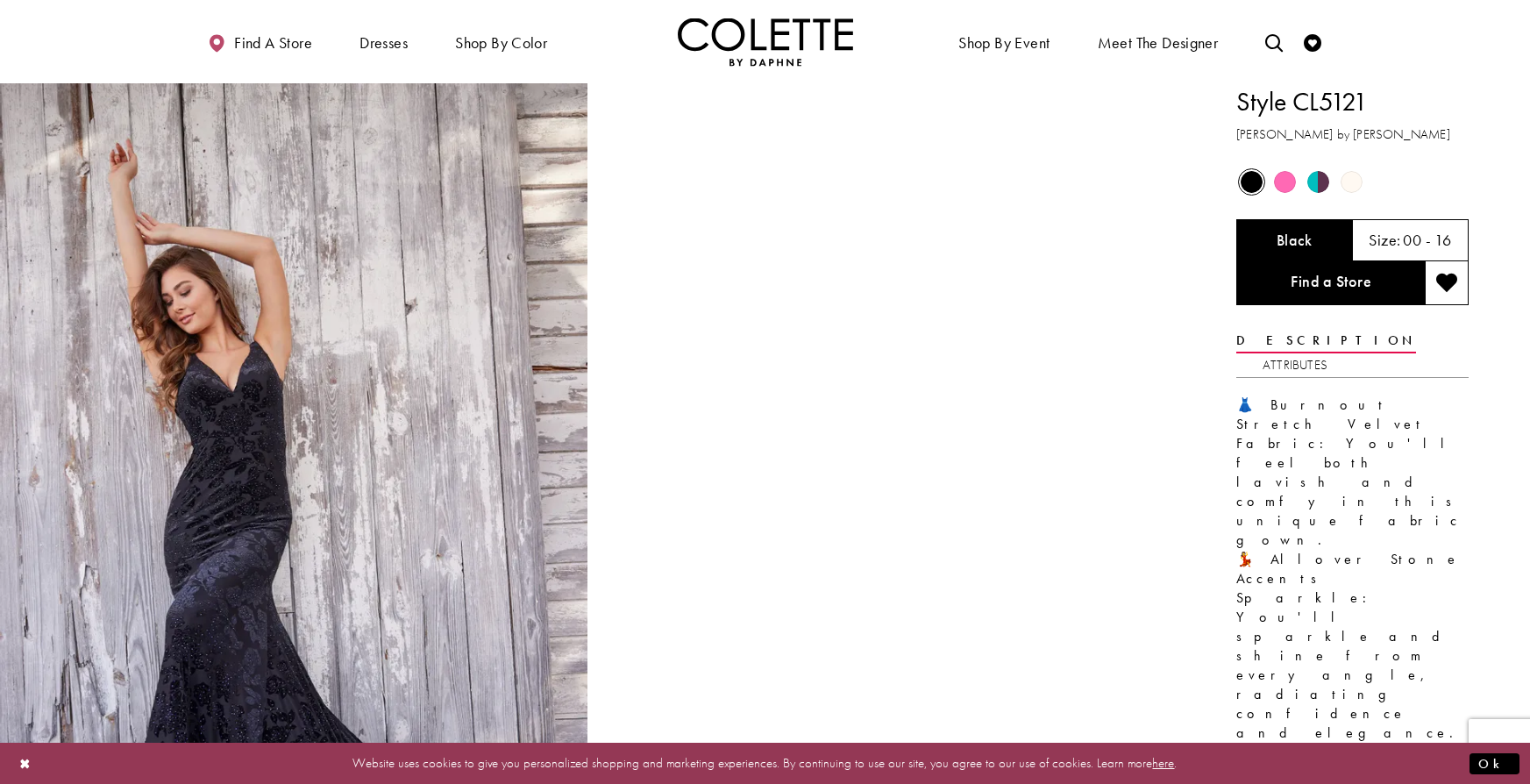
click at [1312, 179] on span "Product color controls state depends on size chosen" at bounding box center [1318, 182] width 22 height 22
click at [482, 314] on img "Full size Style CL5121 Colette by Daphne #0 default Black frontface vertical pi…" at bounding box center [294, 524] width 587 height 881
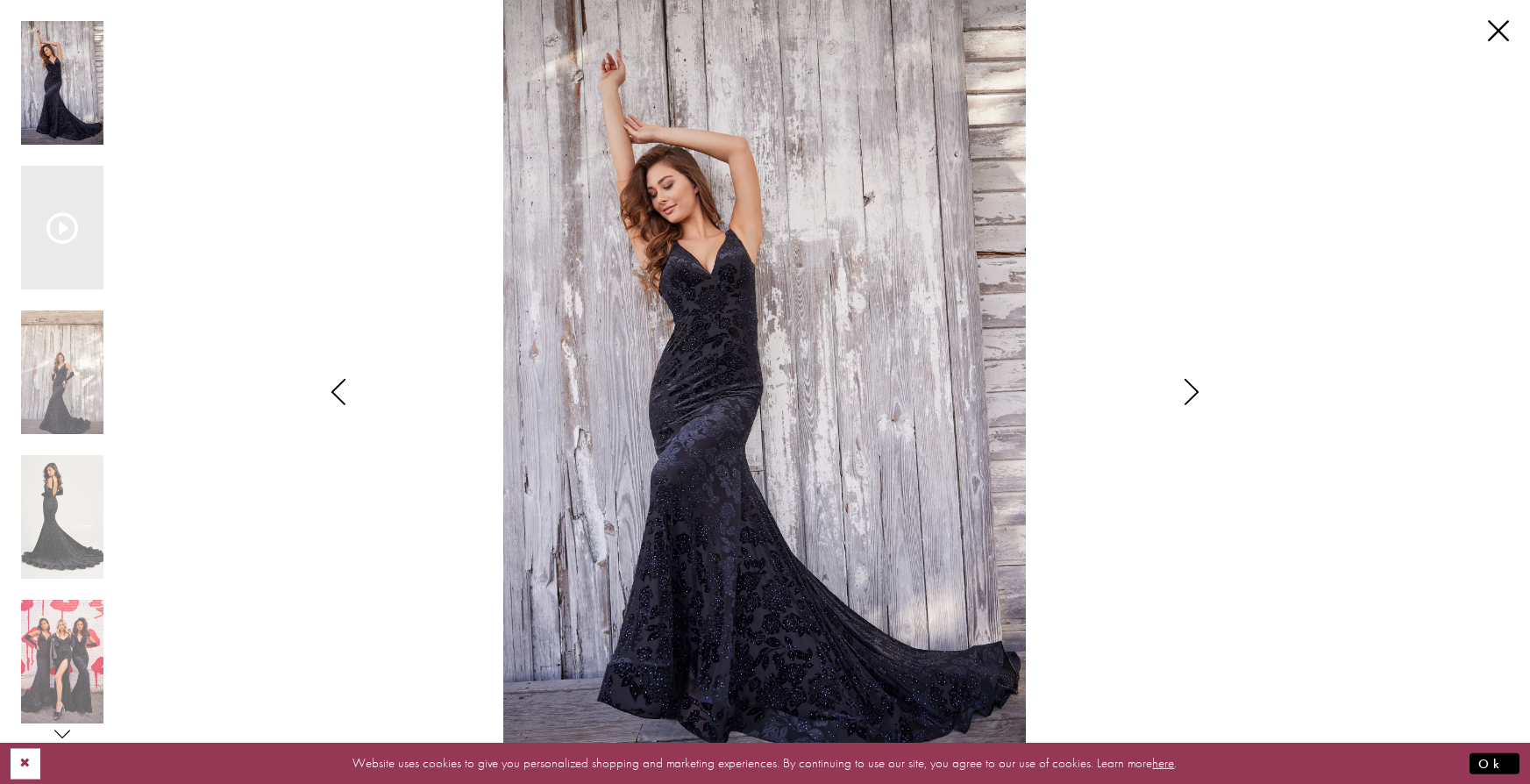
click at [28, 762] on button "Close Dialog" at bounding box center [25, 763] width 29 height 30
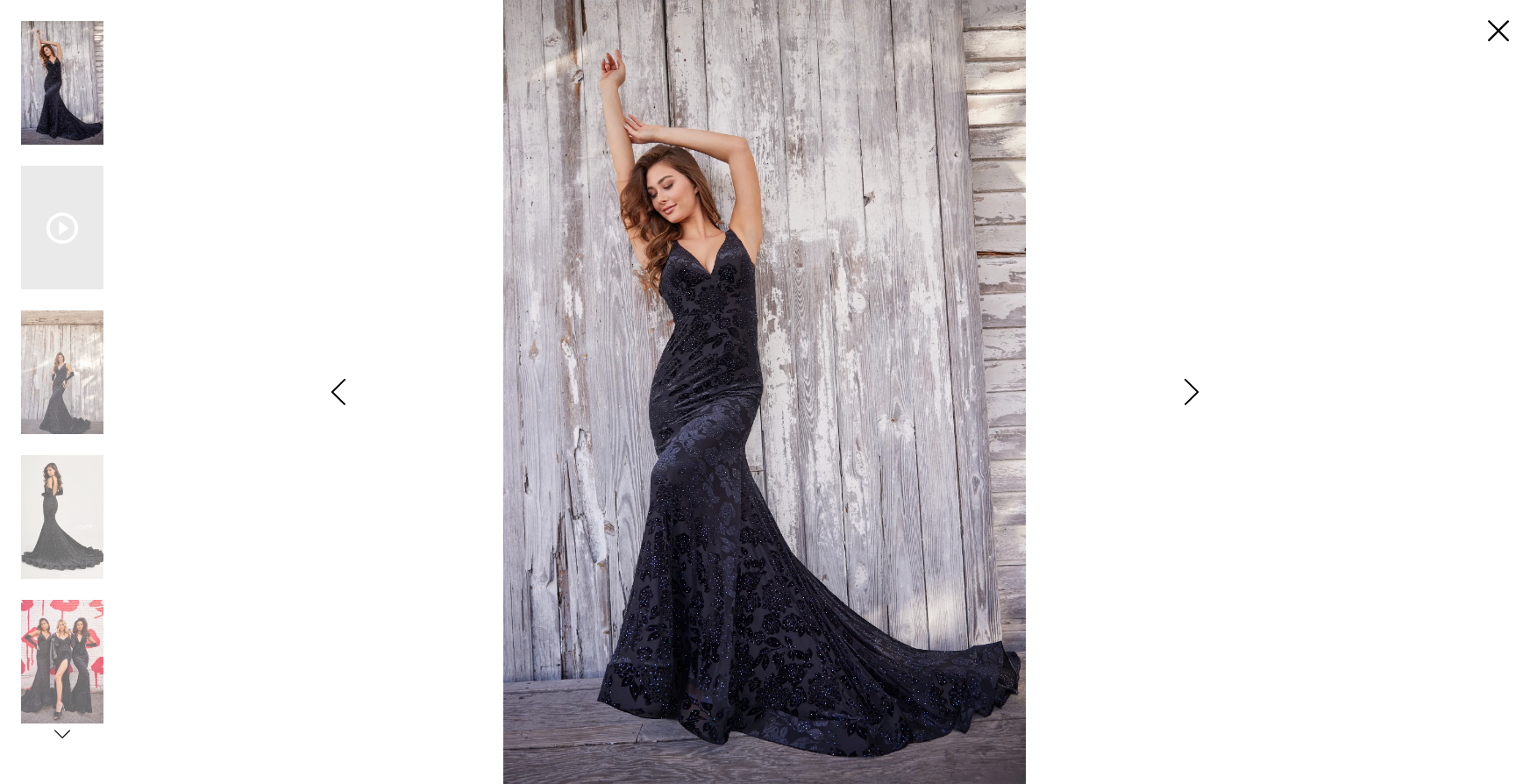
click at [54, 739] on icon "Style CL5121 Colette by Daphne Views dialog" at bounding box center [62, 734] width 16 height 16
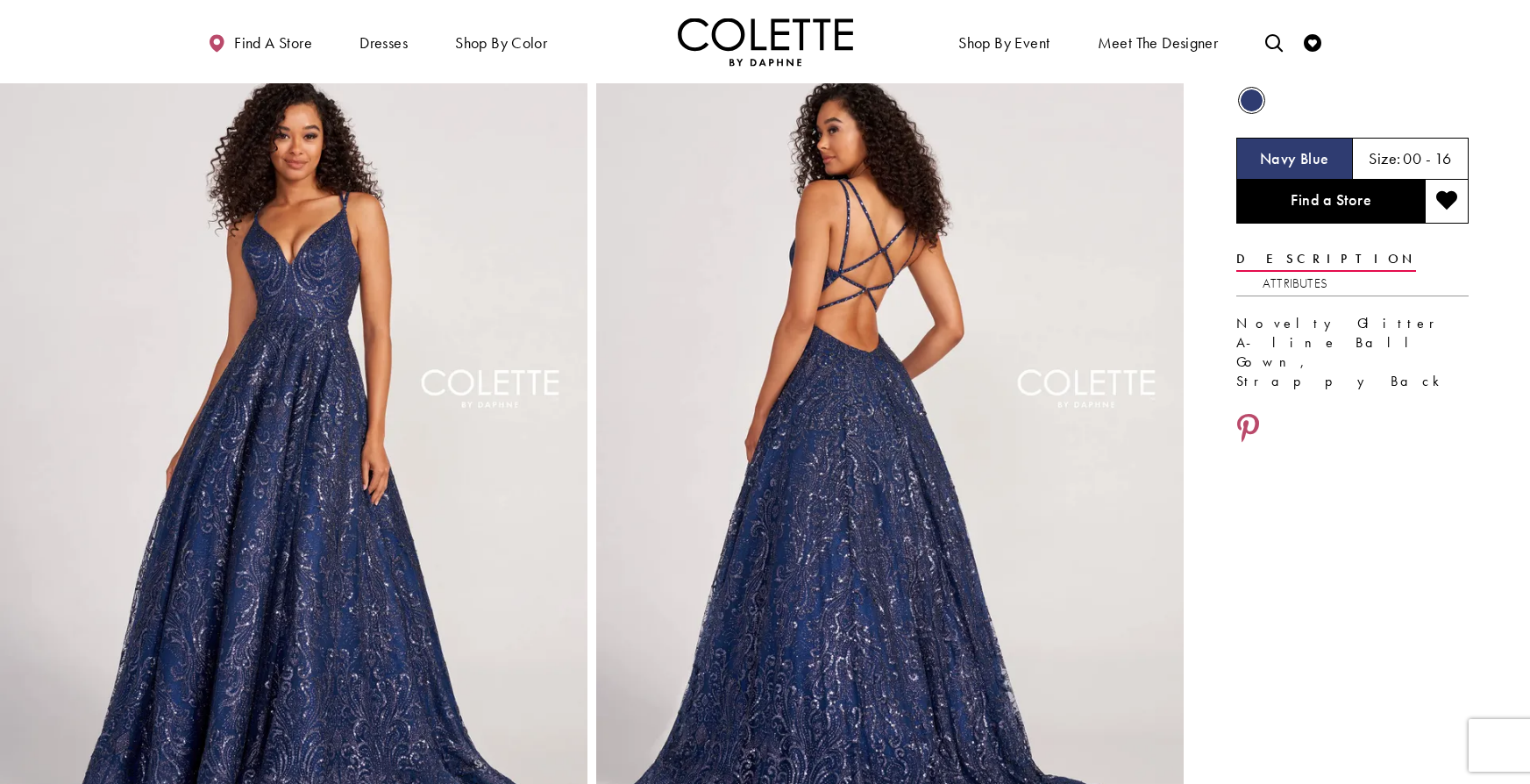
scroll to position [78, 0]
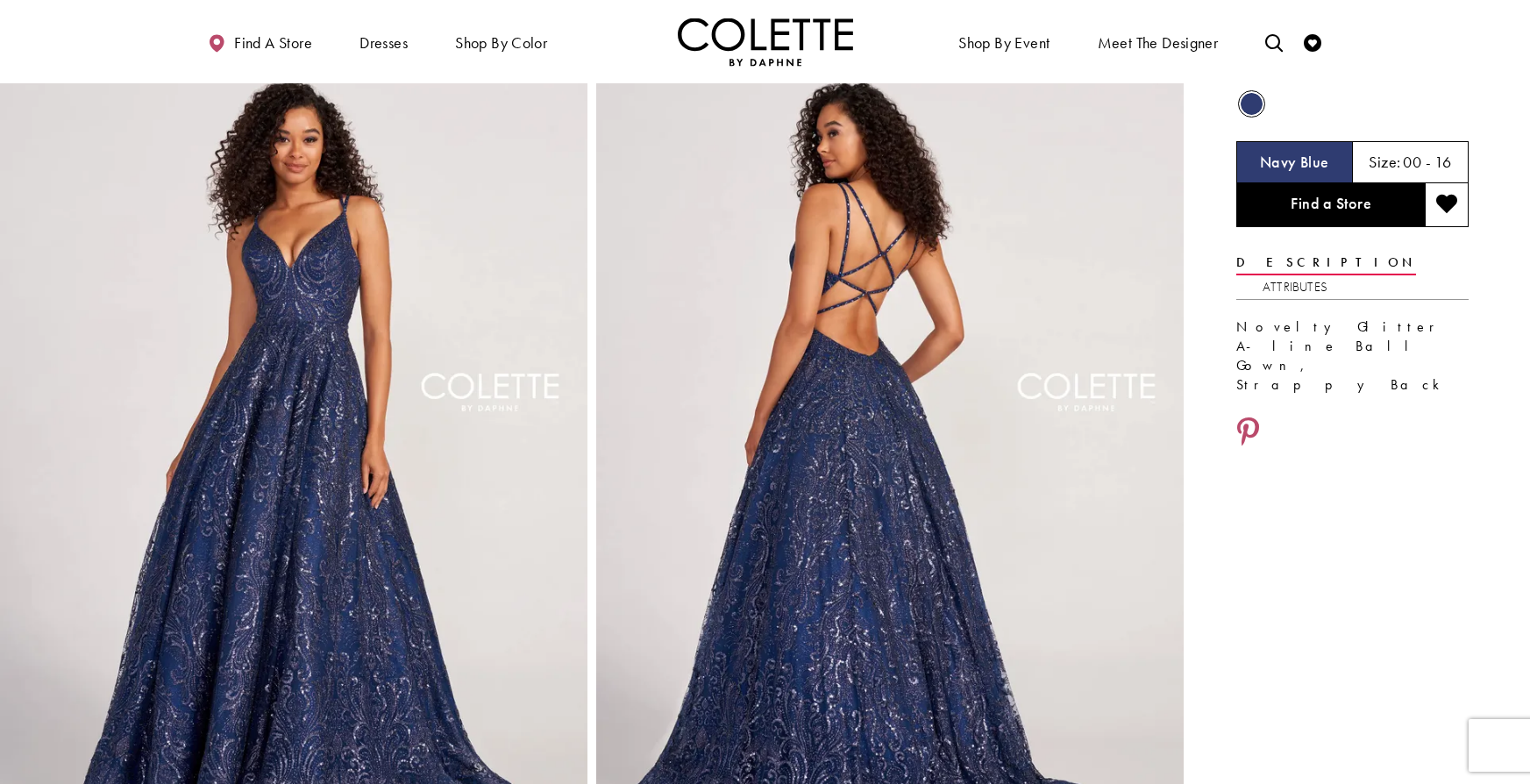
click at [214, 393] on img "Full size Style CL2030 Colette by Daphne #0 default Navy Blue frontface vertica…" at bounding box center [294, 446] width 587 height 881
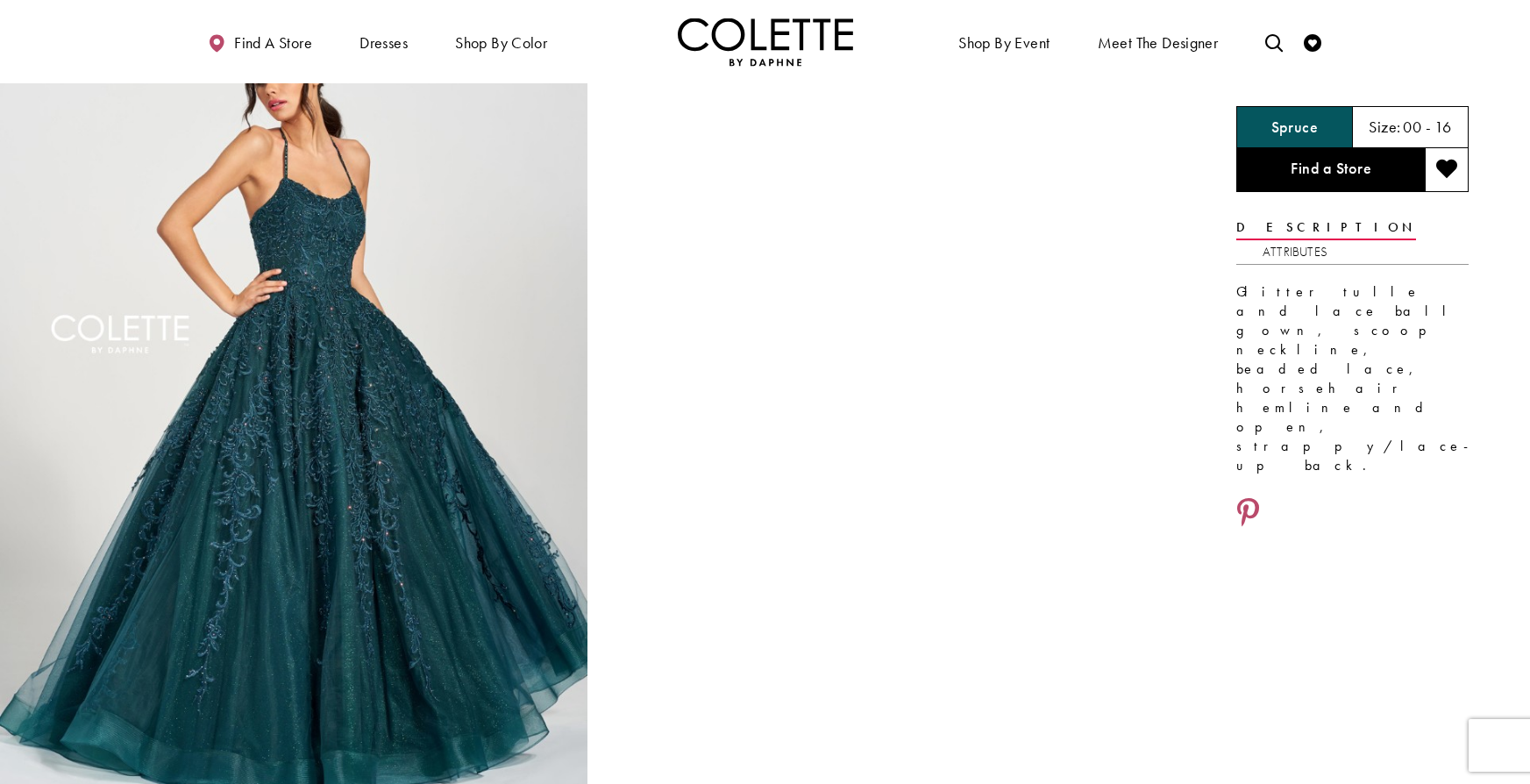
scroll to position [117, 0]
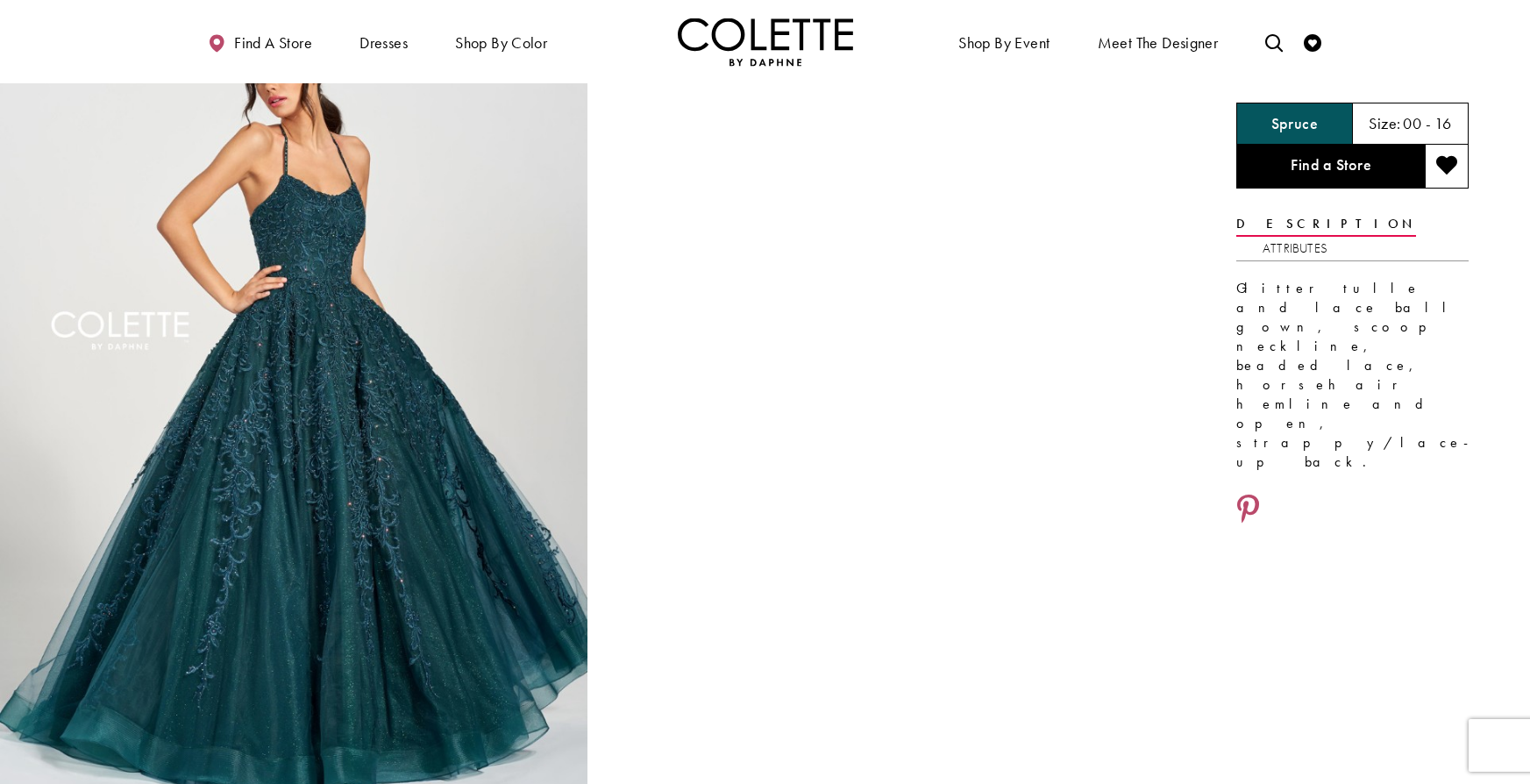
click at [438, 330] on img "Full size Style CL12221 Colette by Daphne #0 default Spruce picture" at bounding box center [294, 407] width 587 height 881
